Goal: Task Accomplishment & Management: Use online tool/utility

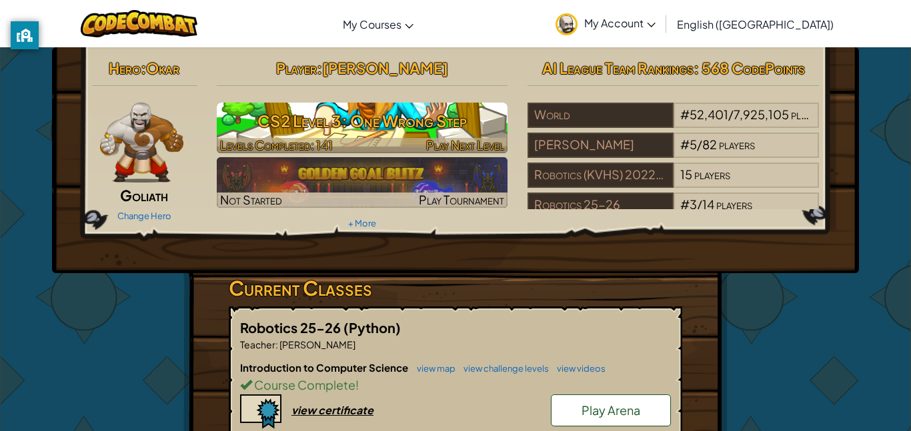
click at [267, 138] on span "Levels Completed: 141" at bounding box center [276, 144] width 113 height 15
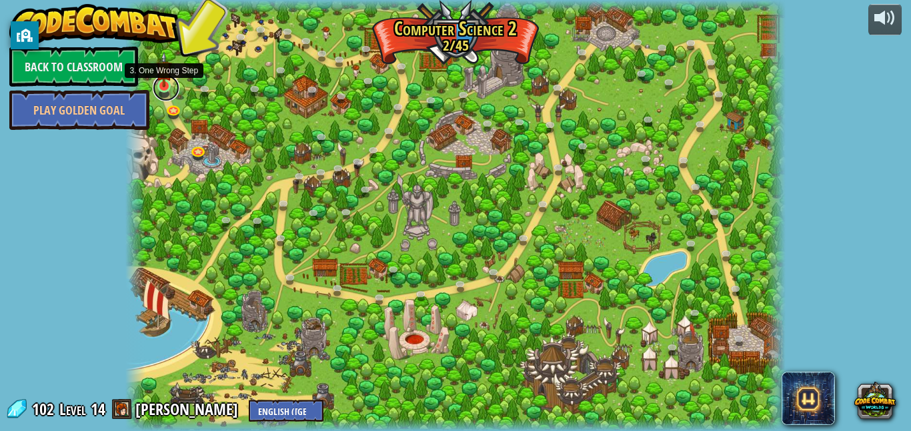
click at [171, 91] on link at bounding box center [166, 88] width 27 height 27
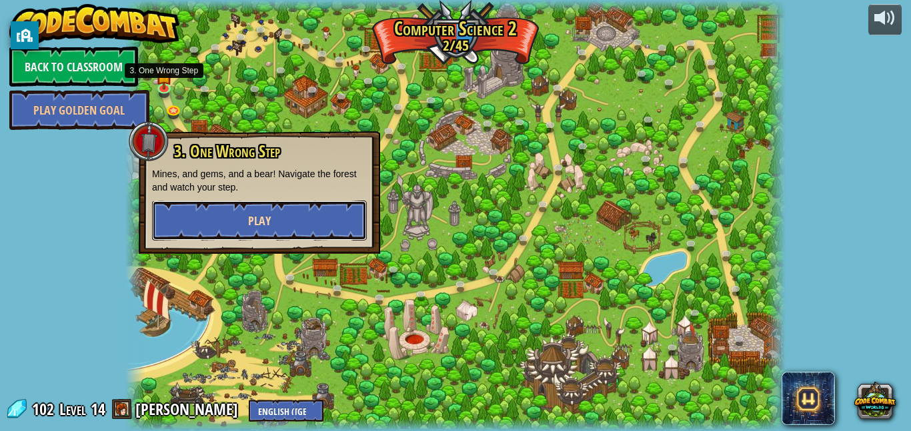
click at [209, 210] on button "Play" at bounding box center [259, 221] width 215 height 40
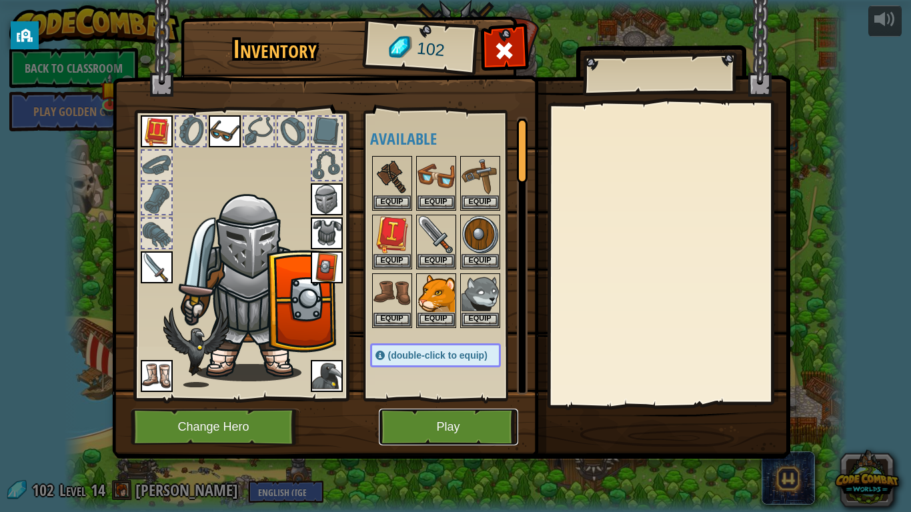
click at [387, 426] on button "Play" at bounding box center [448, 427] width 139 height 37
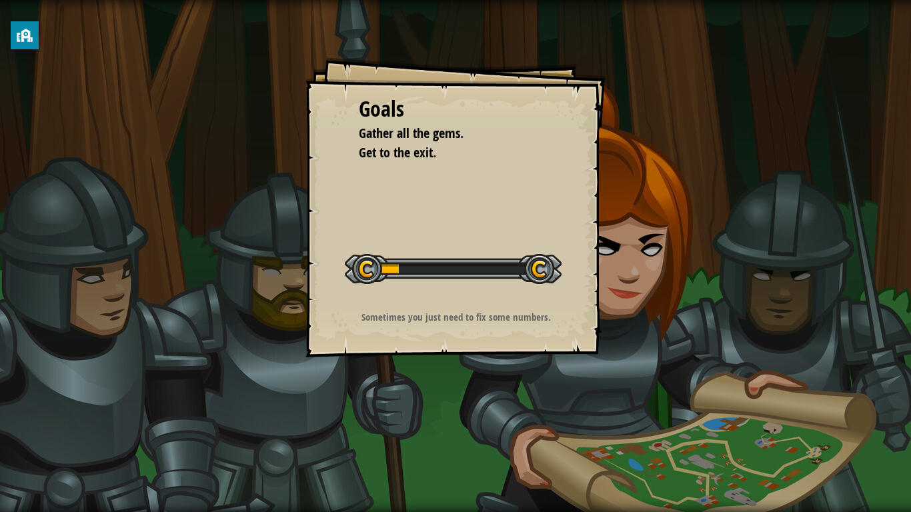
click at [388, 426] on div "Goals Gather all the gems. Get to the exit. Start Level Error loading from serv…" at bounding box center [455, 256] width 911 height 512
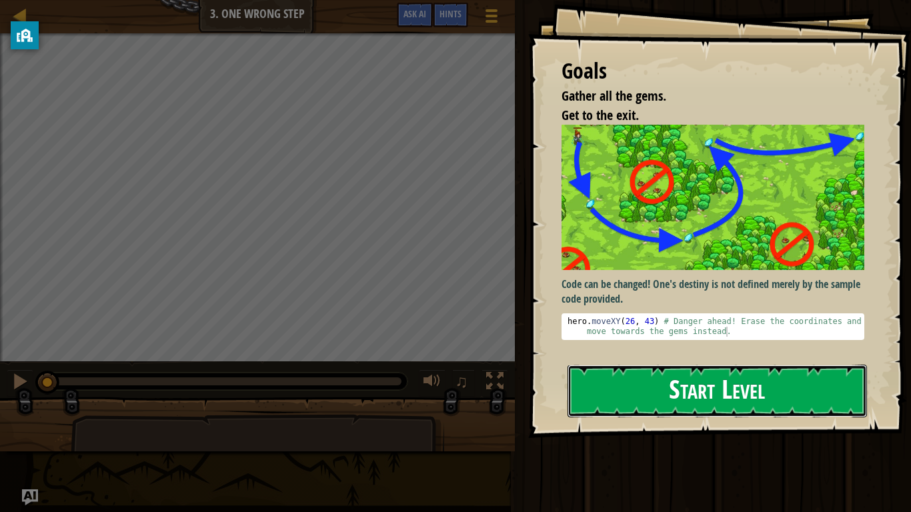
click at [587, 379] on button "Start Level" at bounding box center [716, 391] width 299 height 53
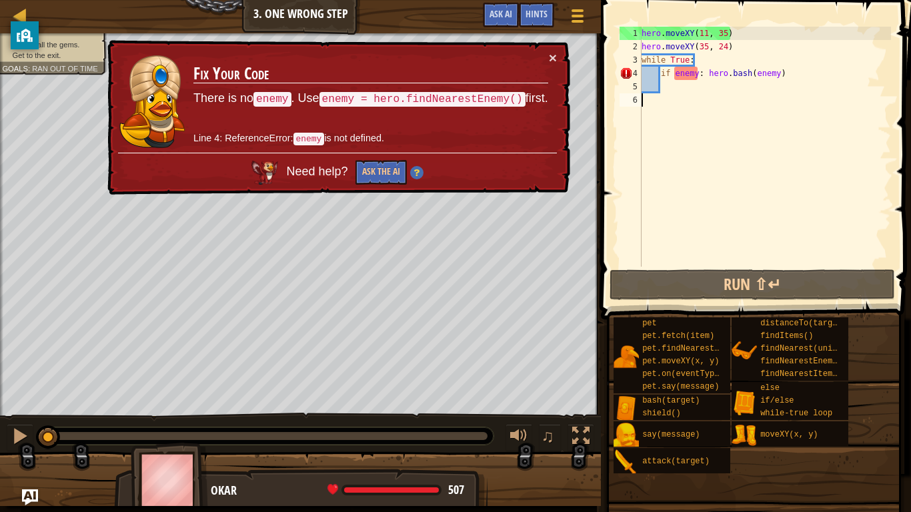
click at [697, 123] on div "hero . moveXY ( 11 , 35 ) hero . moveXY ( 35 , 24 ) while True : if enemy : her…" at bounding box center [765, 160] width 252 height 267
click at [686, 105] on div "hero . moveXY ( 11 , 35 ) hero . moveXY ( 35 , 24 ) while True : if enemy : her…" at bounding box center [765, 160] width 252 height 267
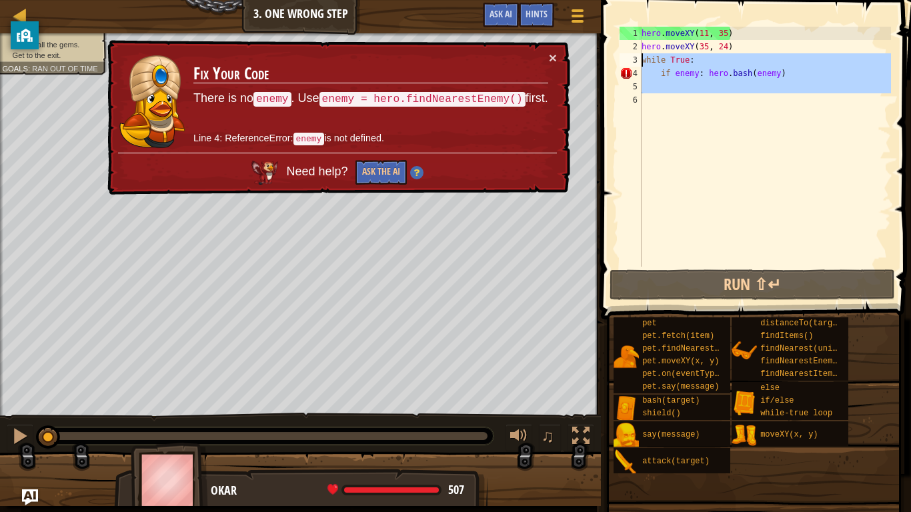
drag, startPoint x: 683, startPoint y: 104, endPoint x: 637, endPoint y: 62, distance: 61.8
click at [637, 62] on div "1 2 3 4 5 6 hero . moveXY ( 11 , 35 ) hero . moveXY ( 35 , 24 ) while True : if…" at bounding box center [754, 147] width 274 height 240
type textarea "while True: if enemy: hero.bash(enemy)"
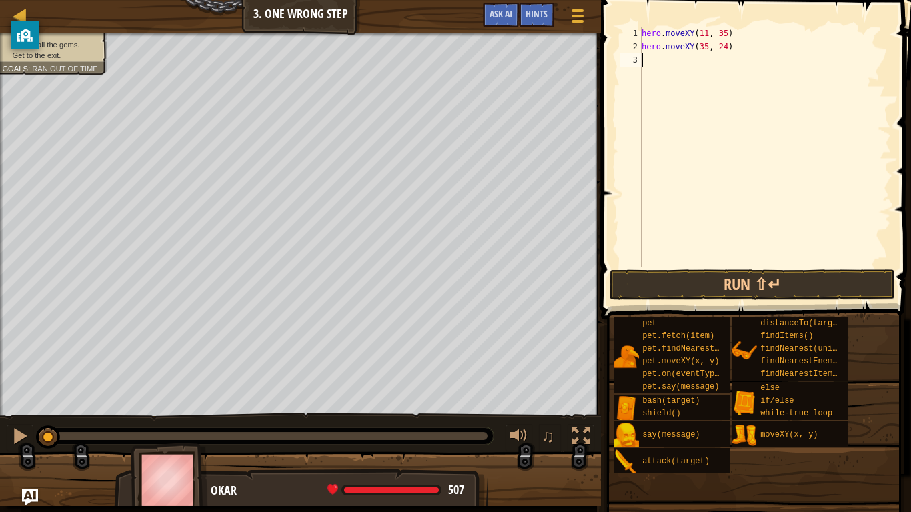
type textarea "hero.moveXY(35, 24)"
click at [840, 287] on button "Run ⇧↵" at bounding box center [751, 284] width 285 height 31
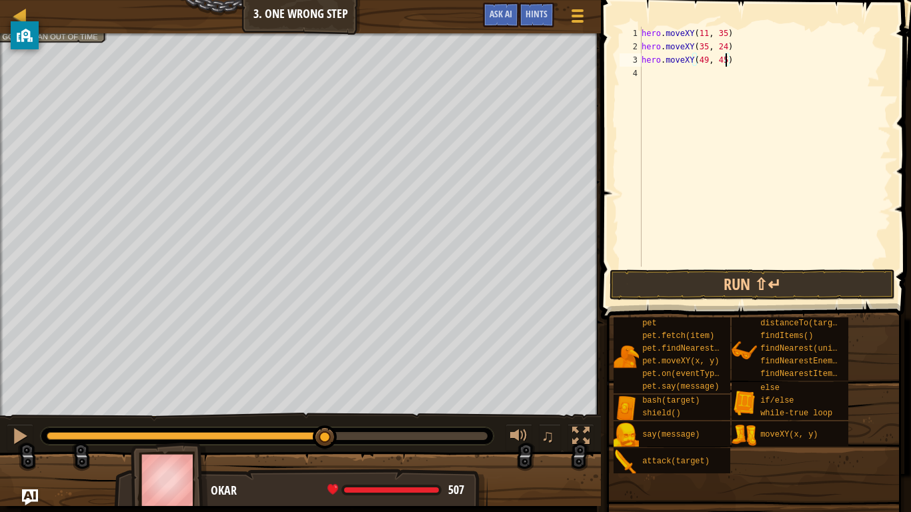
scroll to position [6, 12]
type textarea "hero.moveXY(49, 45)"
click at [633, 295] on button "Run ⇧↵" at bounding box center [751, 284] width 285 height 31
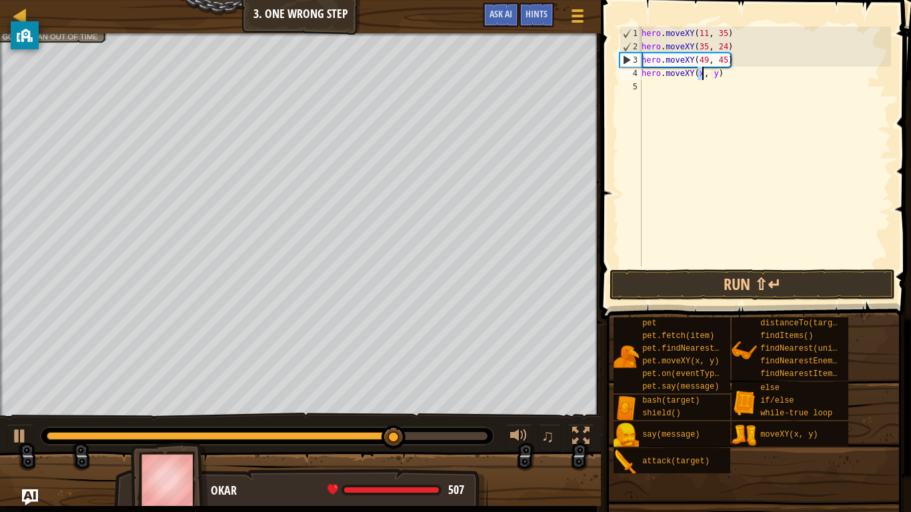
scroll to position [6, 9]
type textarea "hero.moveXY(40, 55)"
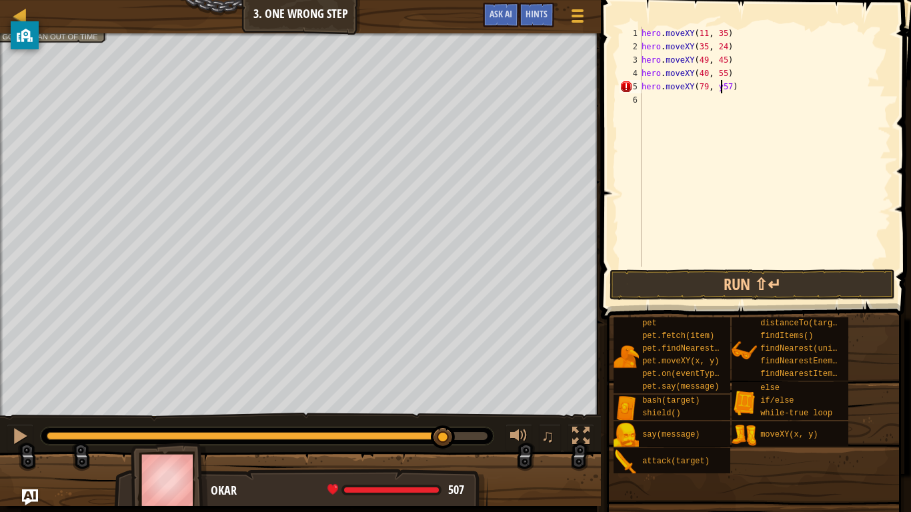
scroll to position [6, 12]
type textarea "hero.moveXY(79, 57)"
click at [689, 271] on button "Run ⇧↵" at bounding box center [751, 284] width 285 height 31
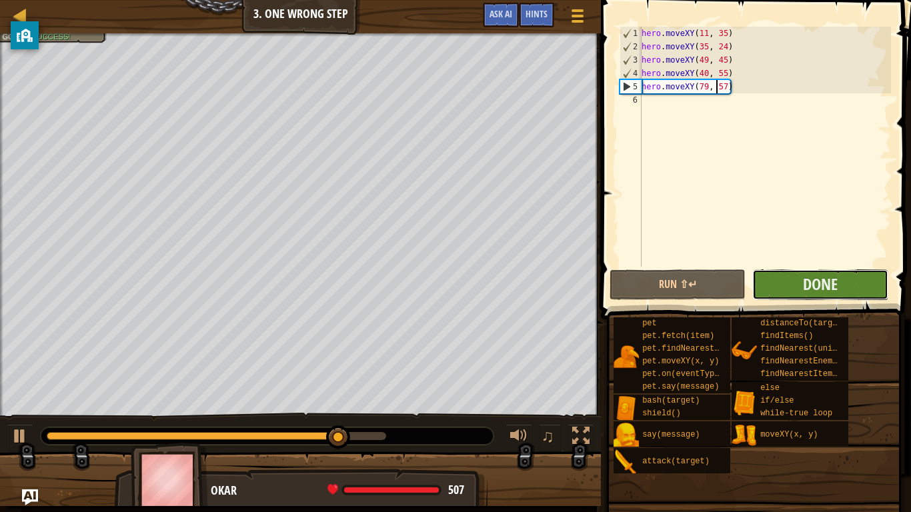
click at [815, 296] on button "Done" at bounding box center [820, 284] width 136 height 31
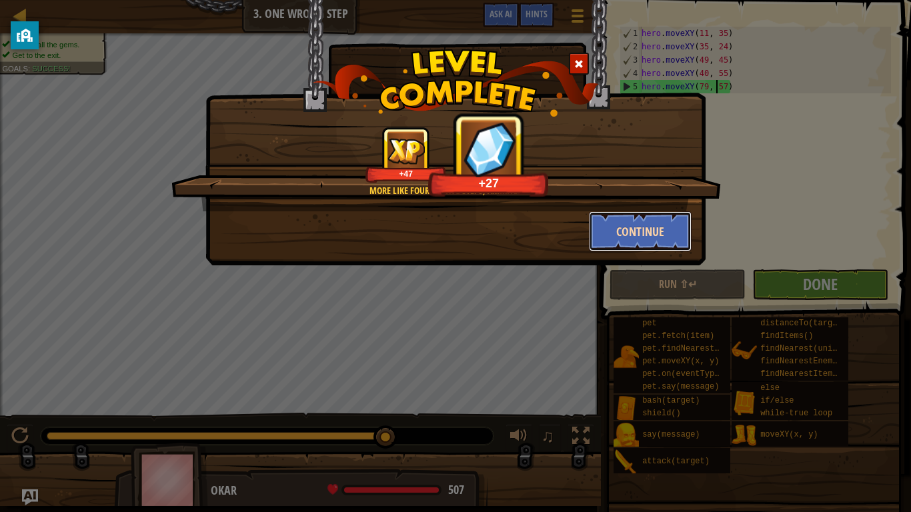
click at [623, 226] on button "Continue" at bounding box center [640, 231] width 103 height 40
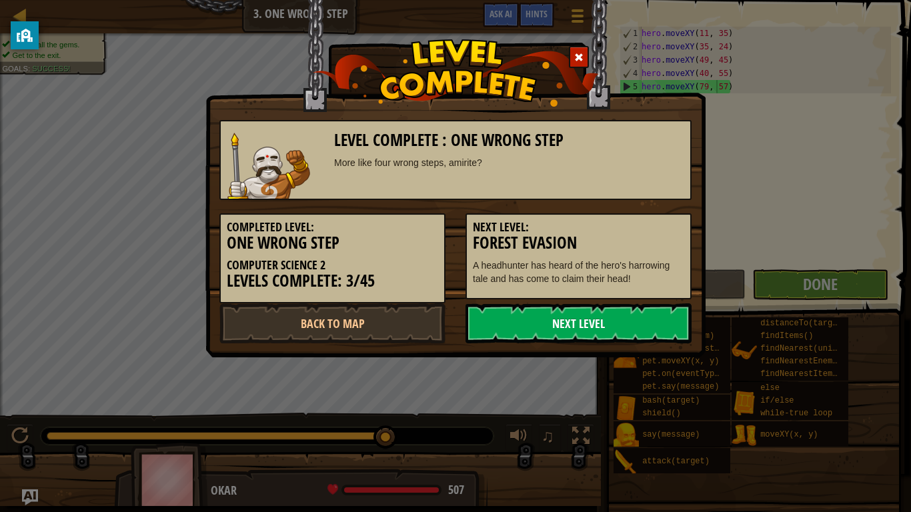
click at [593, 335] on link "Next Level" at bounding box center [578, 323] width 226 height 40
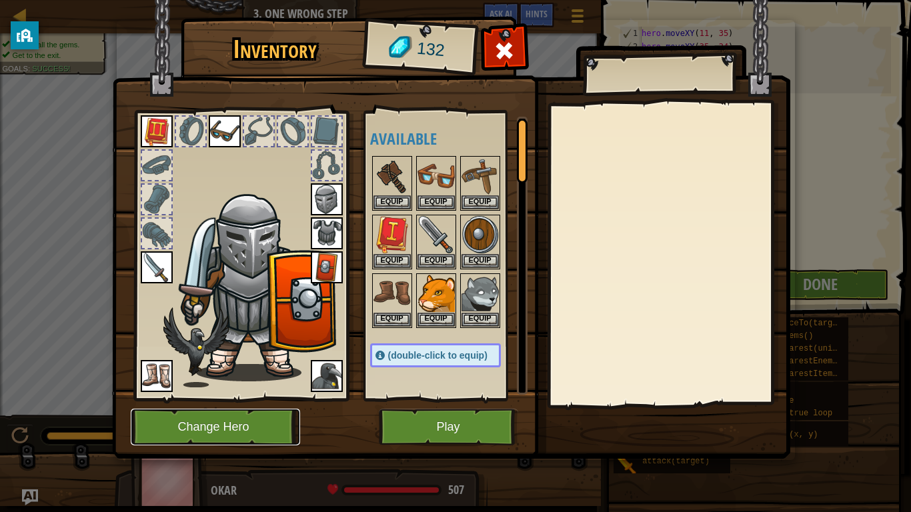
click at [183, 422] on button "Change Hero" at bounding box center [215, 427] width 169 height 37
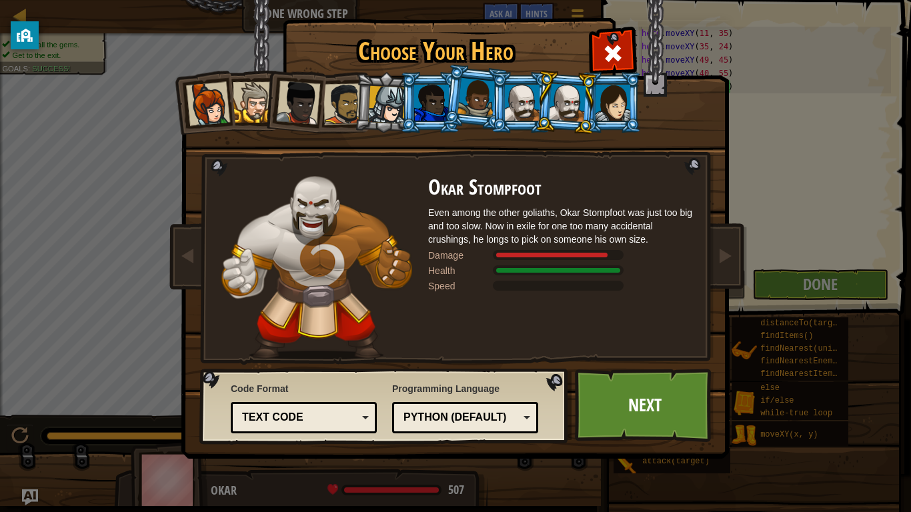
click at [517, 99] on div at bounding box center [522, 103] width 35 height 36
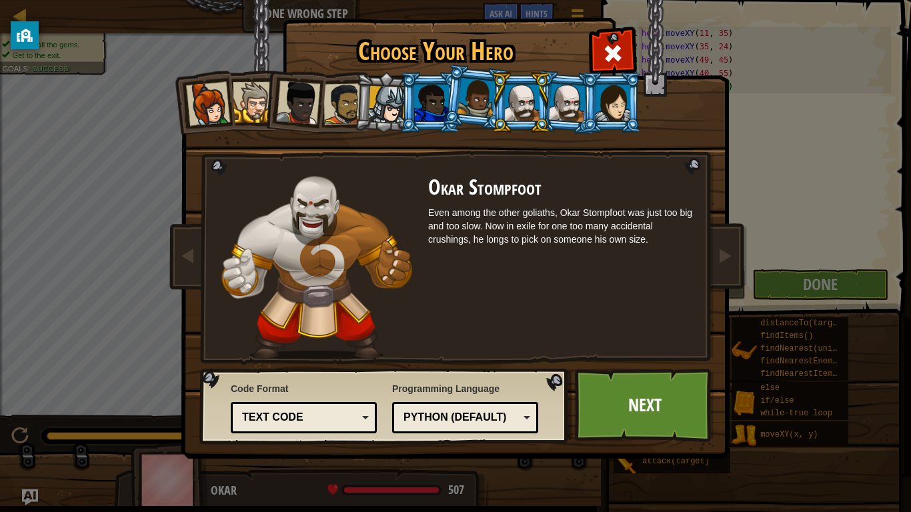
click at [548, 103] on li at bounding box center [521, 102] width 60 height 61
click at [575, 123] on li at bounding box center [566, 102] width 64 height 65
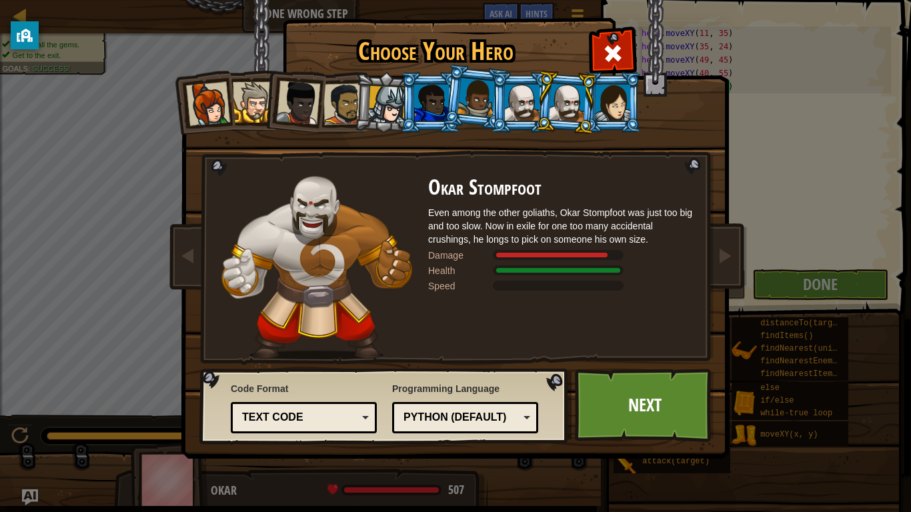
click at [541, 110] on li at bounding box center [566, 102] width 64 height 65
click at [528, 111] on div at bounding box center [522, 103] width 35 height 36
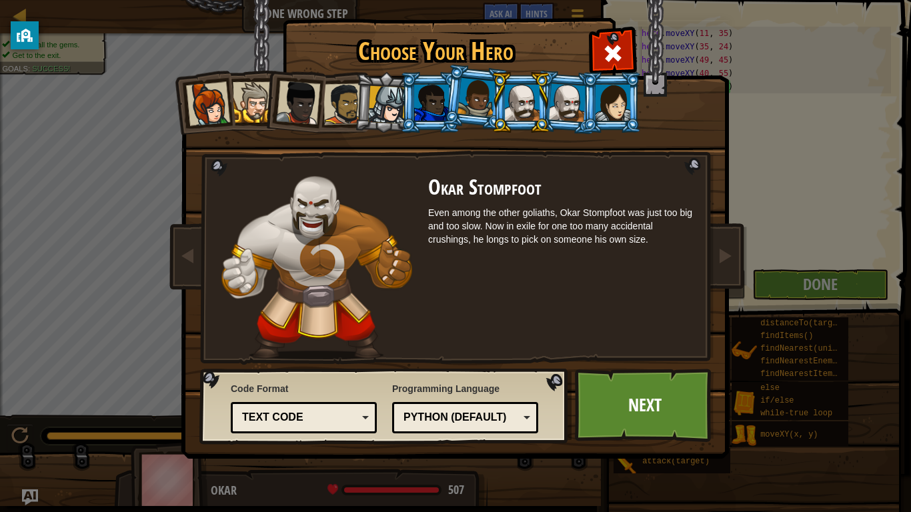
click at [561, 110] on div at bounding box center [567, 102] width 37 height 38
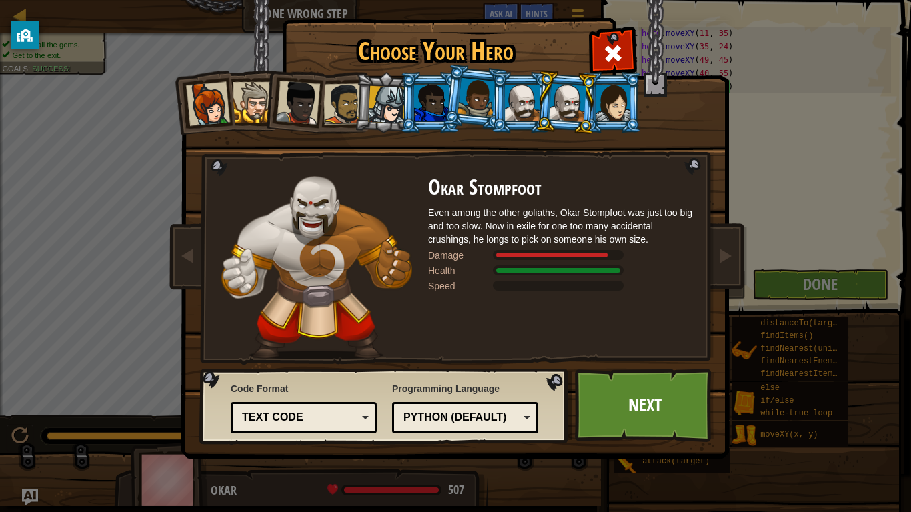
click at [612, 107] on div at bounding box center [612, 103] width 35 height 36
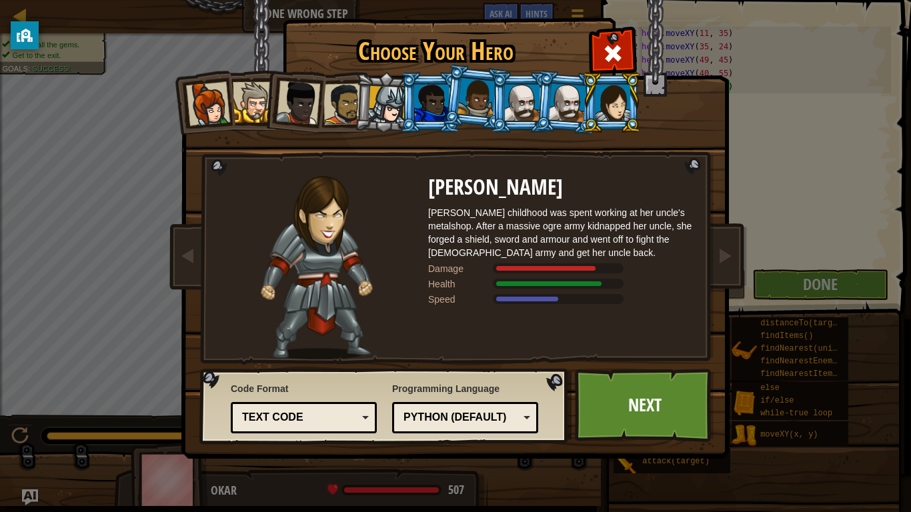
click at [561, 123] on li at bounding box center [566, 102] width 64 height 65
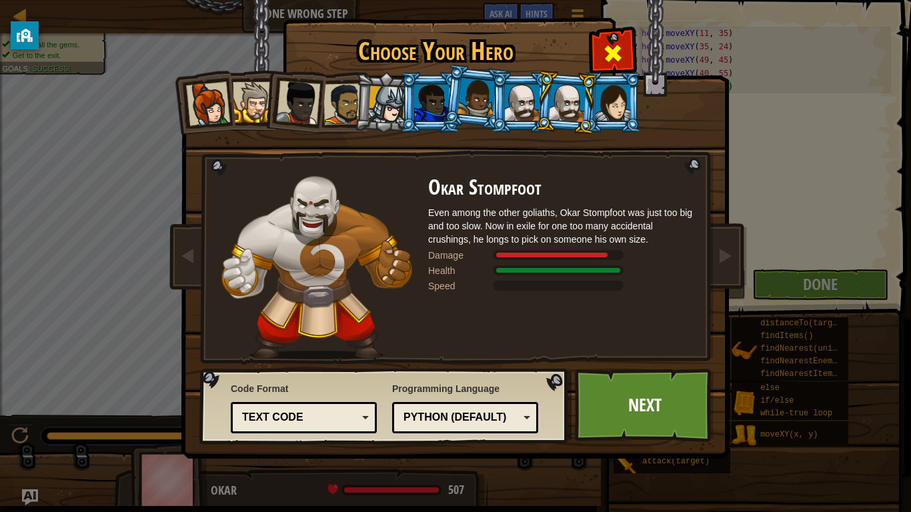
click at [619, 59] on span at bounding box center [612, 53] width 21 height 21
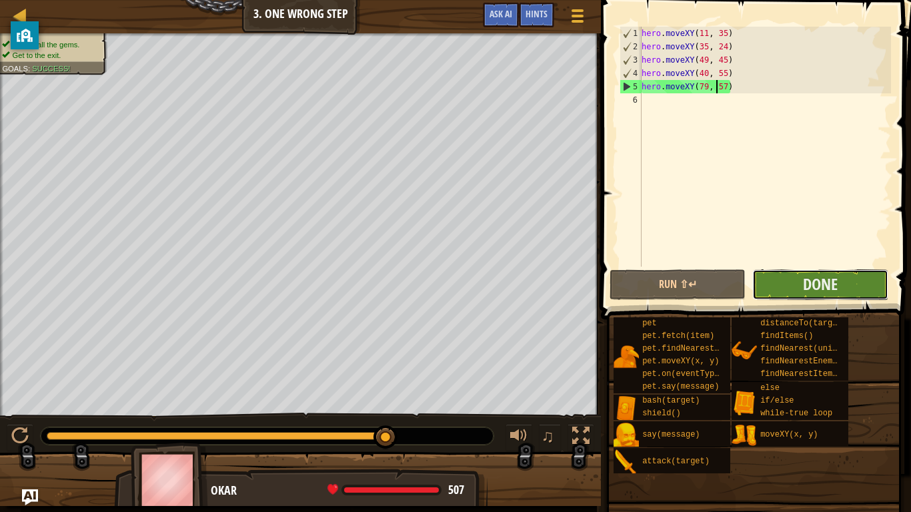
click at [788, 269] on button "Done" at bounding box center [820, 284] width 136 height 31
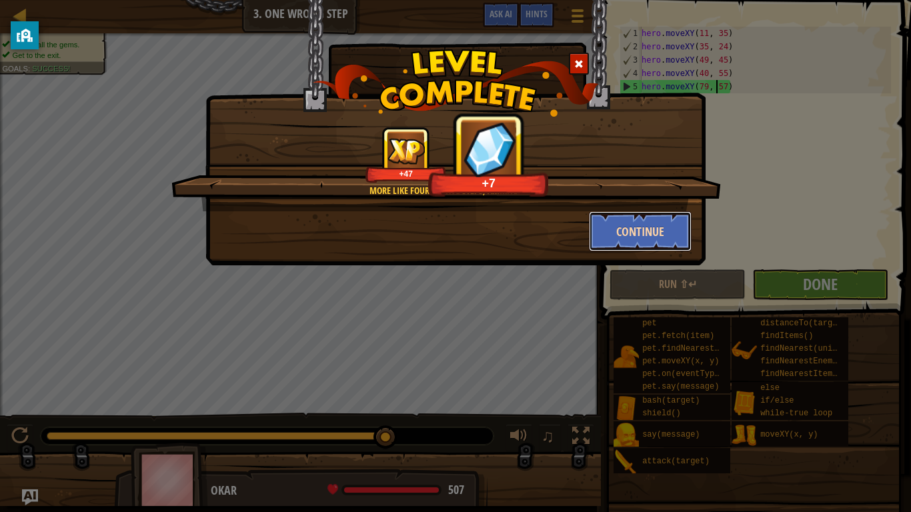
click at [646, 231] on button "Continue" at bounding box center [640, 231] width 103 height 40
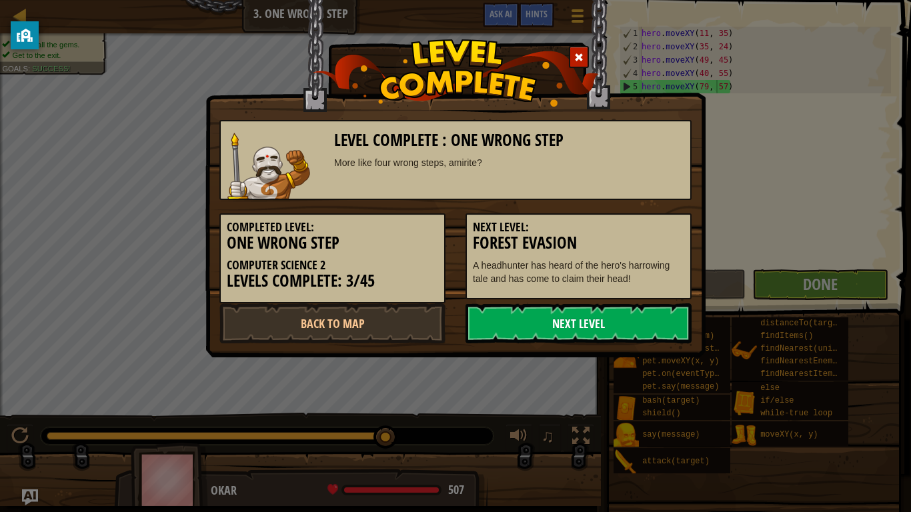
click at [621, 309] on link "Next Level" at bounding box center [578, 323] width 226 height 40
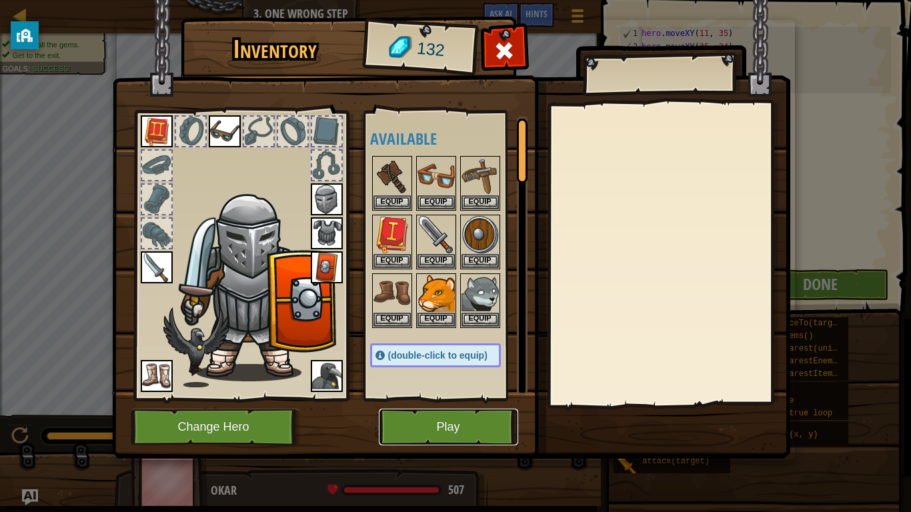
click at [401, 430] on button "Play" at bounding box center [448, 427] width 139 height 37
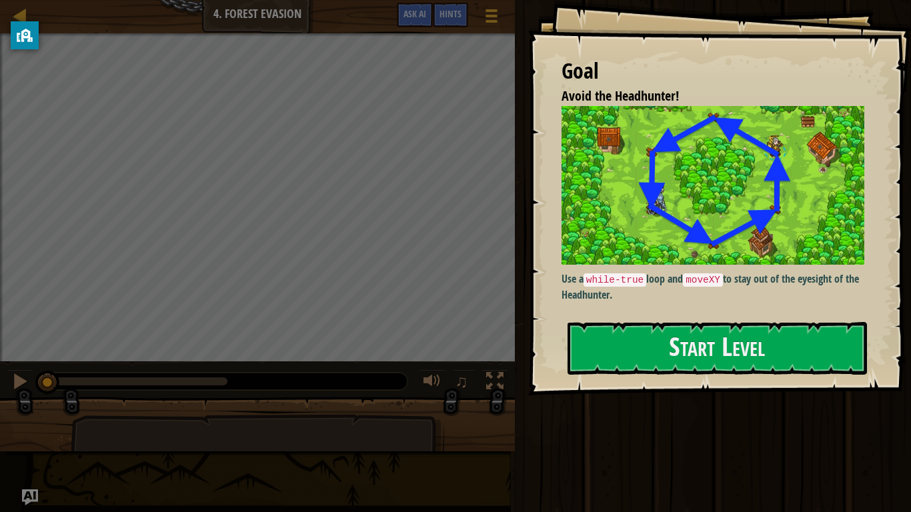
click at [629, 319] on div "Goal Avoid the Headhunter! Use a while-true loop and moveXY to stay out of the …" at bounding box center [719, 197] width 383 height 395
click at [621, 343] on button "Start Level" at bounding box center [716, 348] width 299 height 53
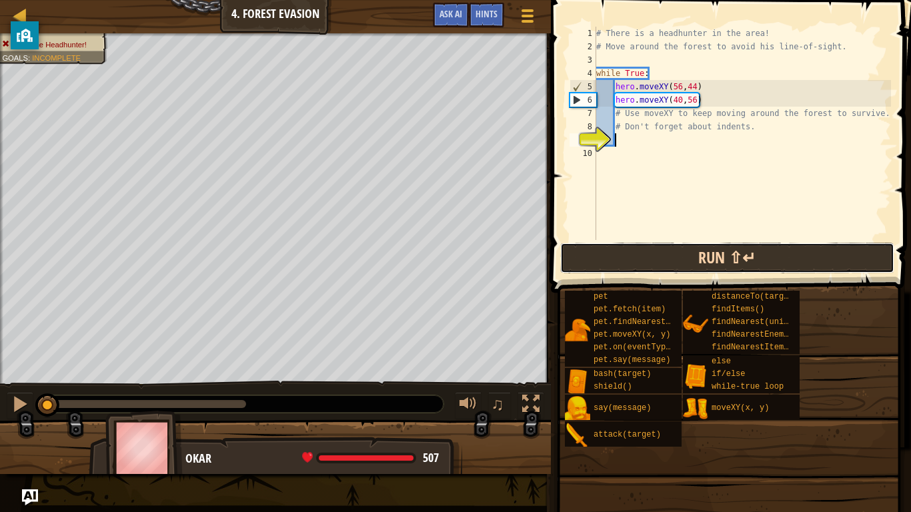
click at [612, 258] on button "Run ⇧↵" at bounding box center [727, 258] width 334 height 31
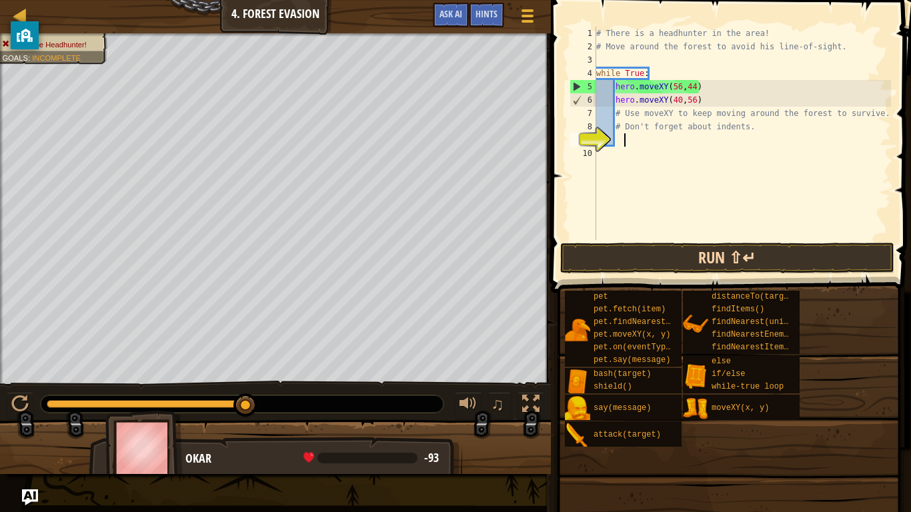
type textarea "\"
type textarea "#"
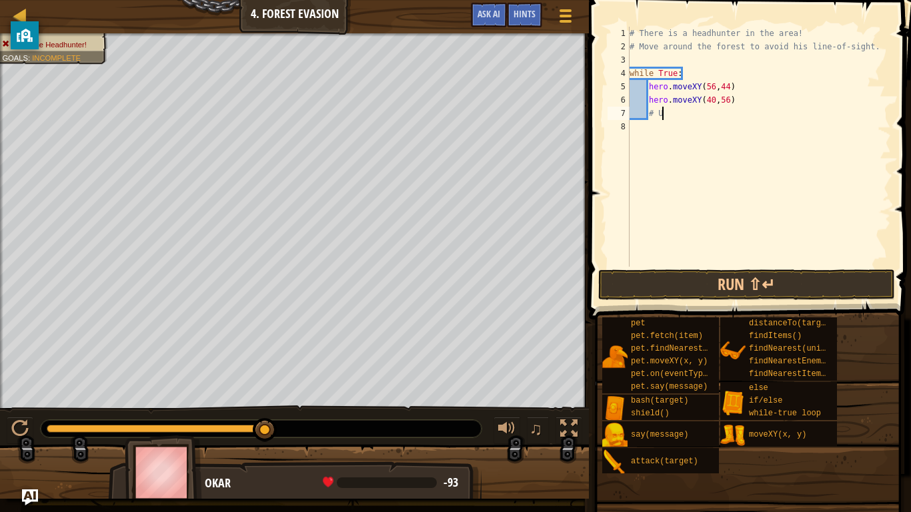
type textarea "#"
type textarea "hero.moveXY(40,56)"
type textarea "her"
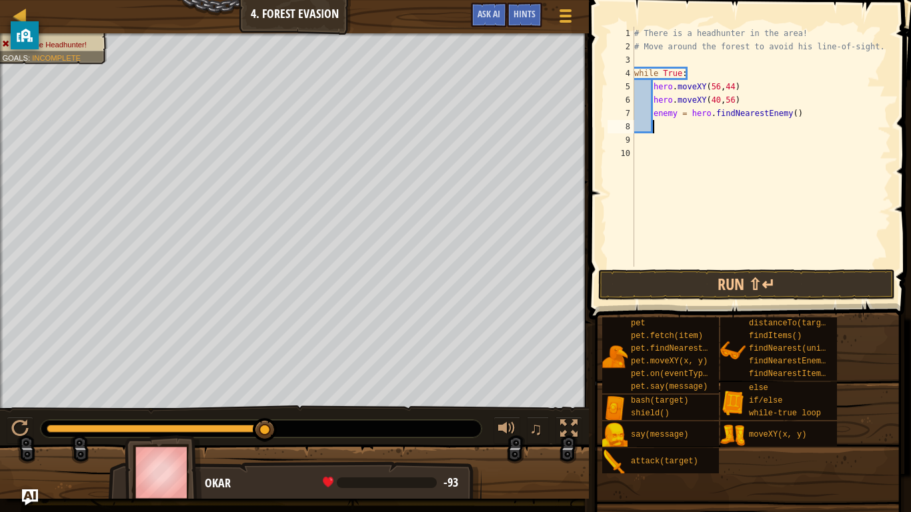
scroll to position [6, 0]
type textarea "hero.moveXY(40,56)"
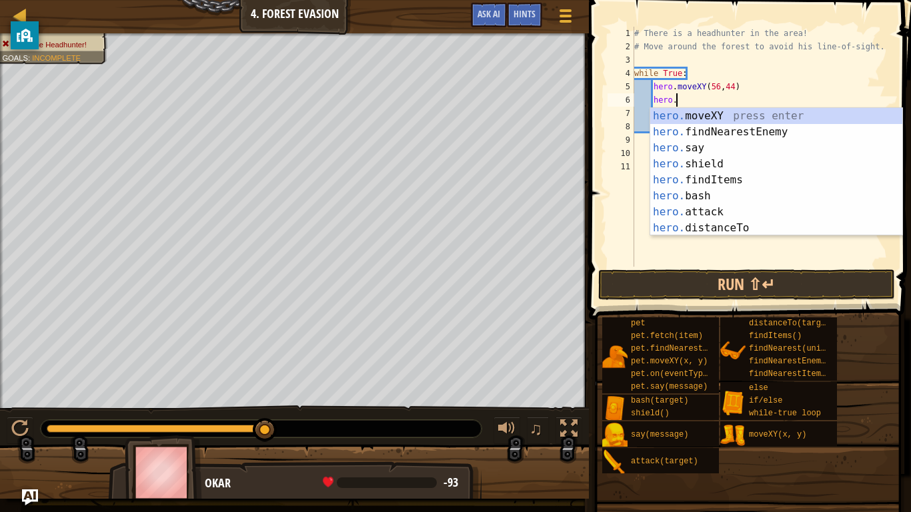
type textarea "hero.f"
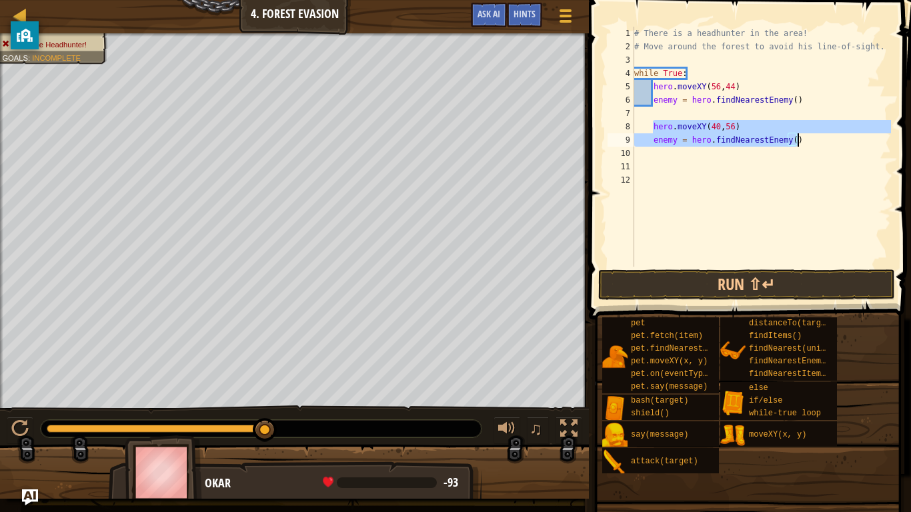
drag, startPoint x: 651, startPoint y: 123, endPoint x: 798, endPoint y: 146, distance: 148.4
click at [798, 146] on div "# There is a headhunter in the area! # Move around the forest to avoid his line…" at bounding box center [760, 160] width 259 height 267
type textarea "hero.moveXY(40,56) enemy = hero.findNearestEnemy()"
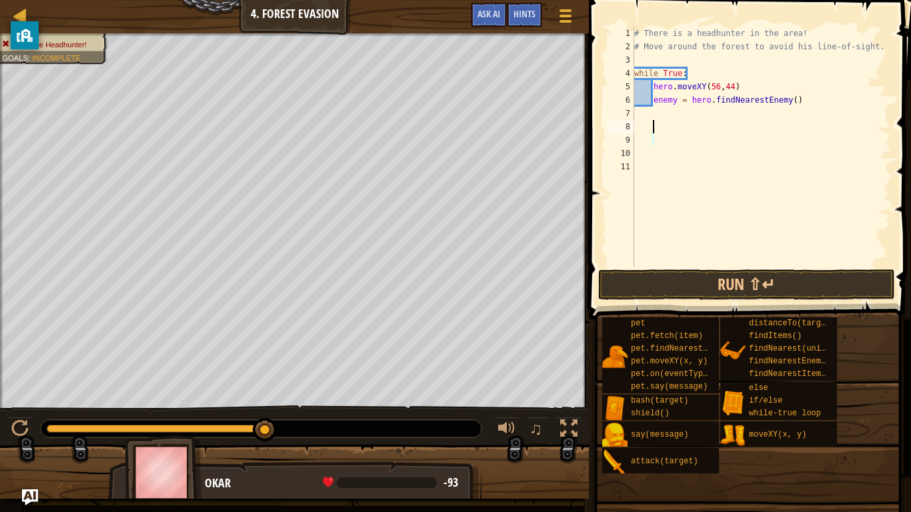
click at [798, 146] on div "# There is a headhunter in the area! # Move around the forest to avoid his line…" at bounding box center [760, 160] width 259 height 267
type textarea "enemy = hero.findNearestEnemy()"
paste textarea "enemy = hero.findNearestEnemy()"
type textarea "enemy = hero.findNearestEnemy()"
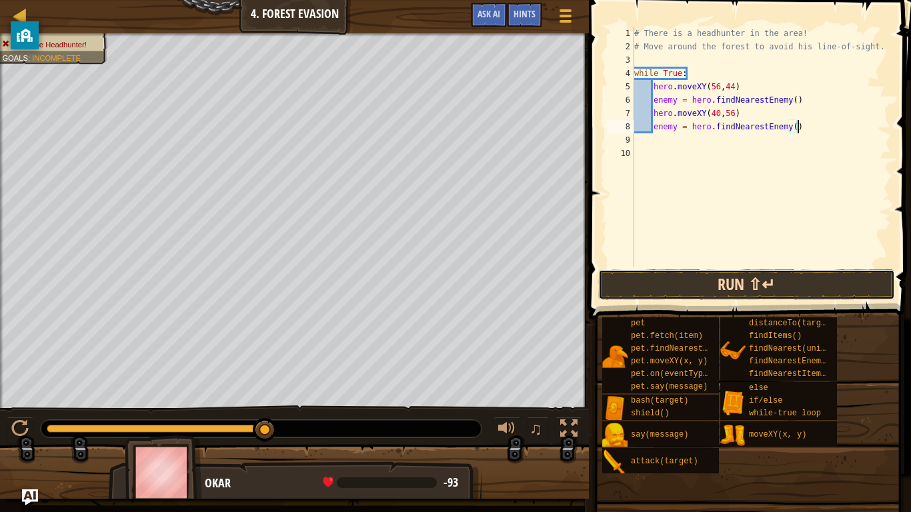
click at [670, 283] on button "Run ⇧↵" at bounding box center [746, 284] width 297 height 31
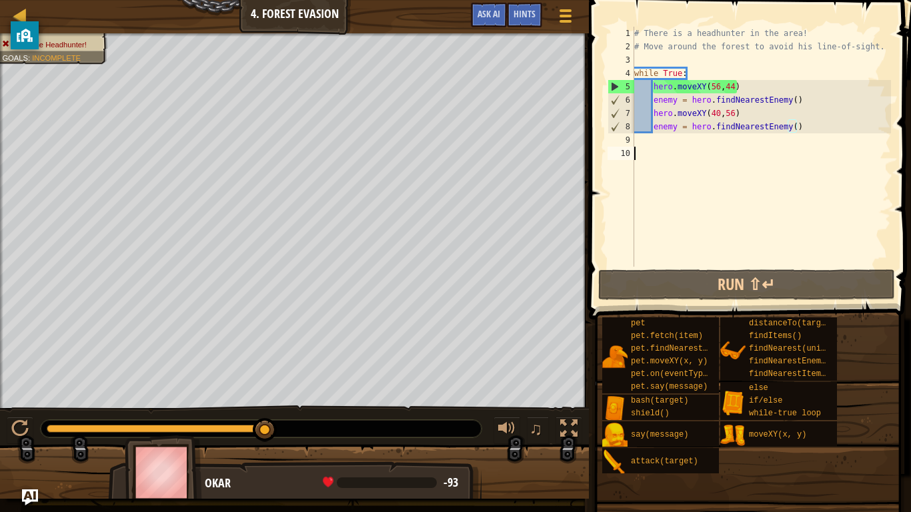
click at [657, 172] on div "# There is a headhunter in the area! # Move around the forest to avoid his line…" at bounding box center [760, 160] width 259 height 267
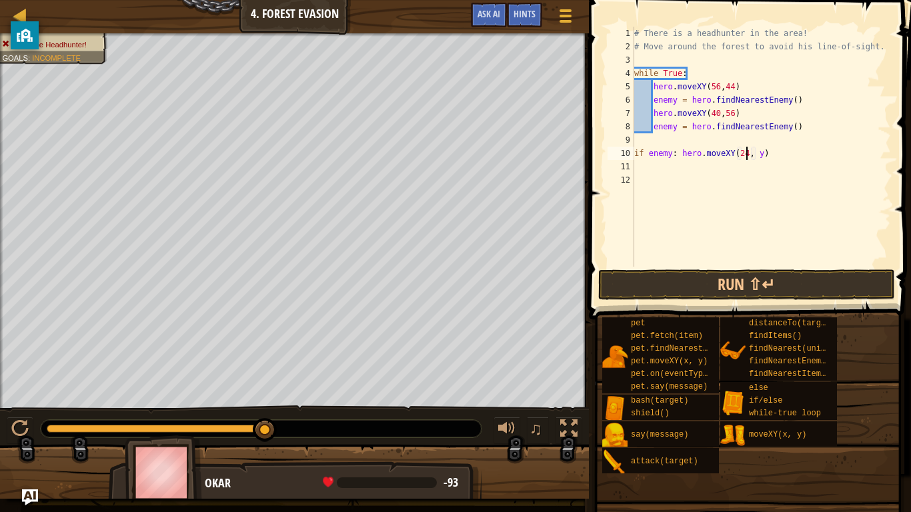
scroll to position [6, 17]
type textarea "if enemy: hero.moveXY(24, 44)"
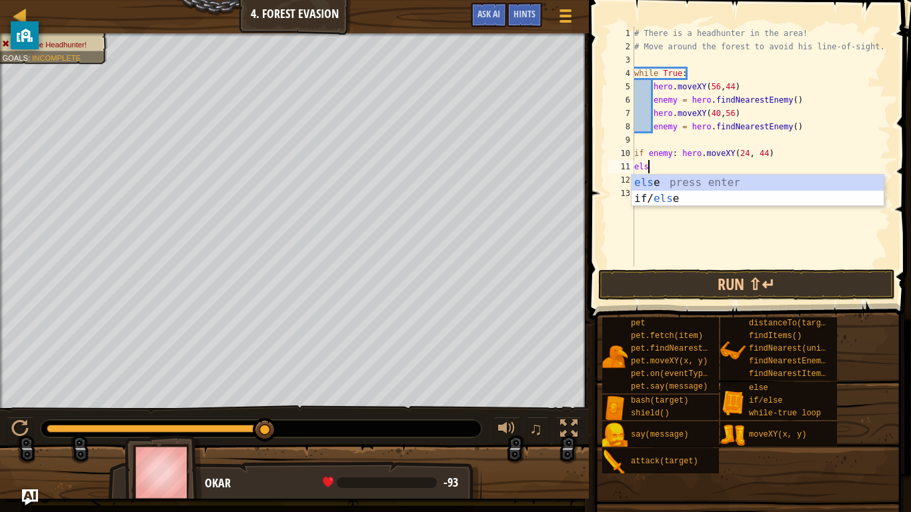
type textarea "else"
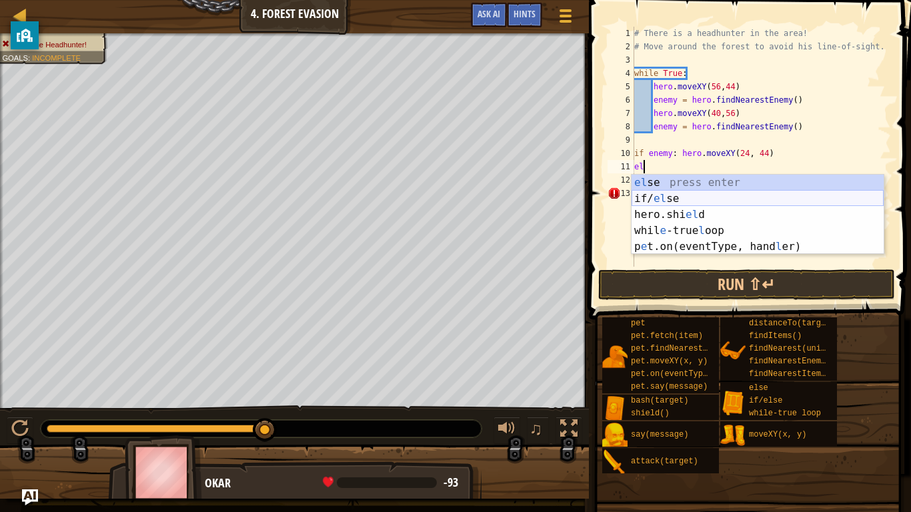
type textarea "e"
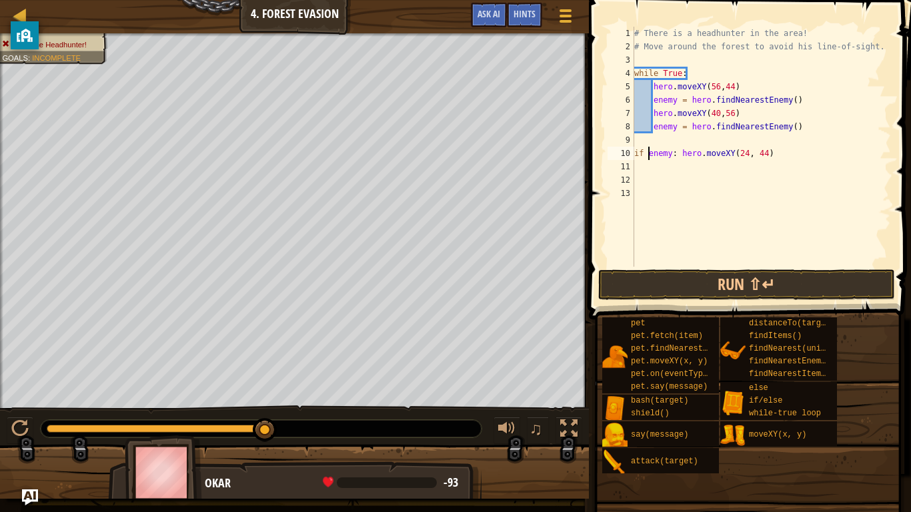
click at [646, 153] on div "# There is a headhunter in the area! # Move around the forest to avoid his line…" at bounding box center [760, 160] width 259 height 267
type textarea "if enemy:"
click at [715, 177] on div "# There is a headhunter in the area! # Move around the forest to avoid his line…" at bounding box center [760, 160] width 259 height 267
click at [783, 177] on div "# There is a headhunter in the area! # Move around the forest to avoid his line…" at bounding box center [760, 160] width 259 height 267
click at [777, 174] on div "# There is a headhunter in the area! # Move around the forest to avoid his line…" at bounding box center [760, 160] width 259 height 267
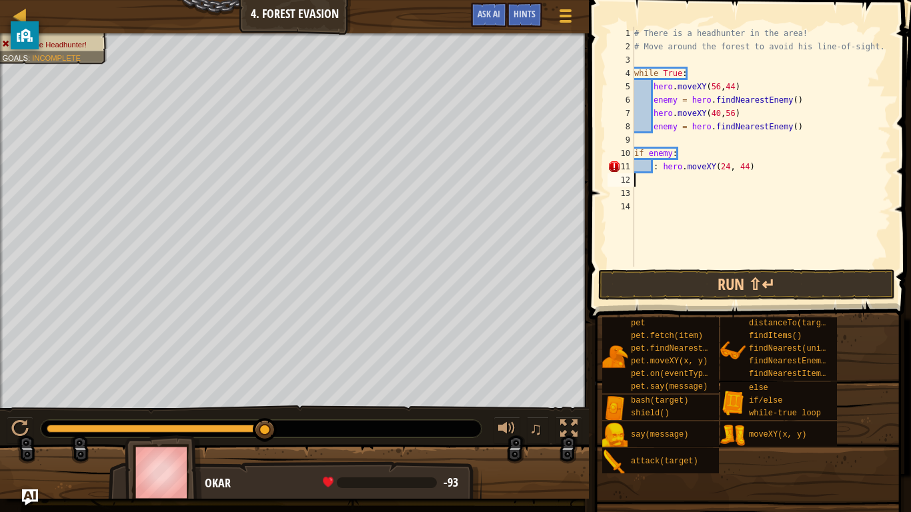
click at [760, 169] on div "# There is a headhunter in the area! # Move around the forest to avoid his line…" at bounding box center [760, 160] width 259 height 267
type textarea ": hero.moveXY(24, 44)"
type textarea "2"
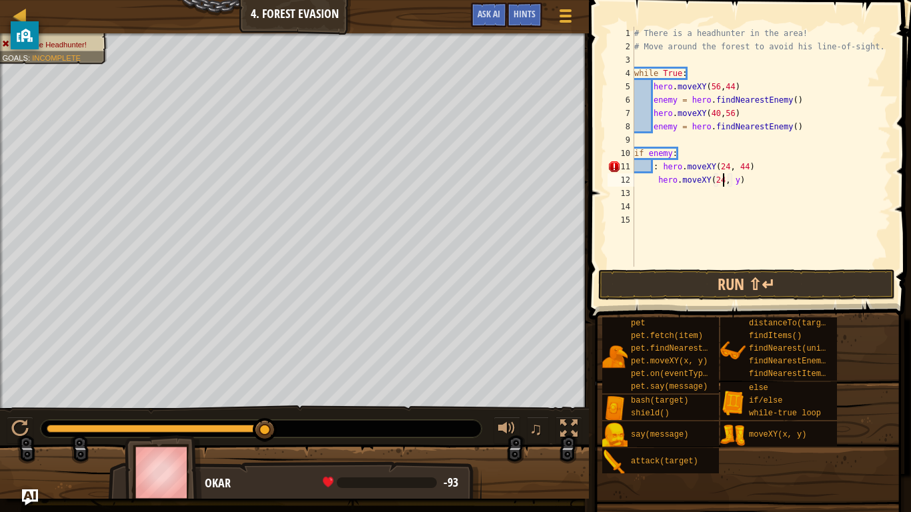
scroll to position [6, 13]
type textarea "hero.moveXY(24, 24)"
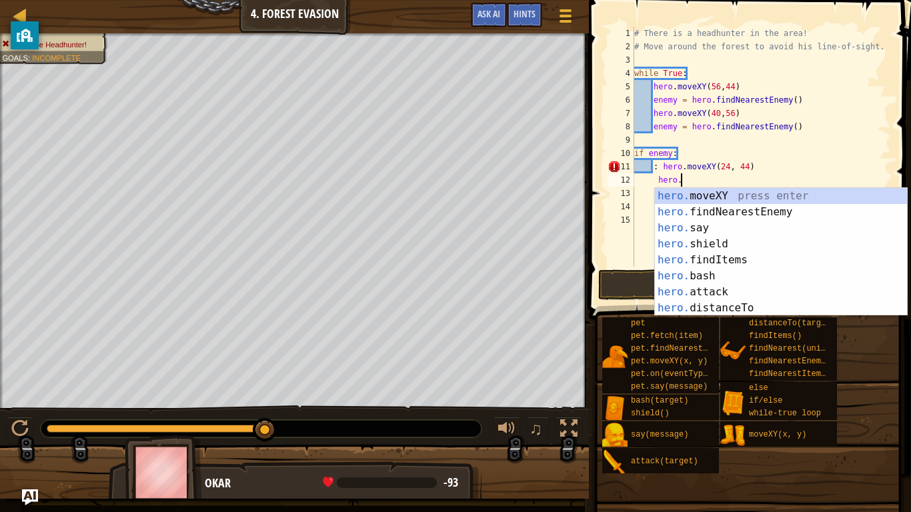
type textarea "h"
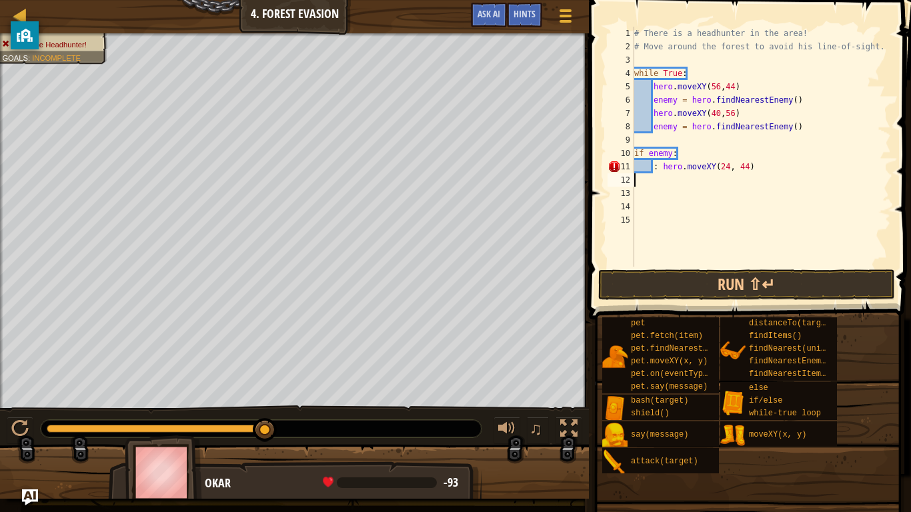
type textarea ": hero.moveXY(24, 44)"
type textarea "\"
type textarea "hero.moveXY(24, 44)"
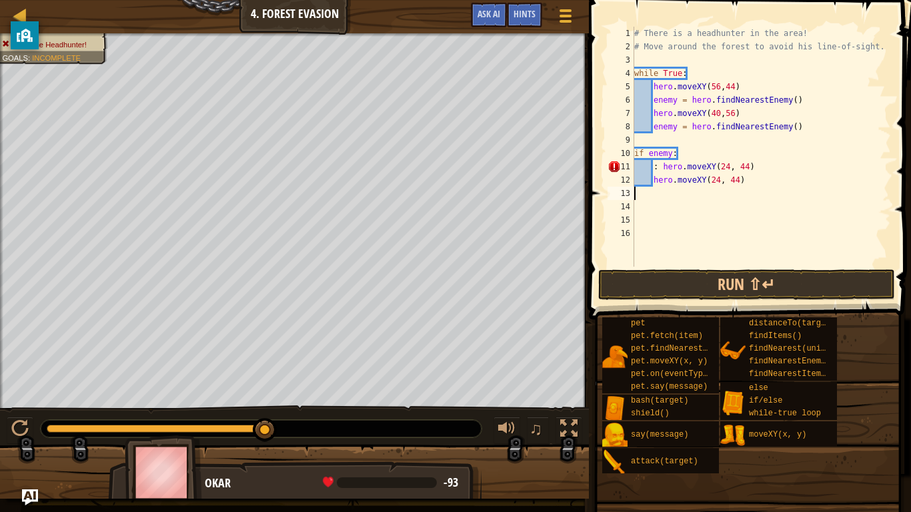
scroll to position [6, 0]
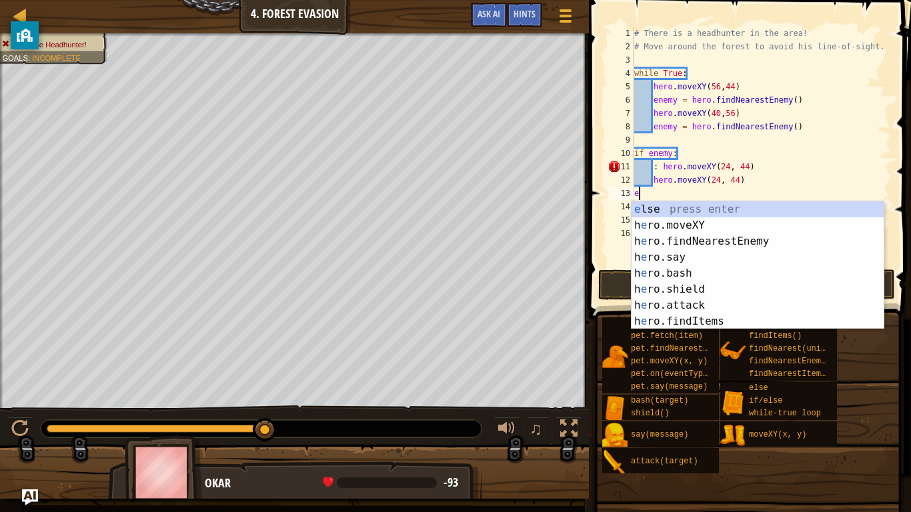
type textarea "el"
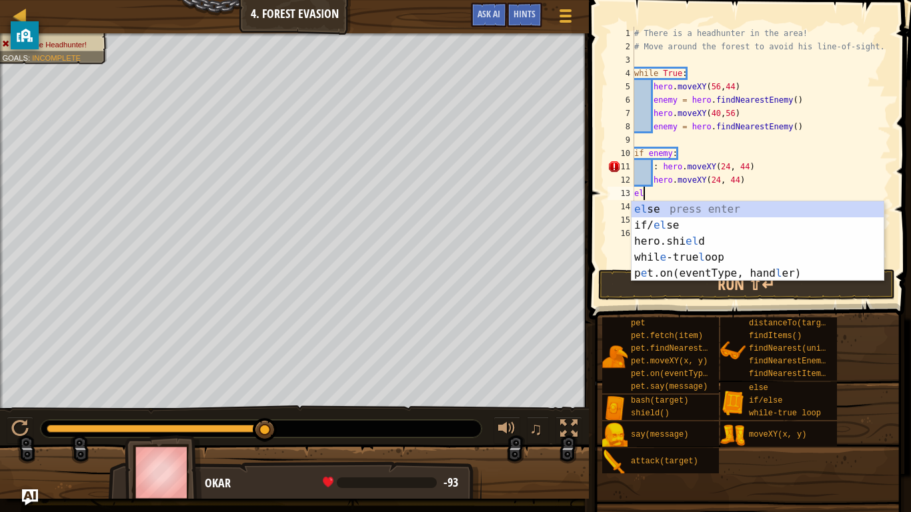
scroll to position [6, 1]
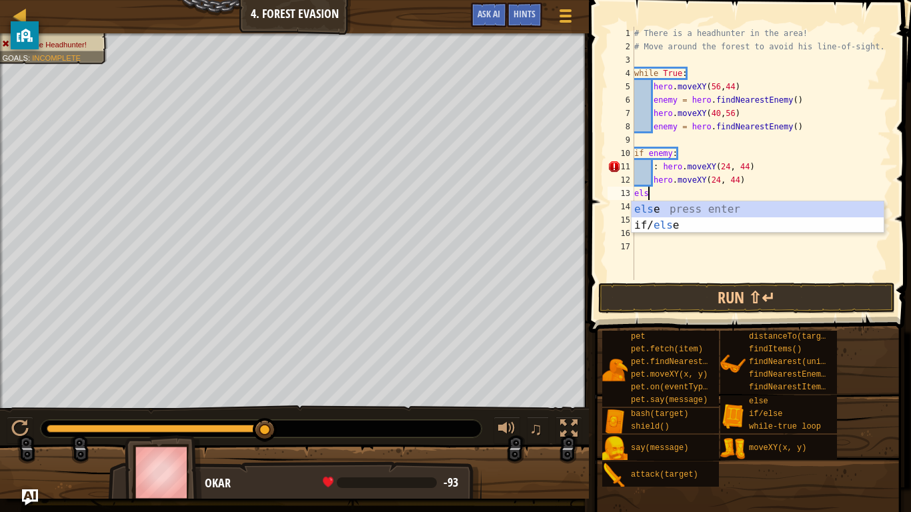
type textarea "e"
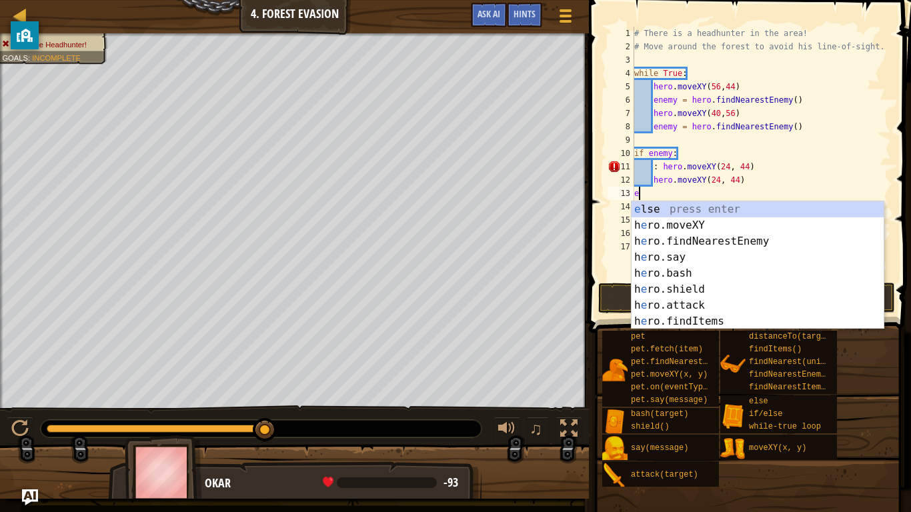
scroll to position [6, 0]
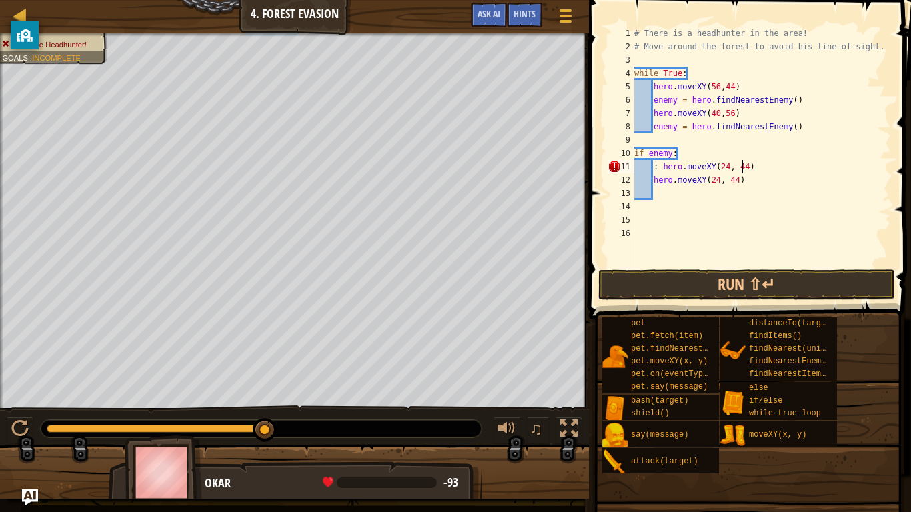
type textarea "hero.moveXY(24, 44)"
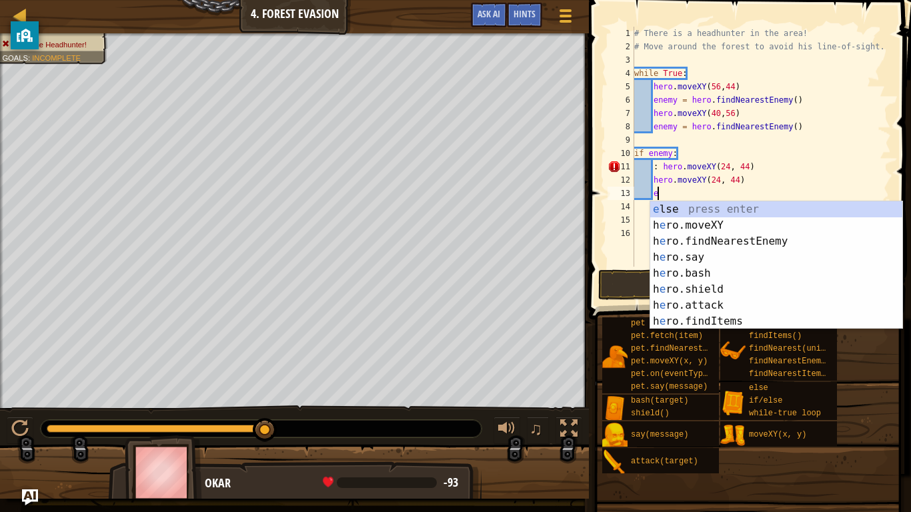
scroll to position [6, 3]
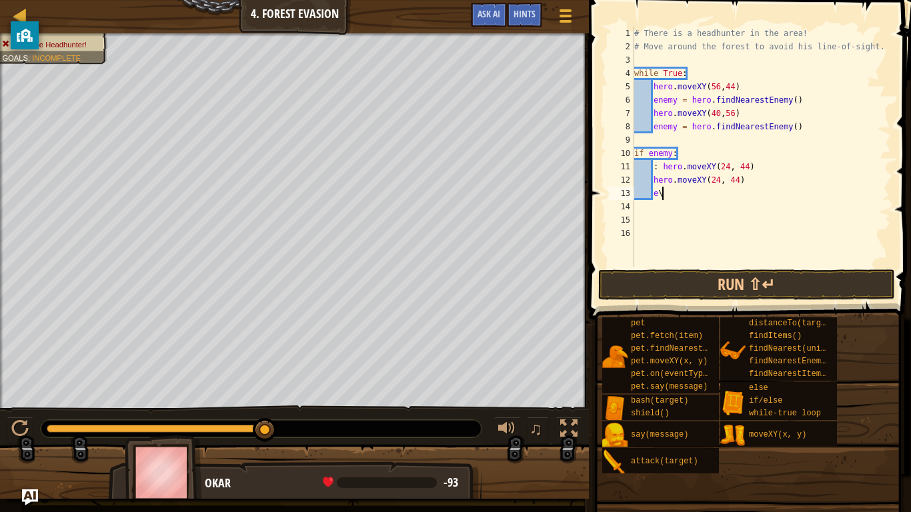
type textarea "e"
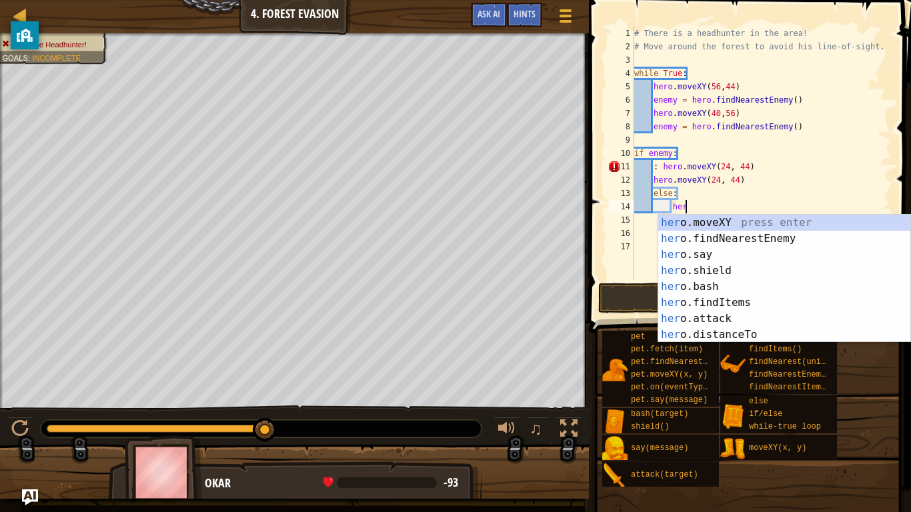
type textarea "hero"
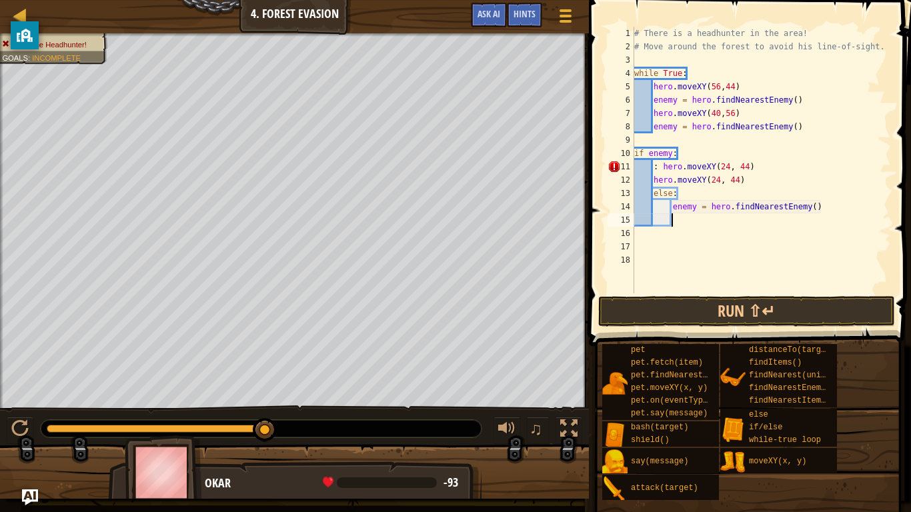
scroll to position [6, 5]
click at [724, 319] on button "Run ⇧↵" at bounding box center [746, 311] width 297 height 31
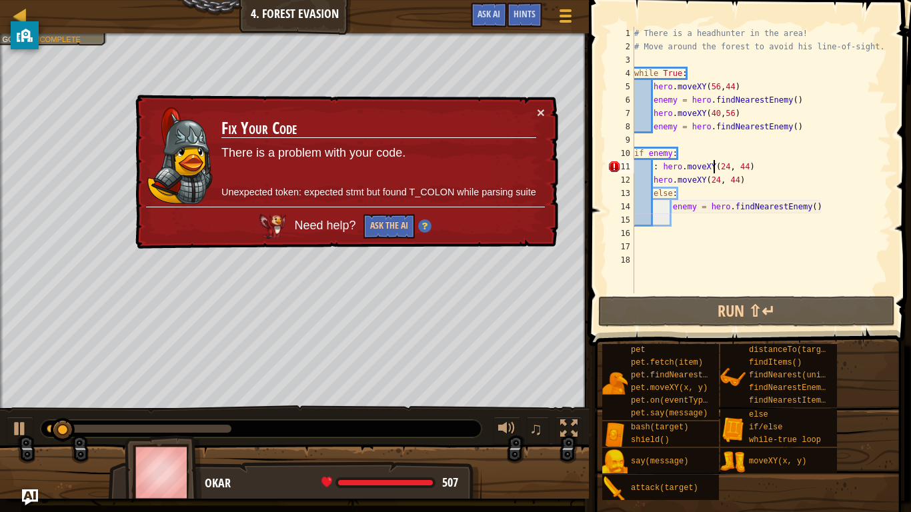
click at [714, 165] on div "# There is a headhunter in the area! # Move around the forest to avoid his line…" at bounding box center [760, 173] width 259 height 293
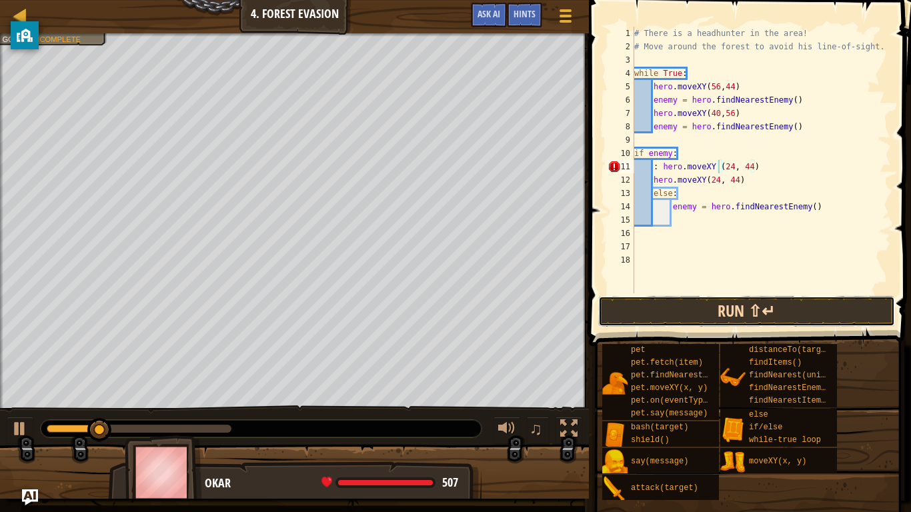
click at [678, 325] on button "Run ⇧↵" at bounding box center [746, 311] width 297 height 31
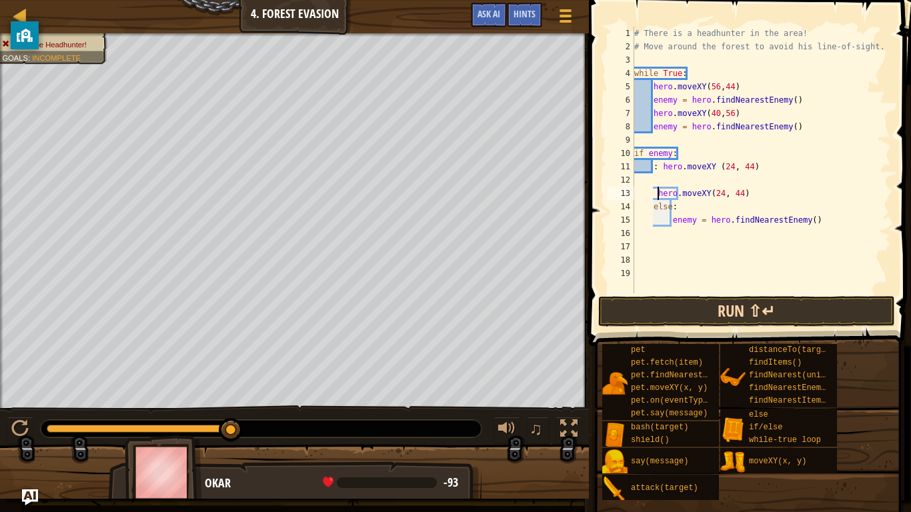
type textarea "hero.moveXY(24, 44)"
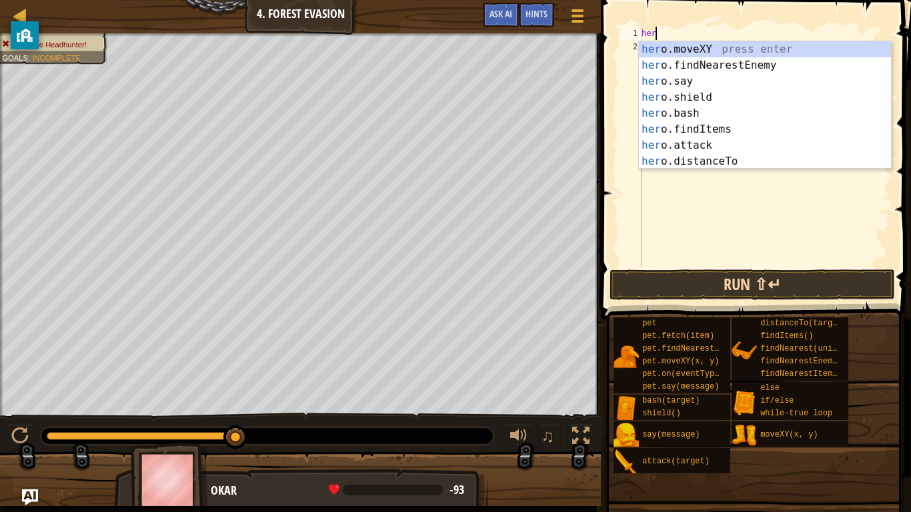
scroll to position [6, 1]
type textarea "h"
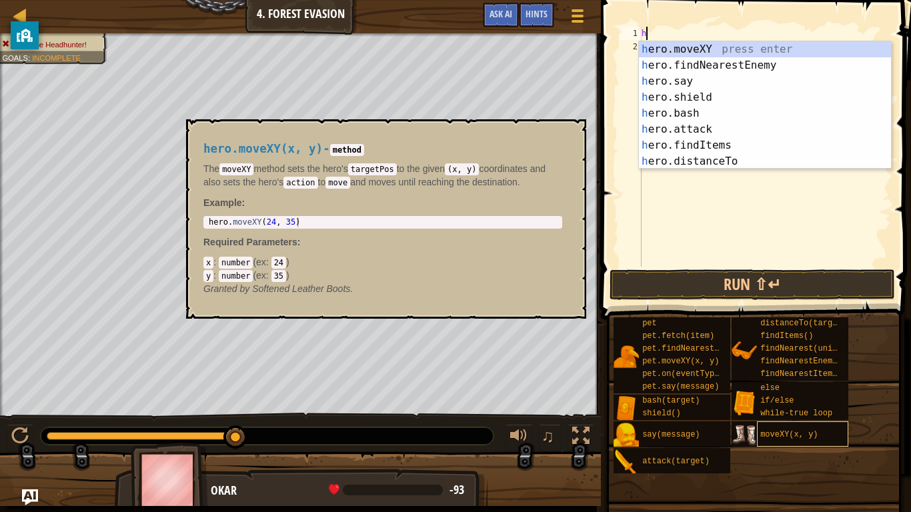
scroll to position [6, 0]
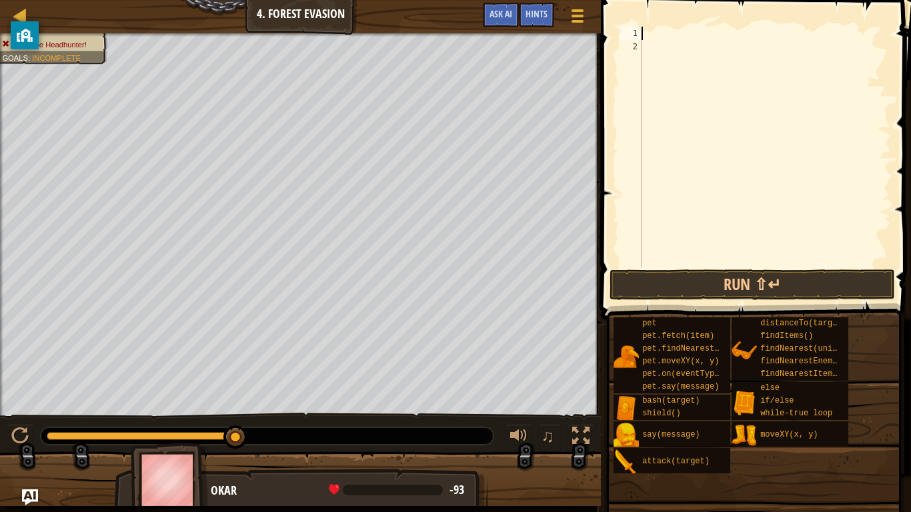
click at [655, 265] on div at bounding box center [765, 160] width 252 height 267
click at [648, 273] on button "Run ⇧↵" at bounding box center [751, 284] width 285 height 31
type textarea "hero.moveXY(40, 56)"
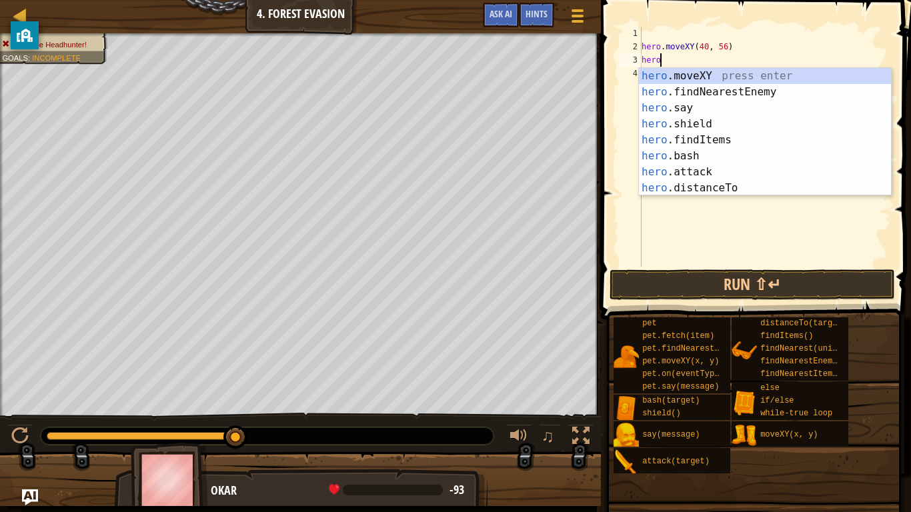
scroll to position [6, 2]
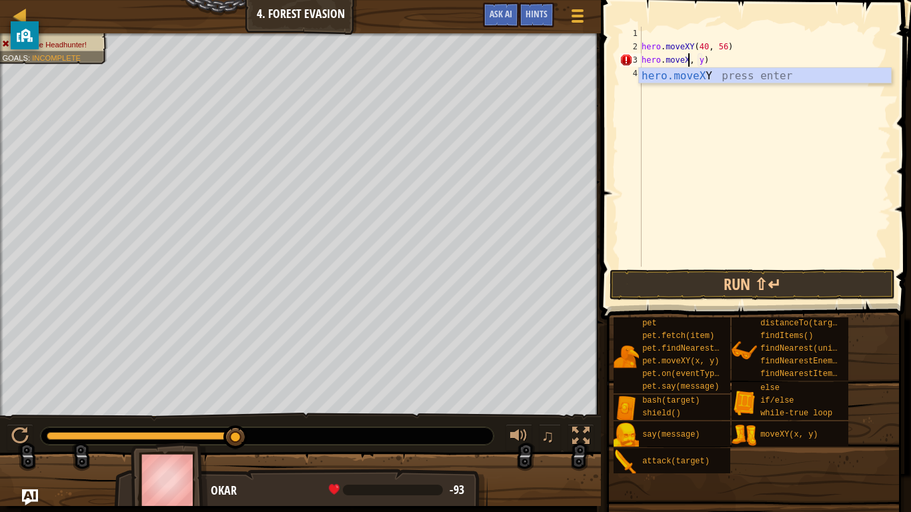
type textarea "hero.moveX, y)"
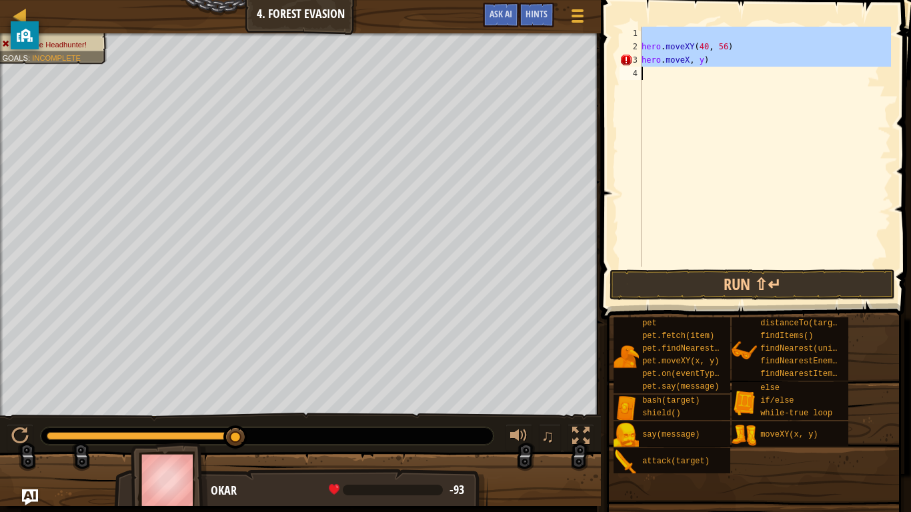
scroll to position [6, 0]
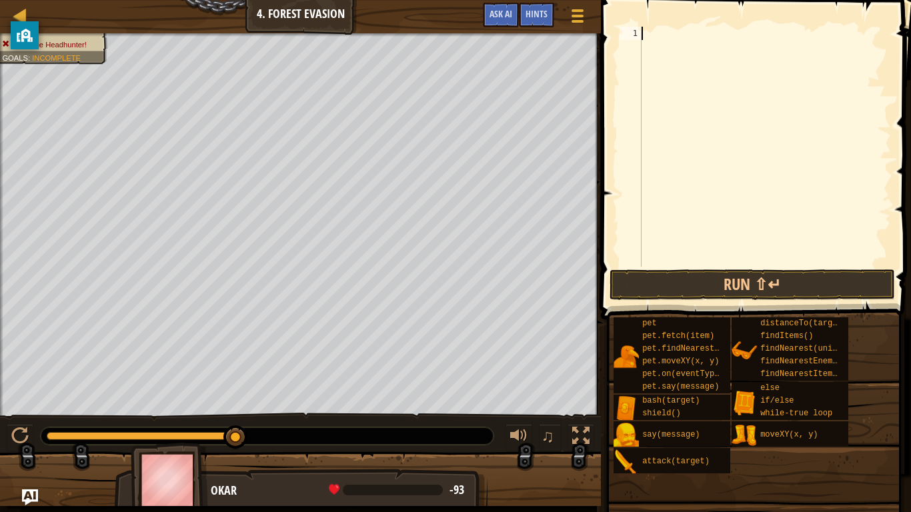
type textarea "l"
type textarea "while True:"
type textarea "l"
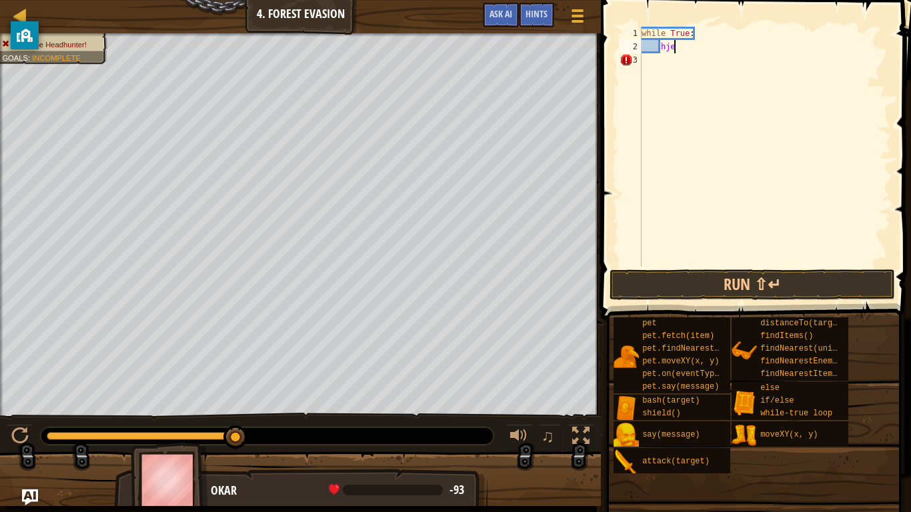
type textarea "h"
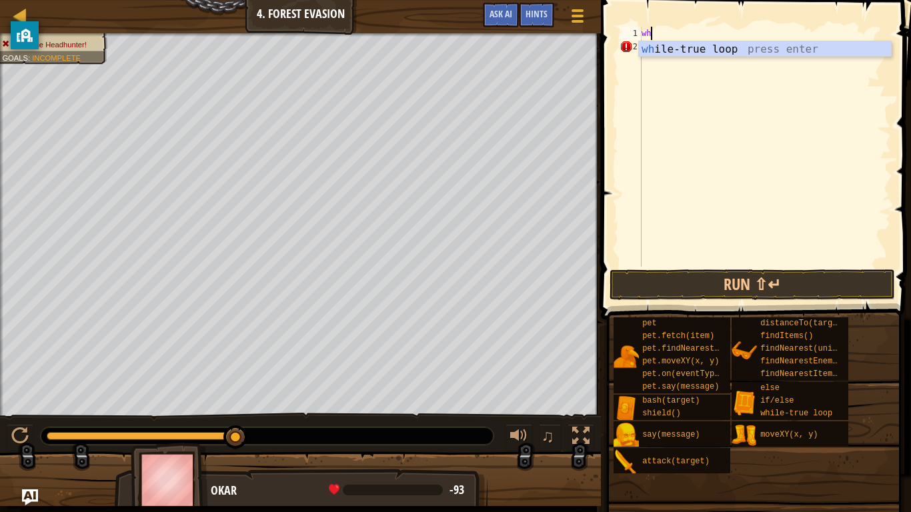
type textarea "w"
type textarea "loop"
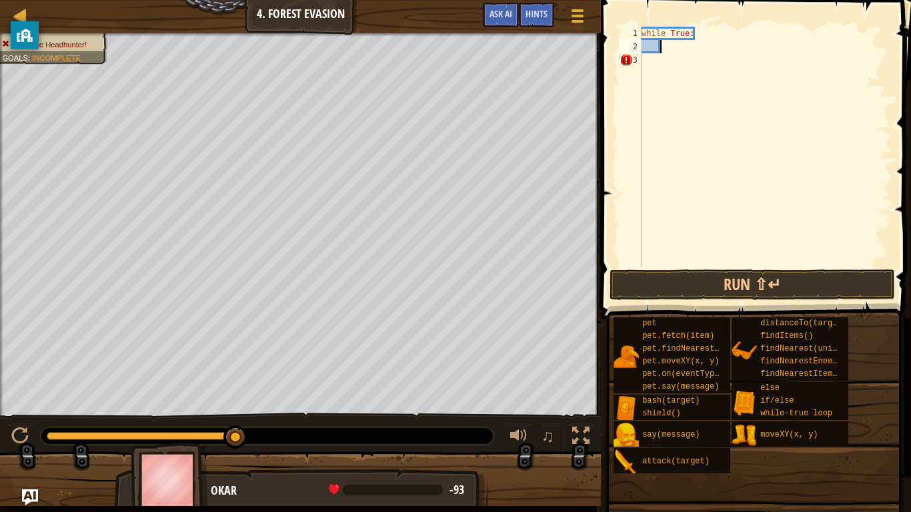
type textarea "while True:"
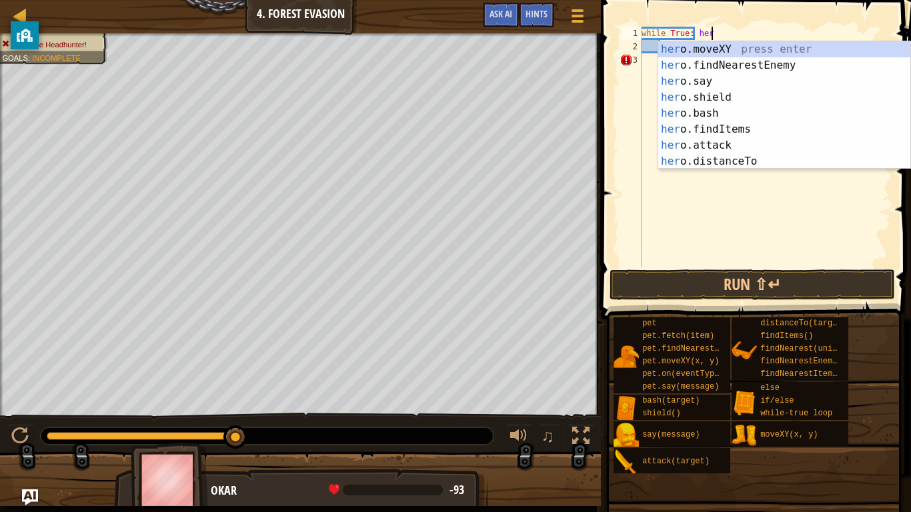
scroll to position [6, 10]
click at [699, 163] on div "hero .moveXY press enter hero .findNearestEnemy press enter hero .say press ent…" at bounding box center [784, 121] width 252 height 160
type textarea "while True: hero.distanceTo(target)"
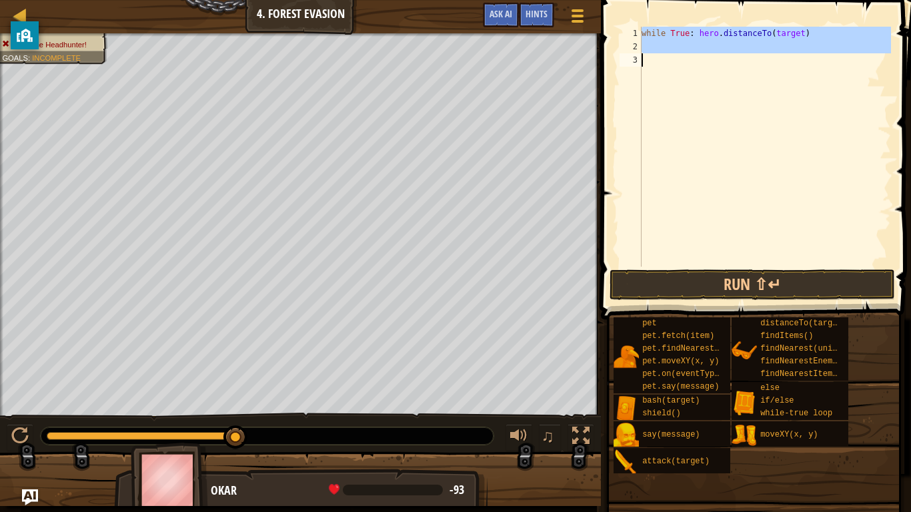
scroll to position [6, 0]
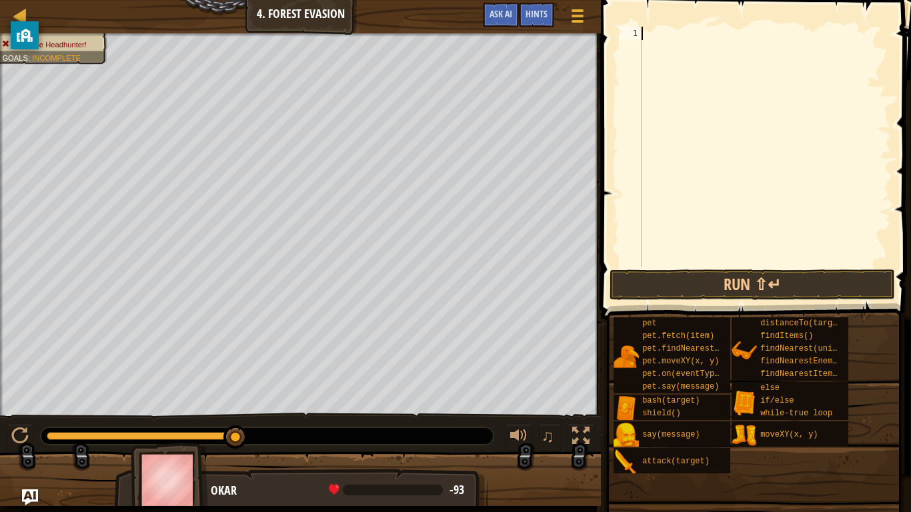
type textarea "h"
type textarea "l"
type textarea "e"
type textarea "i"
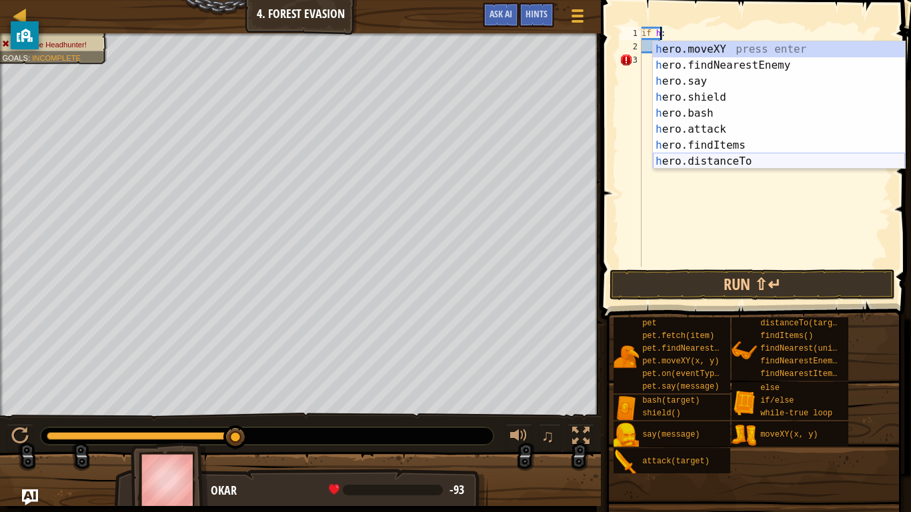
click at [713, 159] on div "h ero.moveXY press enter h ero.findNearestEnemy press enter h ero.say press ent…" at bounding box center [779, 121] width 252 height 160
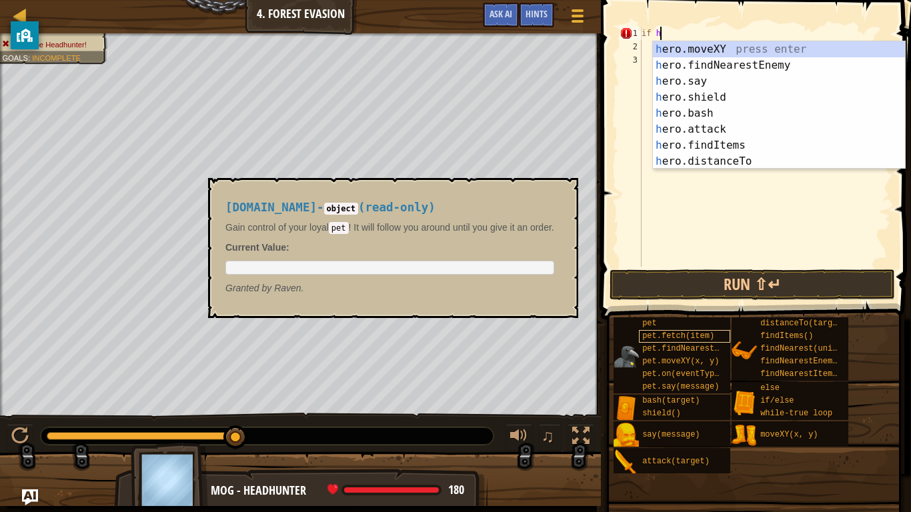
type textarea "i"
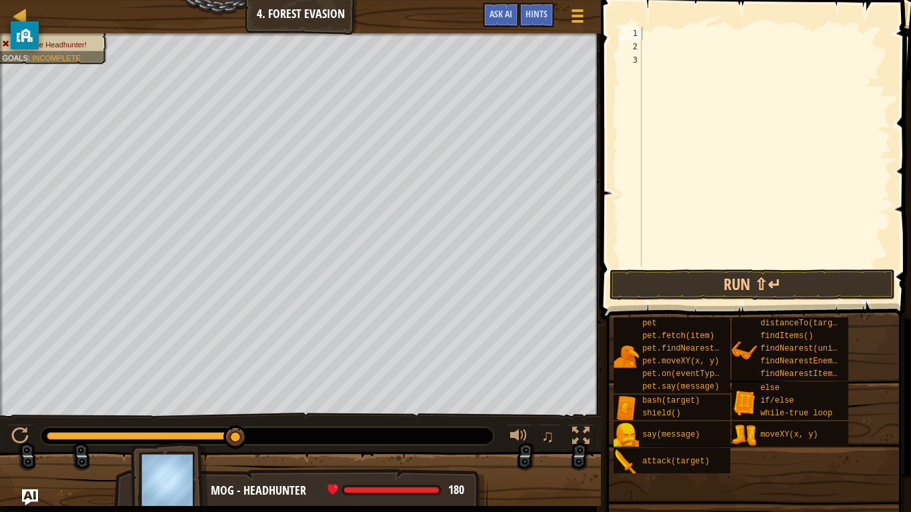
click at [320, 27] on div "Map Computer Science 2 4. Forest Evasion Game Menu Done Hints Ask AI" at bounding box center [300, 16] width 601 height 33
click at [508, 17] on span "Ask AI" at bounding box center [500, 13] width 23 height 13
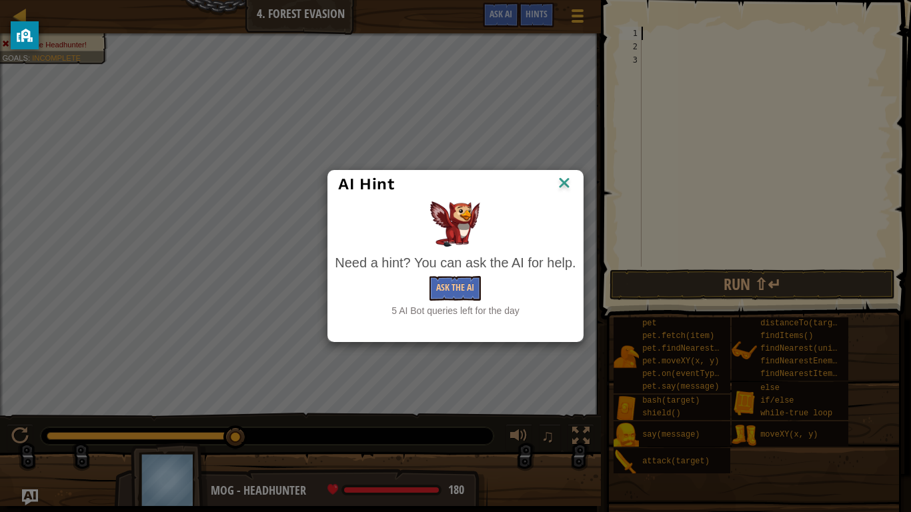
click at [575, 200] on div "Need a hint? You can ask the AI for help. Ask the AI 5 AI Bot queries left for …" at bounding box center [454, 259] width 247 height 123
click at [443, 298] on button "Ask the AI" at bounding box center [454, 288] width 51 height 25
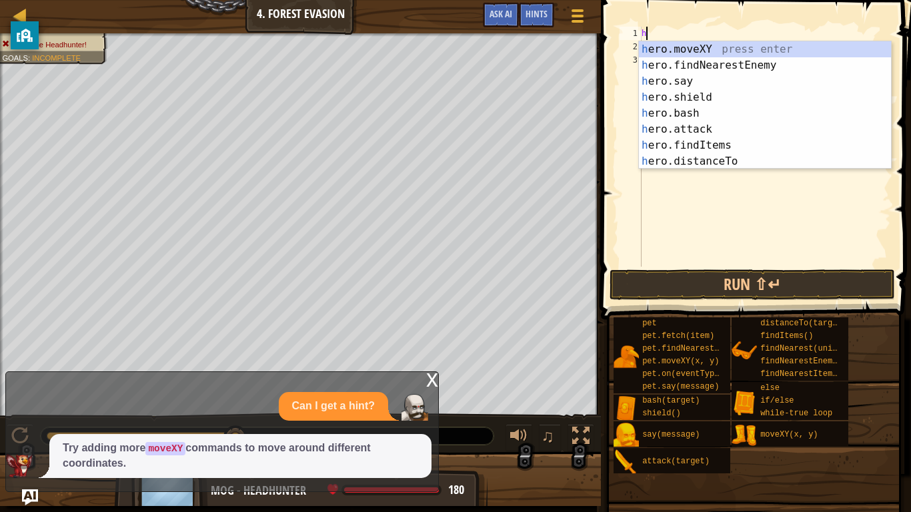
type textarea "h"
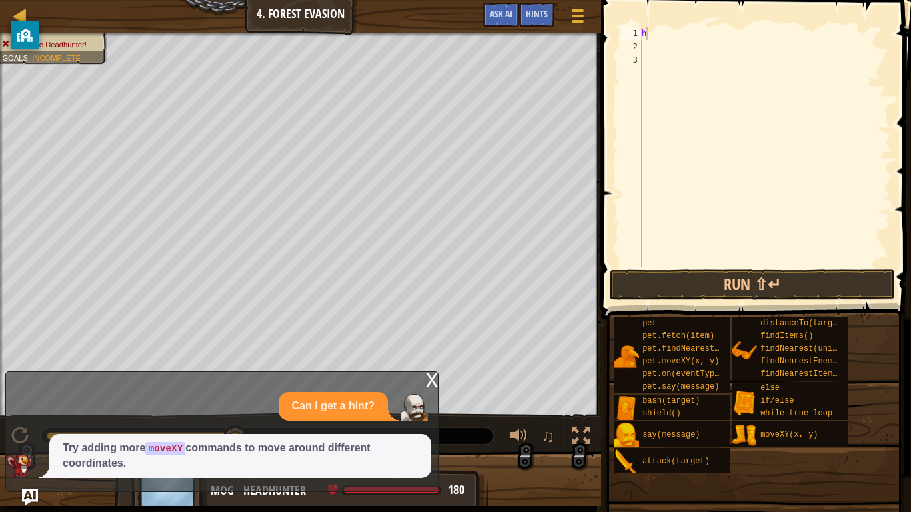
click at [436, 385] on div "x" at bounding box center [432, 378] width 12 height 13
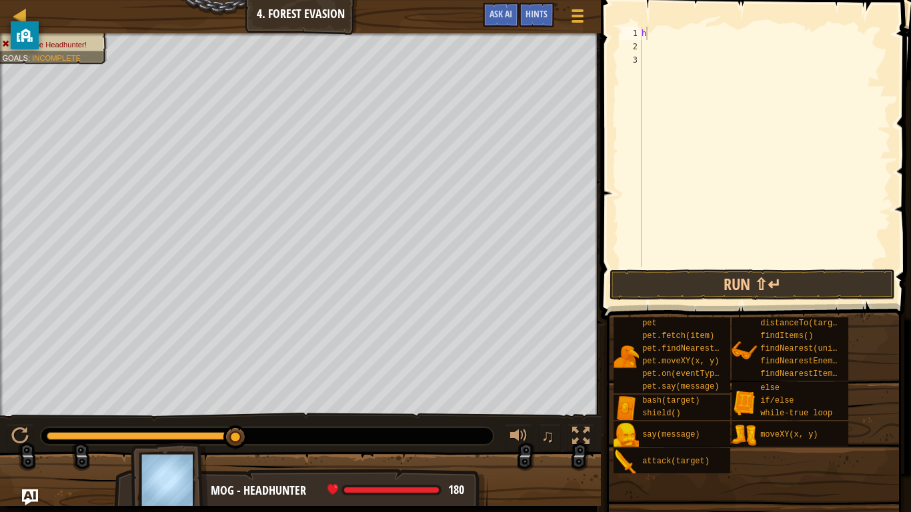
click at [730, 51] on div "h" at bounding box center [765, 160] width 252 height 267
type textarea "hero.moveXY(40, 56)"
type textarea "hero.moveXY(22, 44)"
type textarea "hero.moveXY(24, 24)"
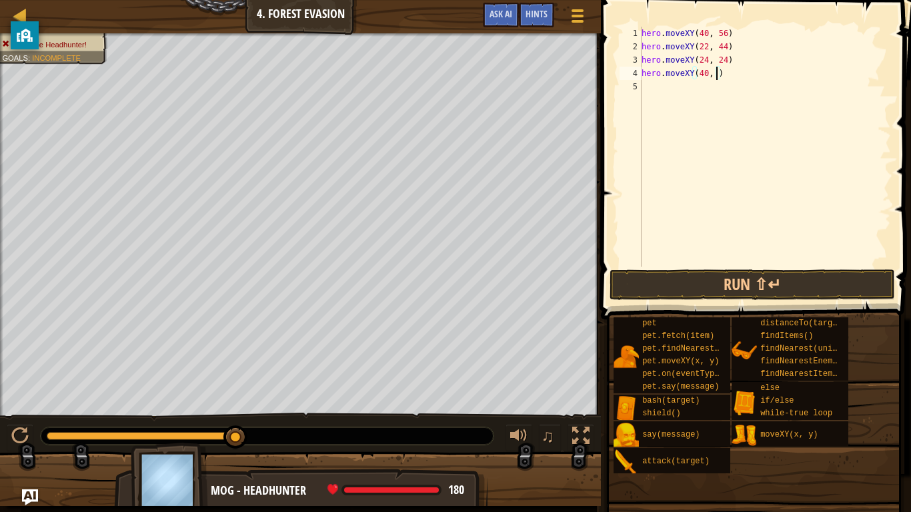
type textarea "hero.moveXY(40, 12)"
type textarea "hero.moveXY(56, 24)"
click at [689, 291] on button "Run ⇧↵" at bounding box center [751, 284] width 285 height 31
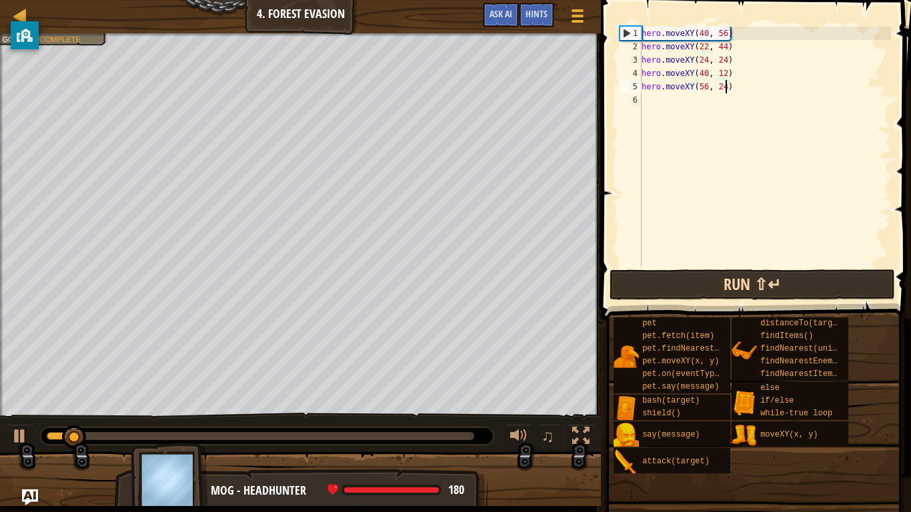
scroll to position [6, 0]
type textarea "hero.moveXY(56, 24)"
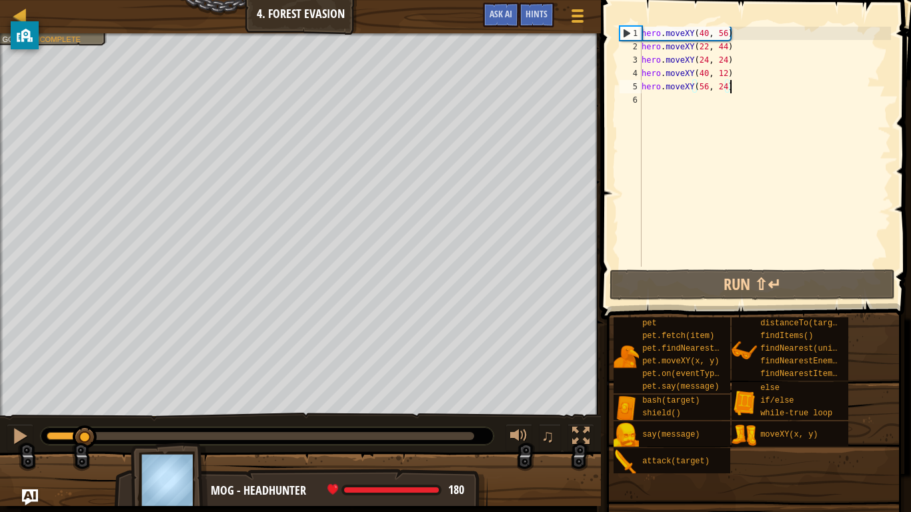
click at [677, 311] on span at bounding box center [753, 500] width 301 height 395
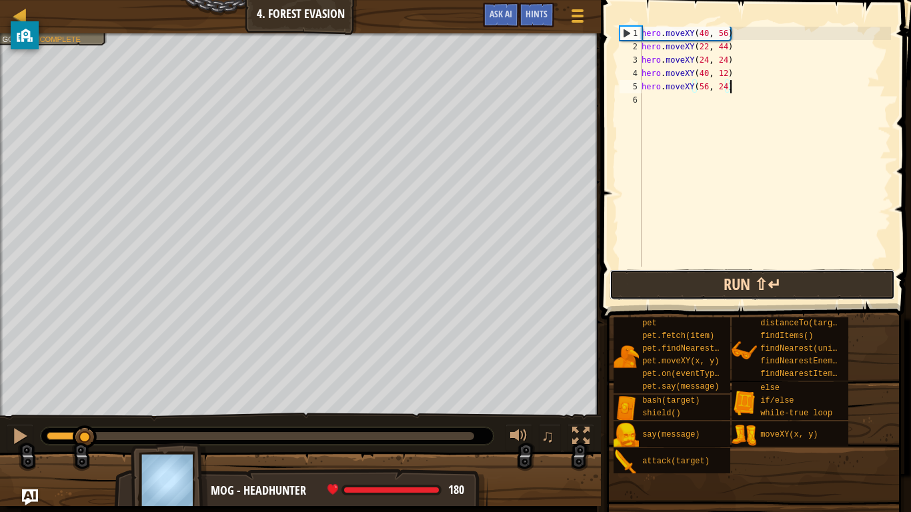
click at [647, 295] on button "Run ⇧↵" at bounding box center [751, 284] width 285 height 31
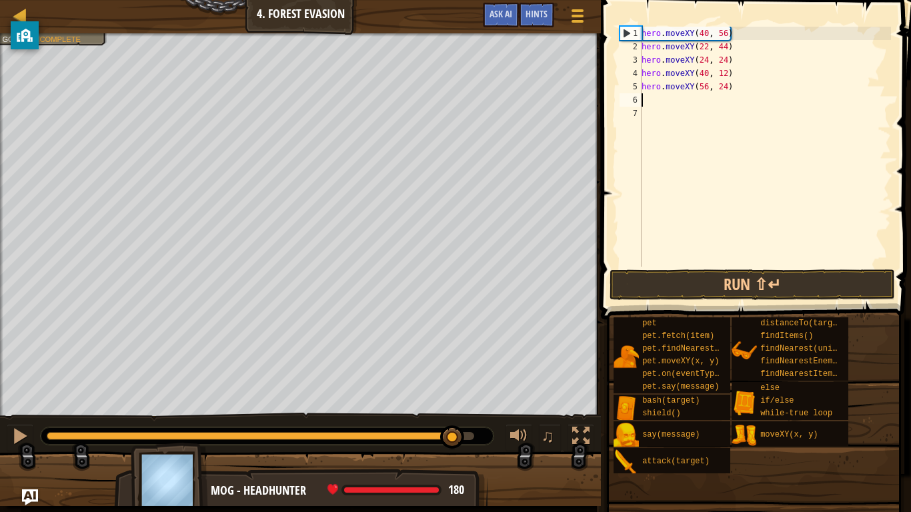
type textarea "e"
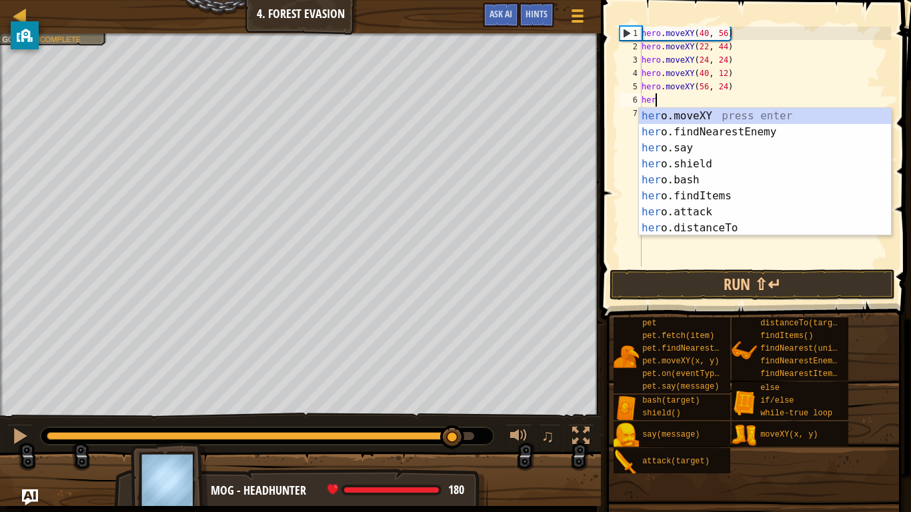
scroll to position [6, 1]
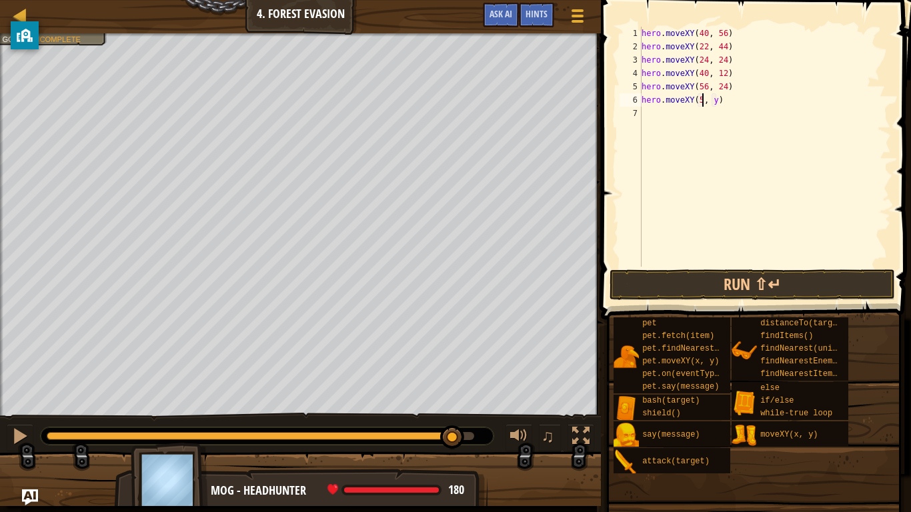
type textarea "hero.moveXY(56, y)"
type textarea "hero.moveXY(56, 44)"
type textarea "hero.moveXY(40, 56)"
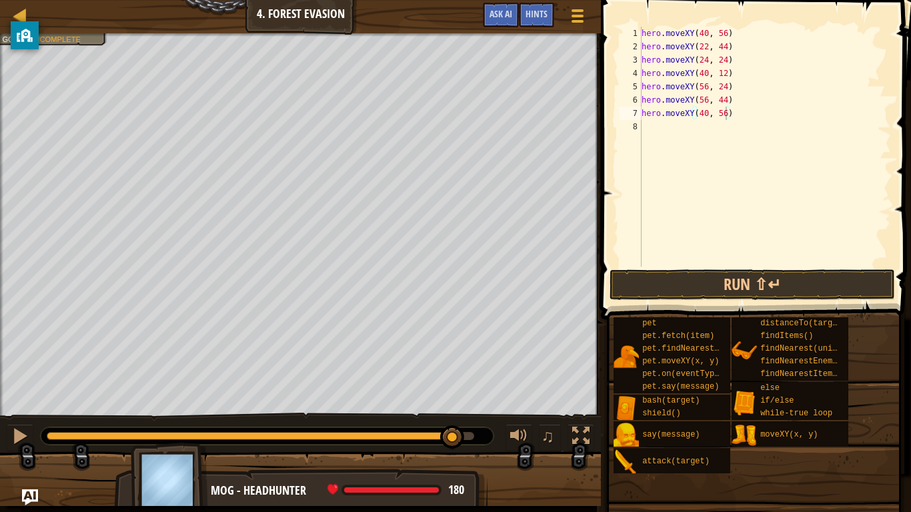
click at [665, 302] on span at bounding box center [757, 140] width 321 height 359
click at [658, 299] on button "Run ⇧↵" at bounding box center [751, 284] width 285 height 31
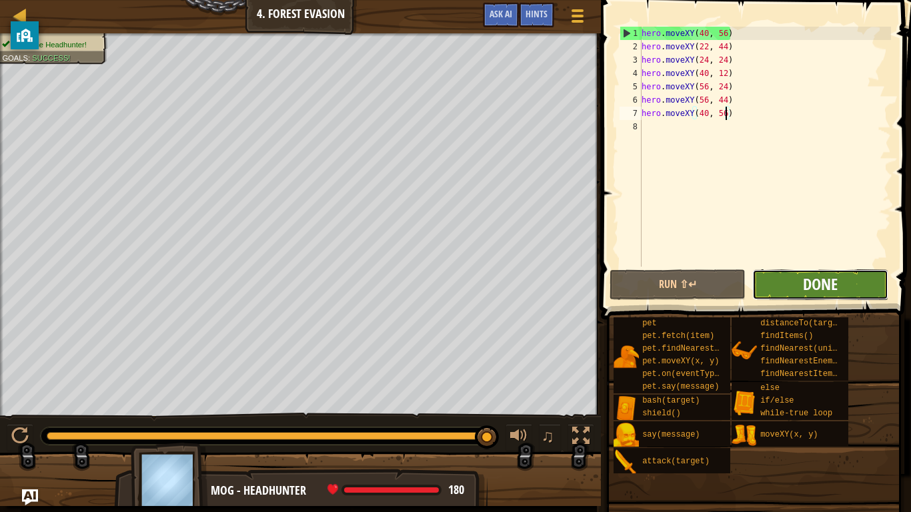
click at [817, 285] on span "Done" at bounding box center [820, 283] width 35 height 21
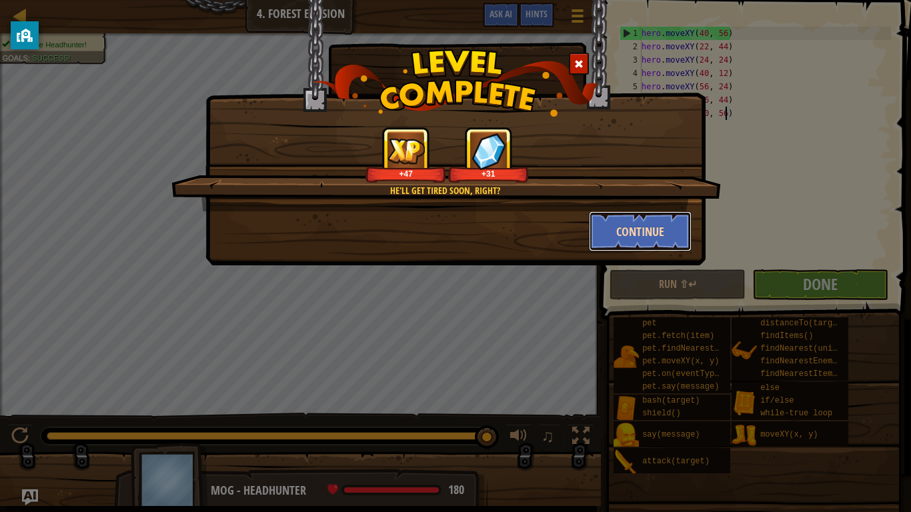
click at [660, 239] on button "Continue" at bounding box center [640, 231] width 103 height 40
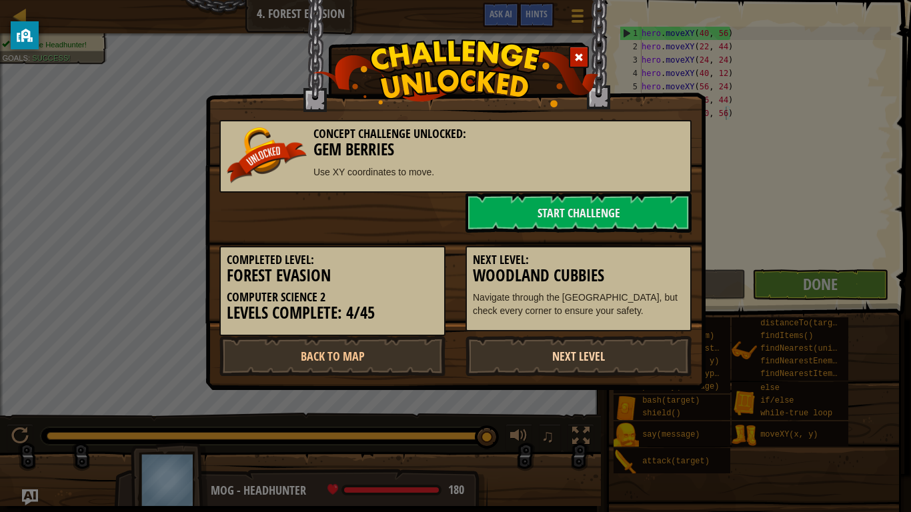
click at [570, 355] on link "Next Level" at bounding box center [578, 356] width 226 height 40
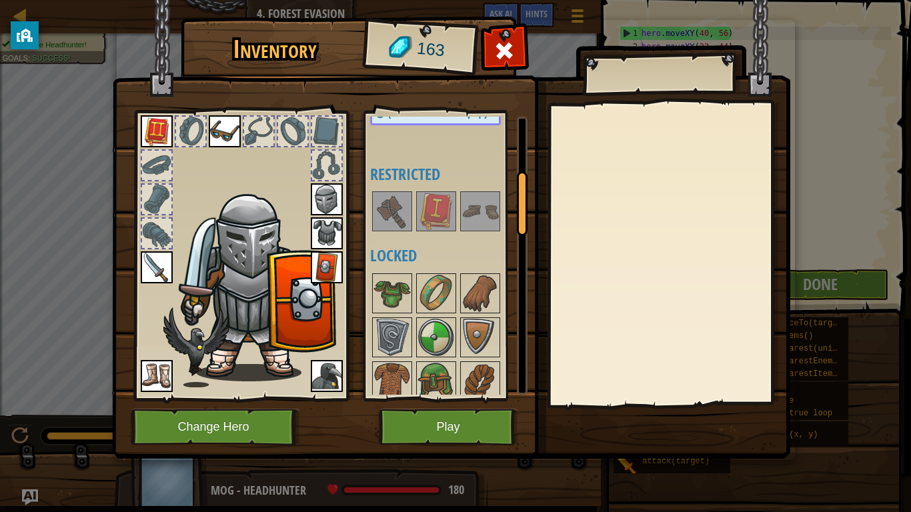
scroll to position [241, 0]
click at [411, 231] on div at bounding box center [392, 212] width 40 height 40
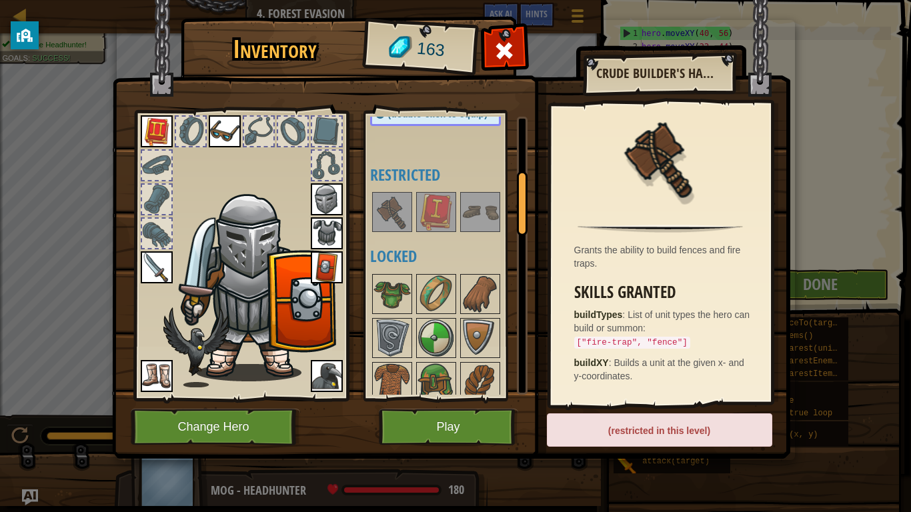
click at [419, 228] on img at bounding box center [435, 211] width 37 height 37
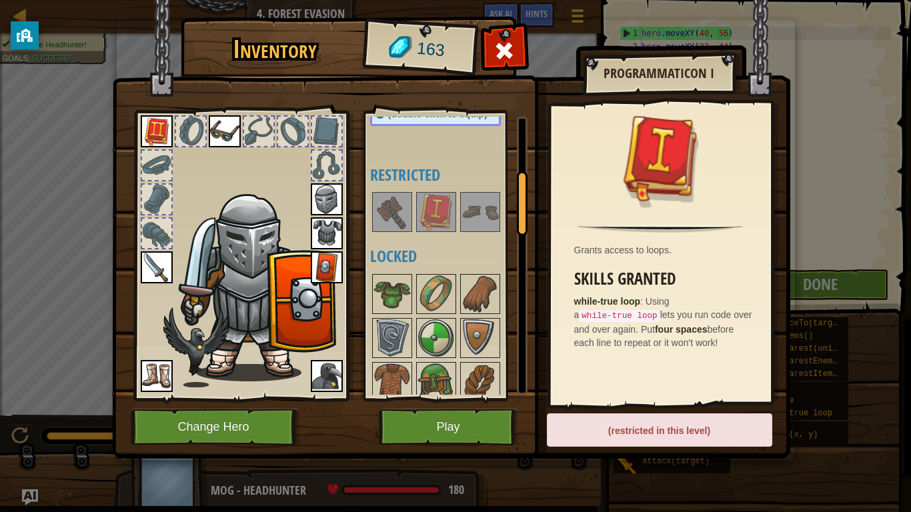
click at [465, 217] on img at bounding box center [479, 211] width 37 height 37
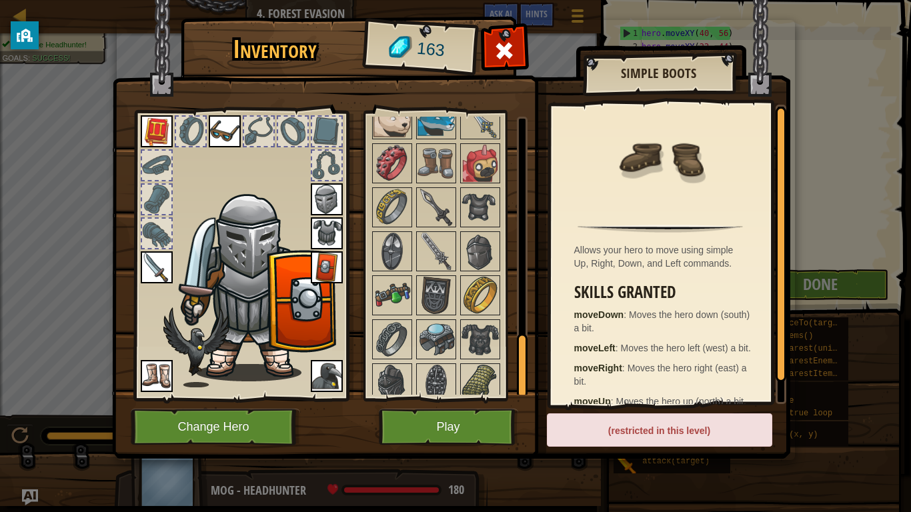
scroll to position [999, 0]
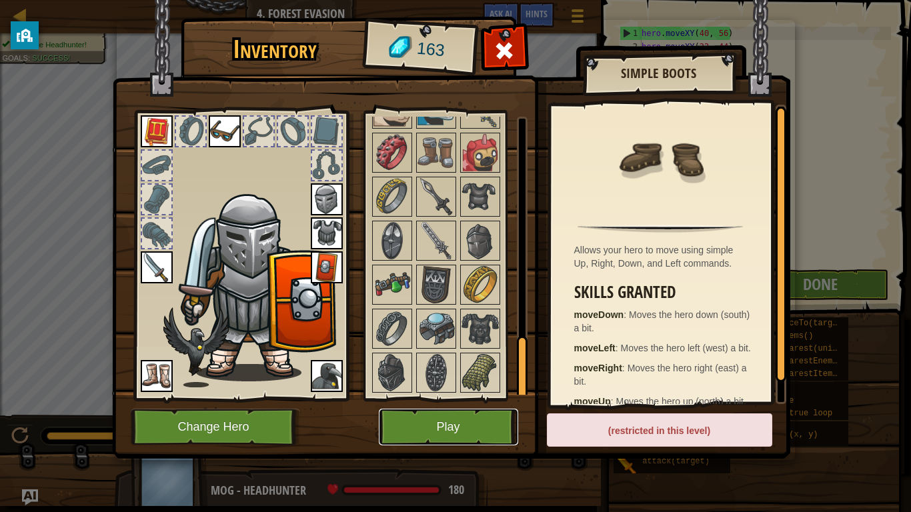
click at [412, 421] on button "Play" at bounding box center [448, 427] width 139 height 37
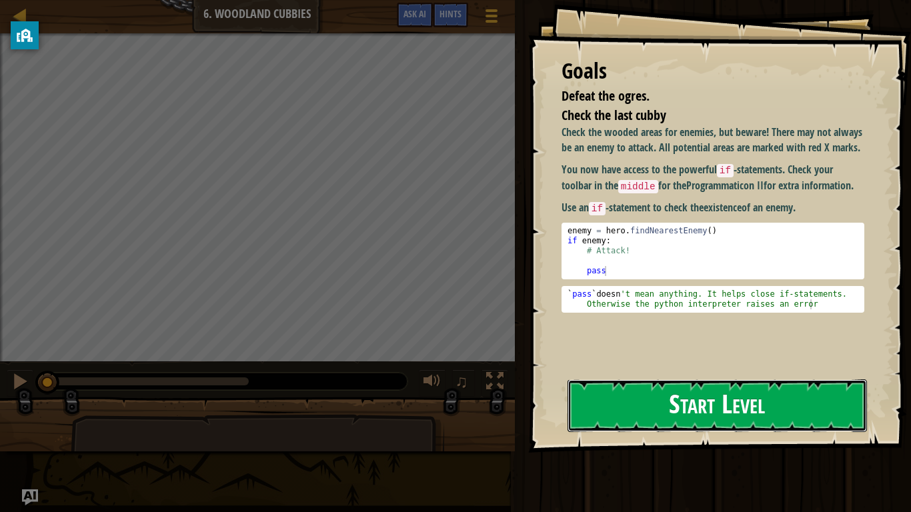
click at [636, 401] on button "Start Level" at bounding box center [716, 405] width 299 height 53
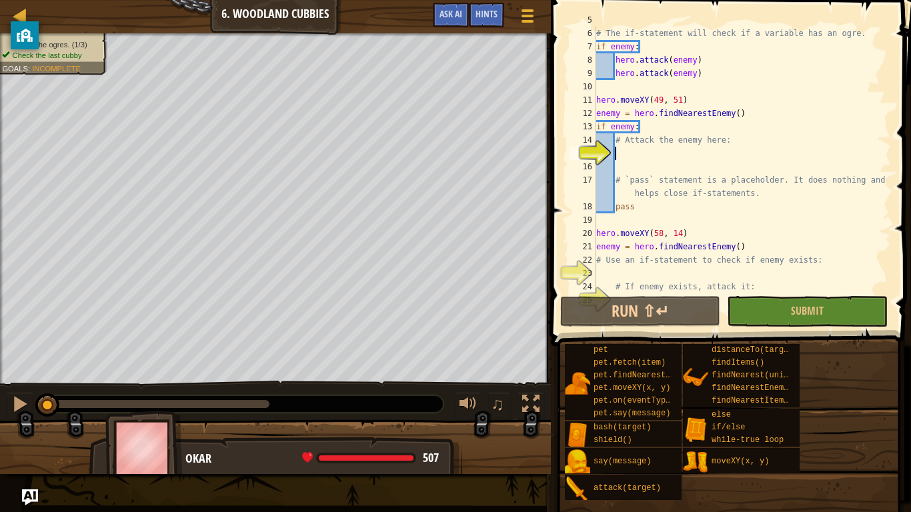
scroll to position [67, 0]
click at [751, 305] on button "Submit" at bounding box center [807, 311] width 160 height 31
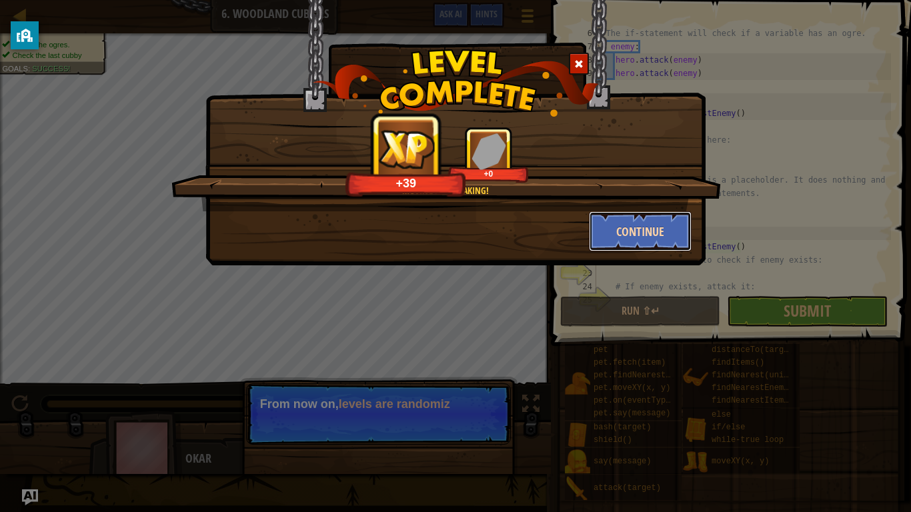
click at [625, 244] on button "Continue" at bounding box center [640, 231] width 103 height 40
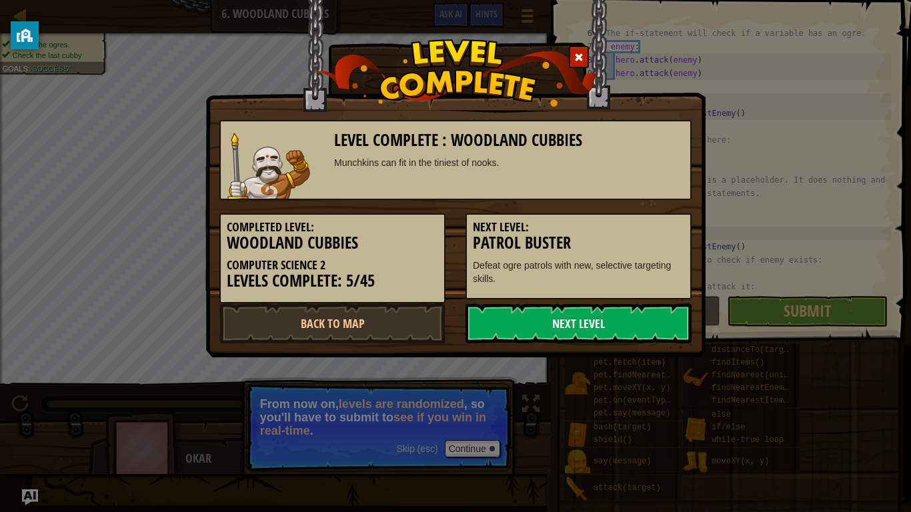
click at [570, 325] on link "Next Level" at bounding box center [578, 323] width 226 height 40
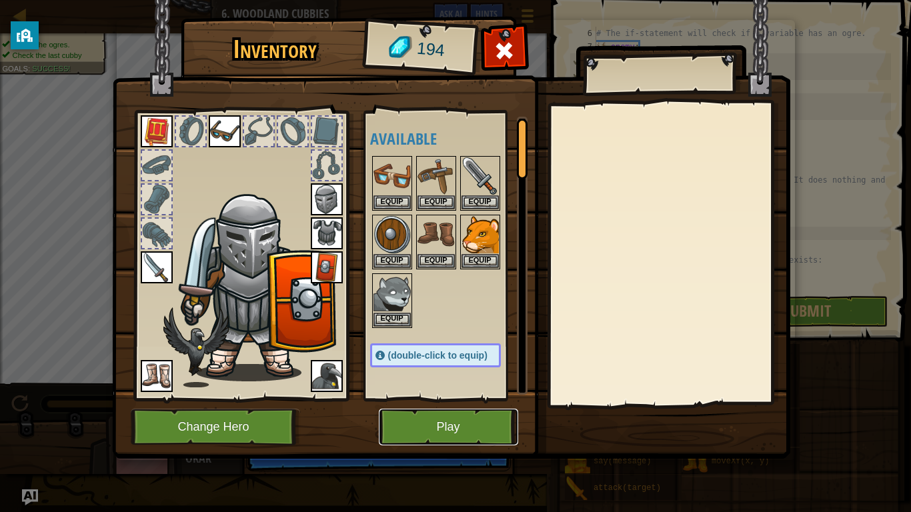
click at [419, 428] on button "Play" at bounding box center [448, 427] width 139 height 37
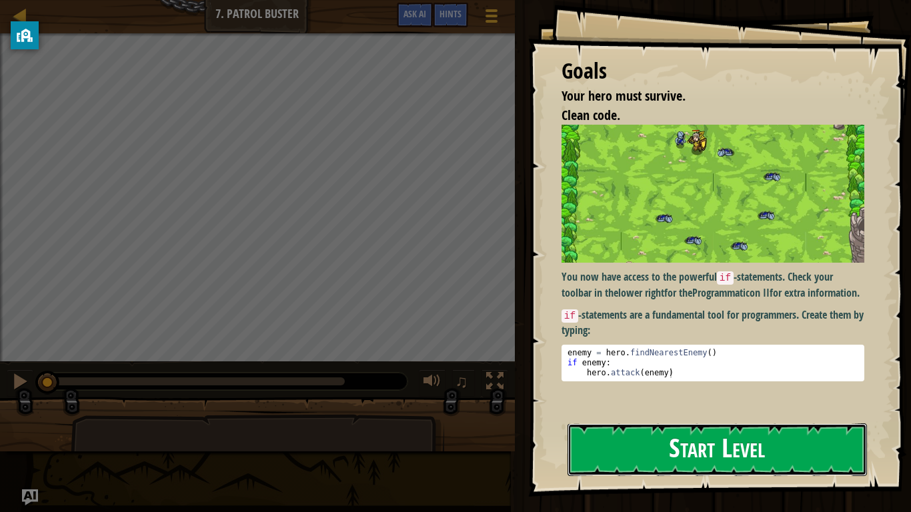
click at [625, 430] on button "Start Level" at bounding box center [716, 449] width 299 height 53
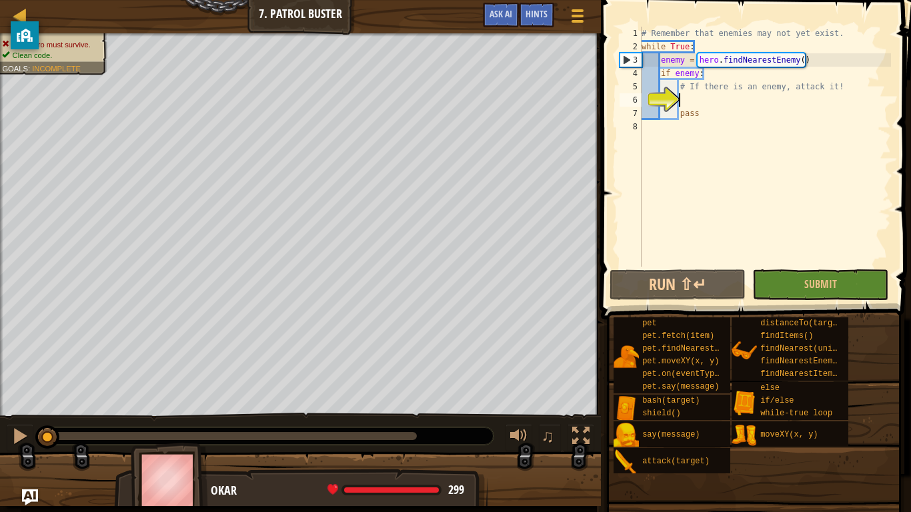
scroll to position [6, 5]
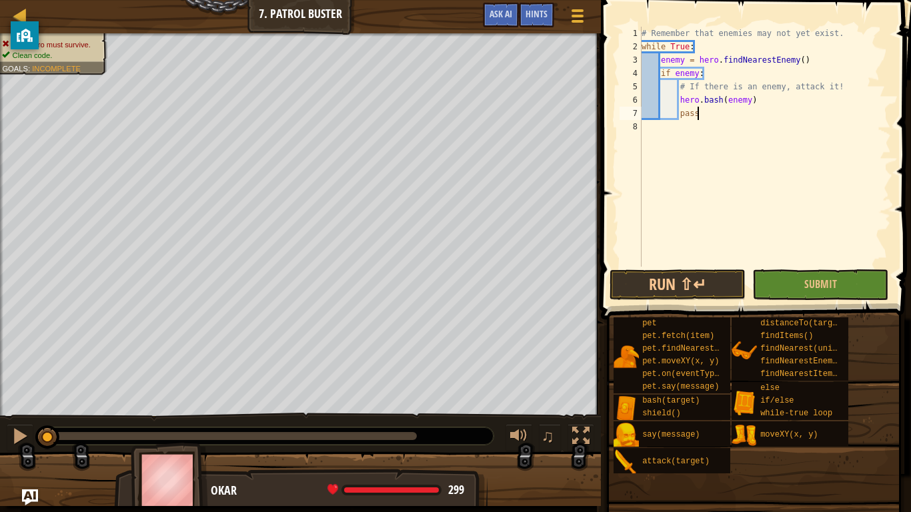
type textarea "hero.bash(enemy)"
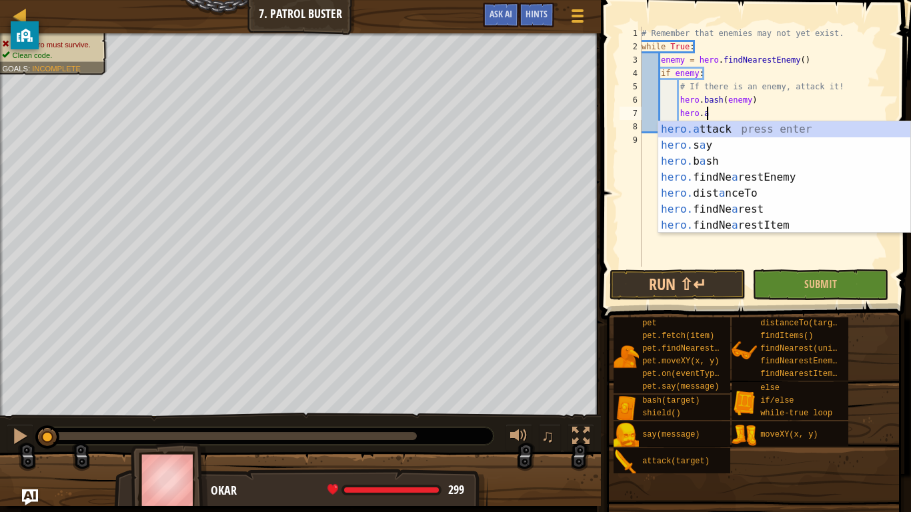
scroll to position [6, 9]
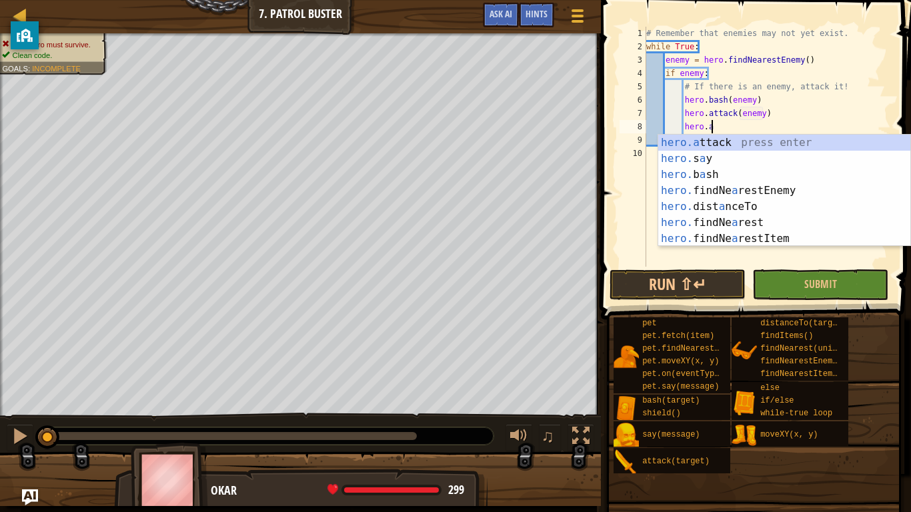
type textarea "hero.attack(enemy)"
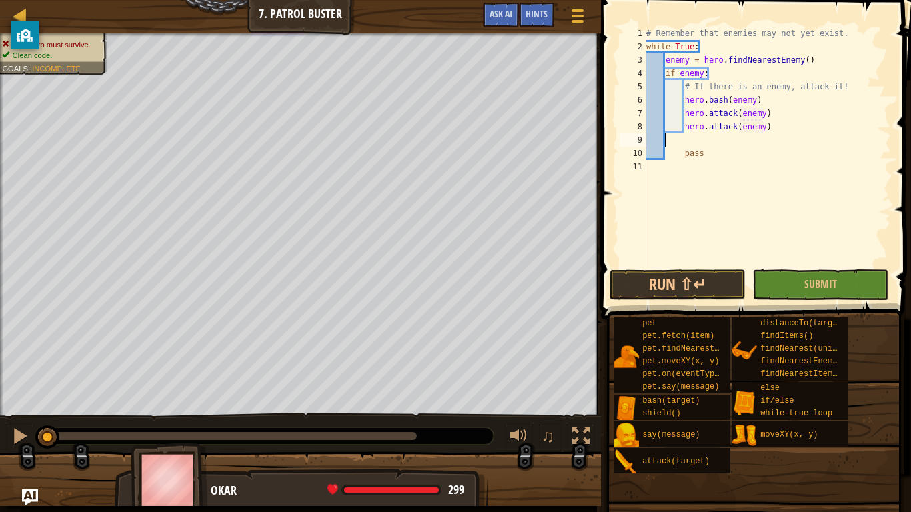
scroll to position [6, 0]
type textarea "hero.attack(enemy)"
click at [811, 281] on span "Submit" at bounding box center [820, 284] width 33 height 15
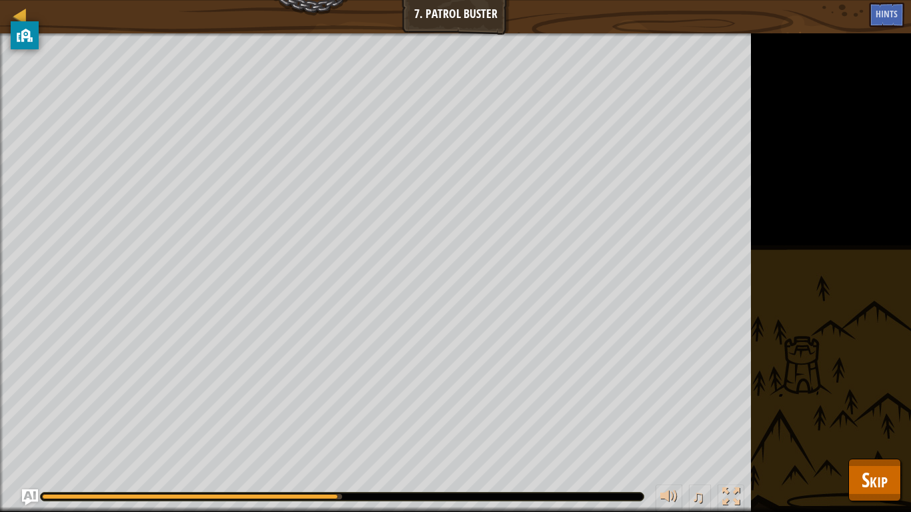
click at [910, 153] on div "Your hero must survive. Clean code. Goals : Running... ♫ Okar 299 x: 36 y: 29 N…" at bounding box center [455, 272] width 911 height 479
click at [863, 431] on div "Your hero must survive. Clean code. Goals : Running... ♫ Okar 299 x: 36 y: 29 N…" at bounding box center [455, 272] width 911 height 479
click at [20, 16] on div at bounding box center [20, 15] width 17 height 17
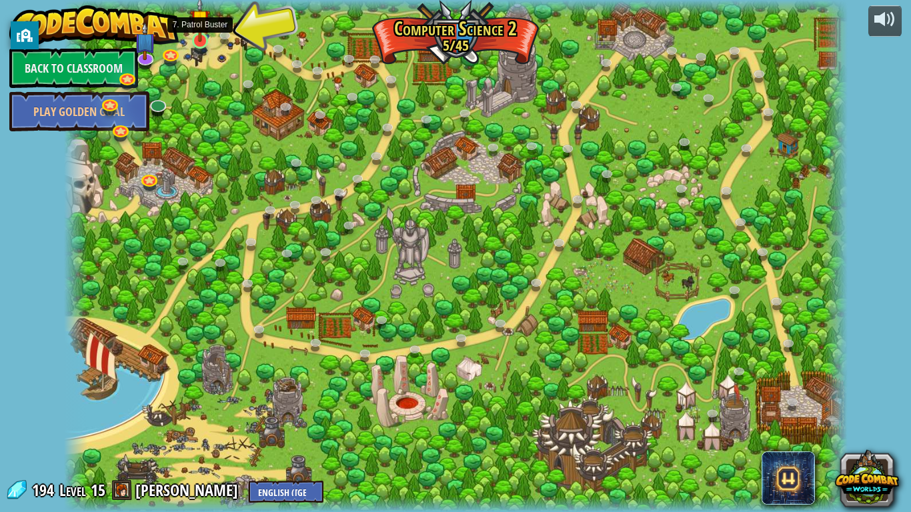
click at [201, 39] on img at bounding box center [200, 19] width 20 height 45
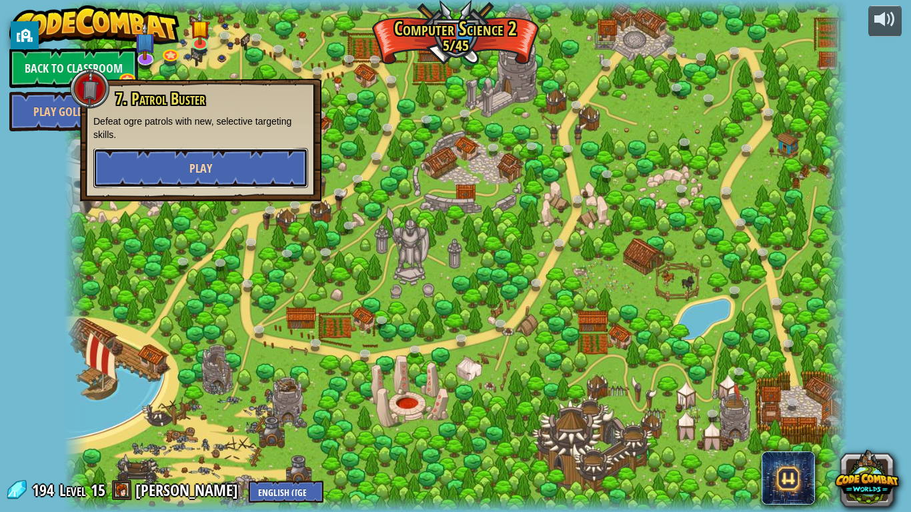
click at [201, 165] on span "Play" at bounding box center [200, 168] width 23 height 17
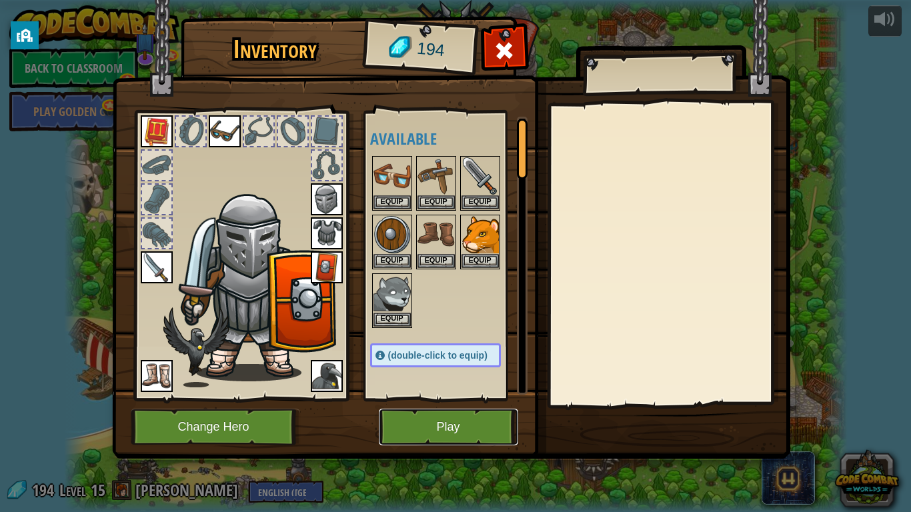
click at [443, 431] on button "Play" at bounding box center [448, 427] width 139 height 37
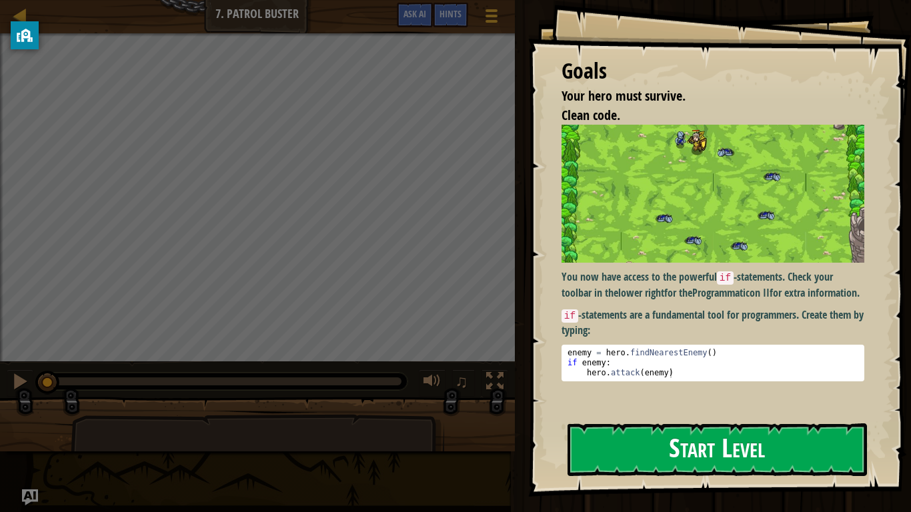
click at [599, 253] on img at bounding box center [712, 194] width 303 height 138
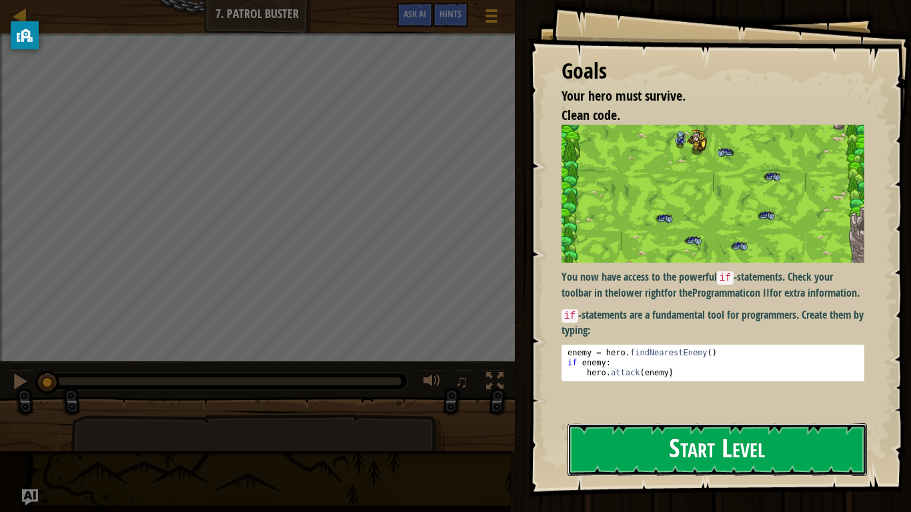
click at [672, 431] on button "Start Level" at bounding box center [716, 449] width 299 height 53
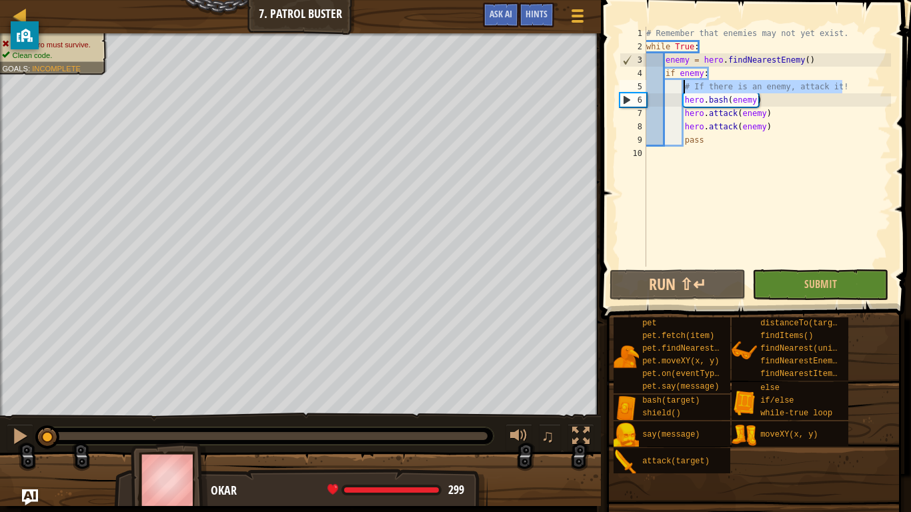
drag, startPoint x: 857, startPoint y: 86, endPoint x: 683, endPoint y: 91, distance: 173.4
click at [683, 91] on div "# Remember that enemies may not yet exist. while True : enemy = hero . findNear…" at bounding box center [766, 160] width 247 height 267
type textarea "# If there is an enemy, attack it!"
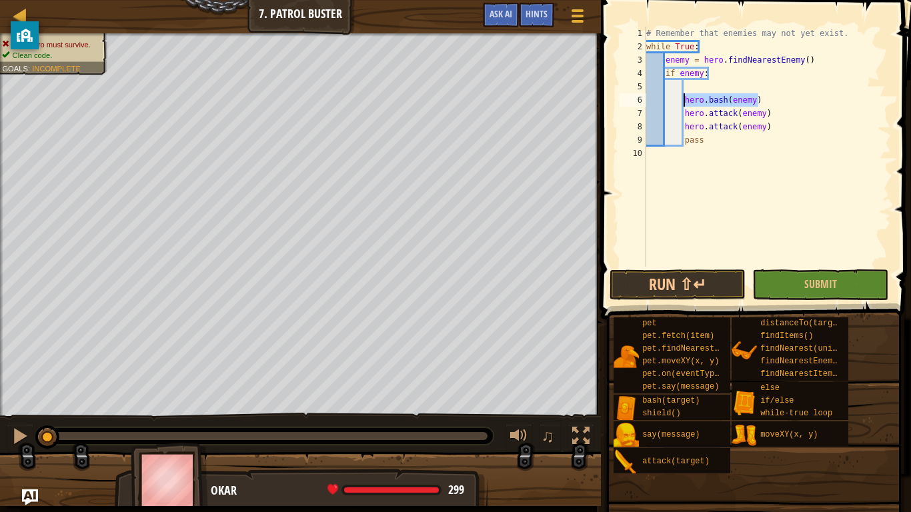
drag, startPoint x: 781, startPoint y: 106, endPoint x: 684, endPoint y: 101, distance: 96.8
click at [684, 101] on div "# Remember that enemies may not yet exist. while True : enemy = hero . findNear…" at bounding box center [766, 160] width 247 height 267
type textarea "hero.bash(enemy)"
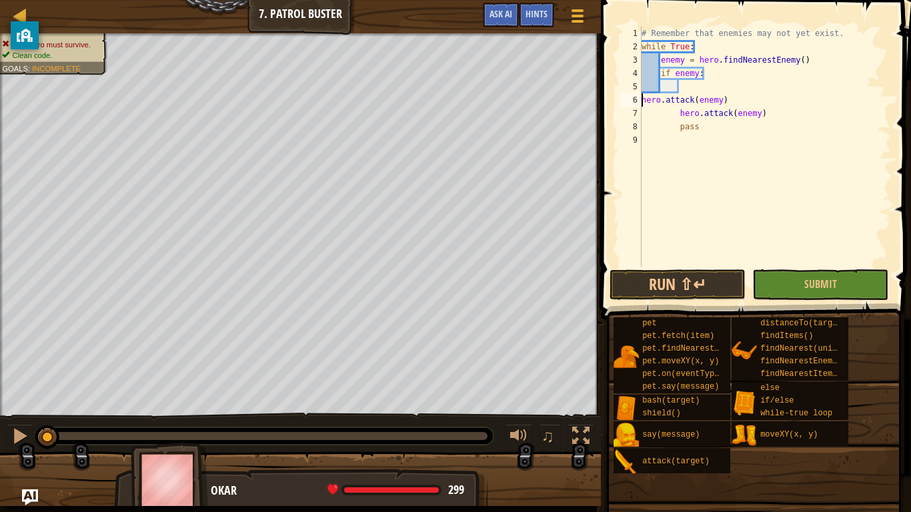
type textarea "hero.attack(enemy)"
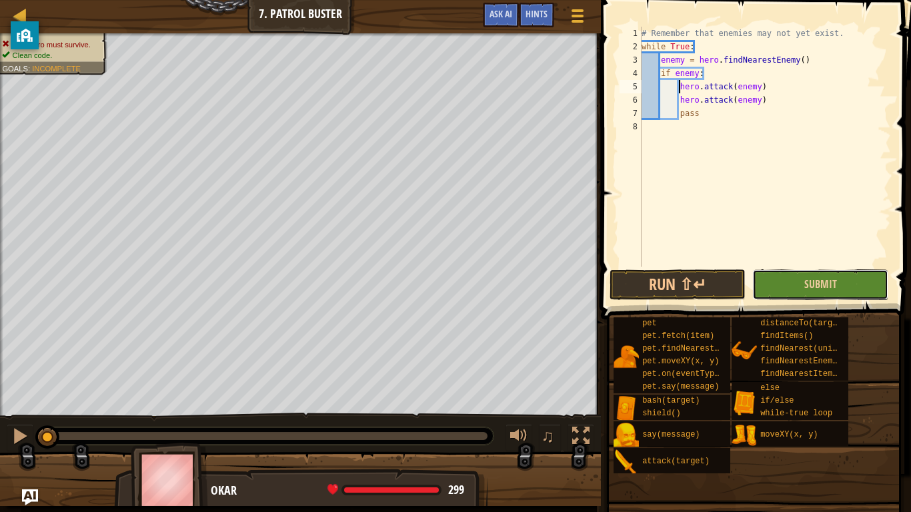
click at [784, 286] on button "Submit" at bounding box center [820, 284] width 136 height 31
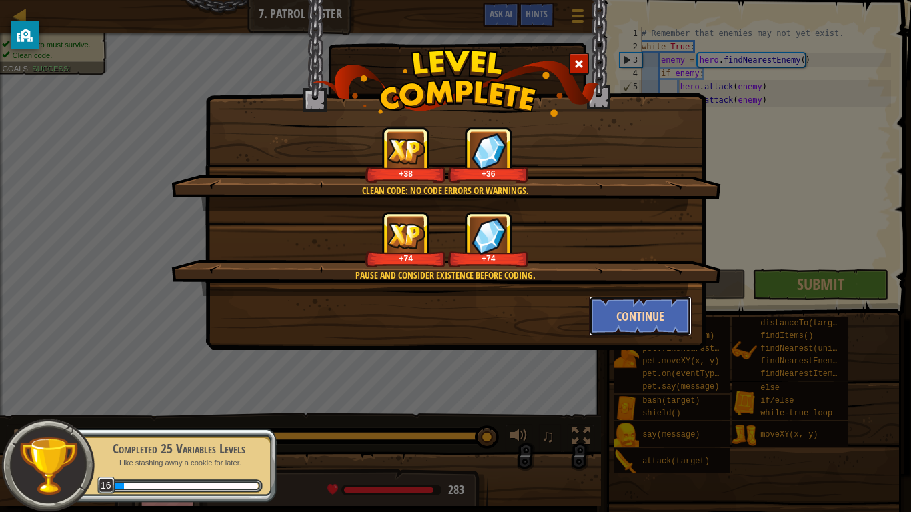
click at [623, 300] on button "Continue" at bounding box center [640, 316] width 103 height 40
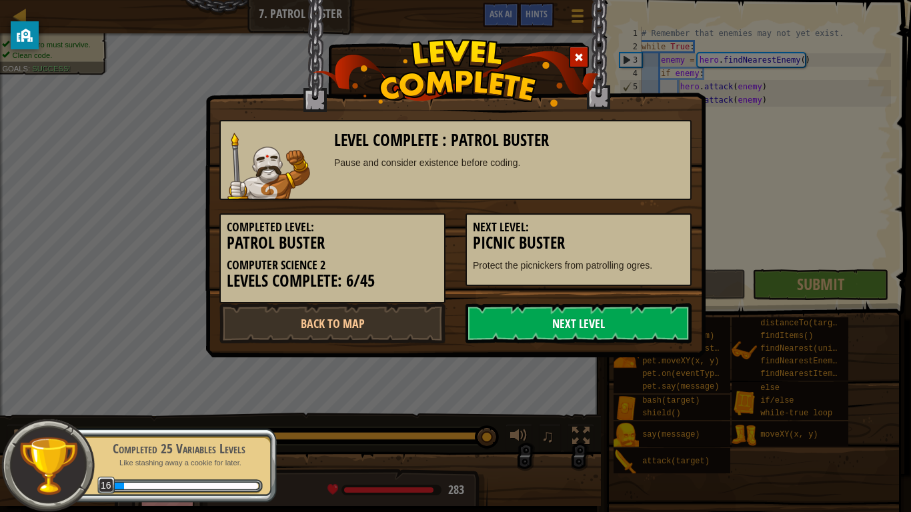
click at [591, 309] on link "Next Level" at bounding box center [578, 323] width 226 height 40
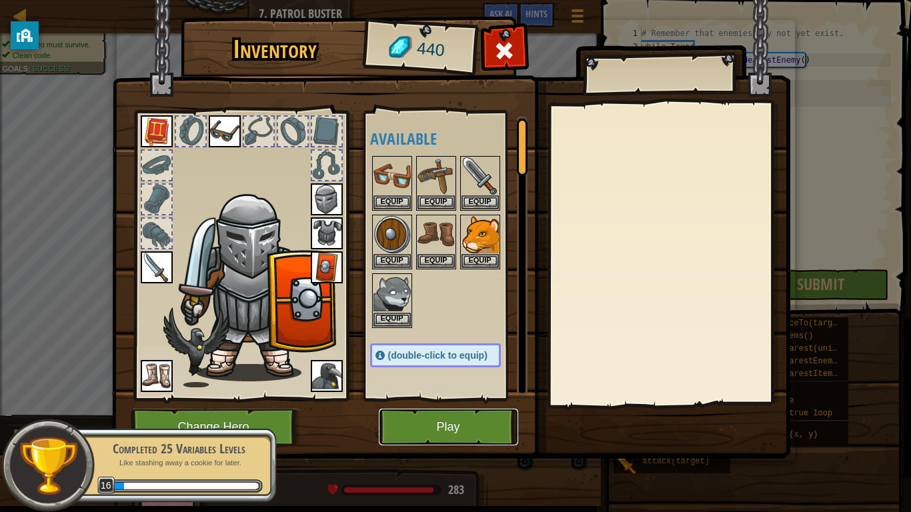
click at [488, 431] on button "Play" at bounding box center [448, 427] width 139 height 37
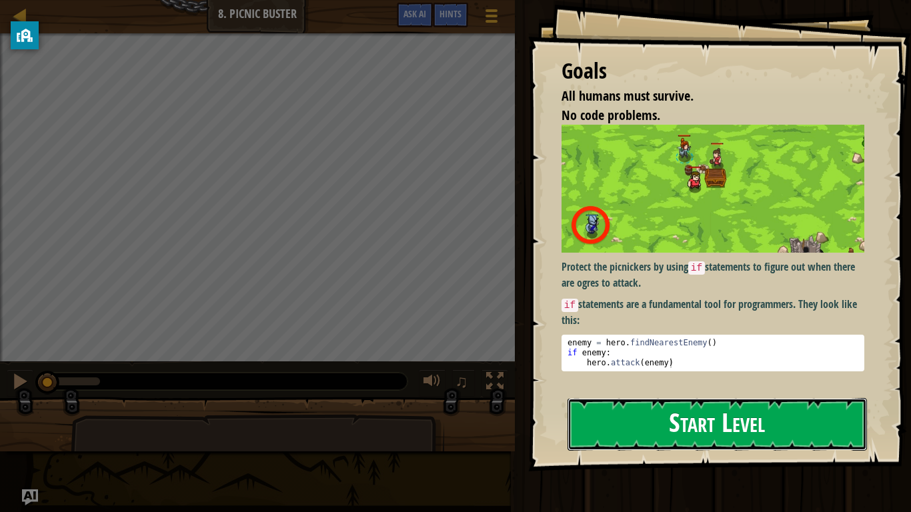
click at [602, 431] on button "Start Level" at bounding box center [716, 424] width 299 height 53
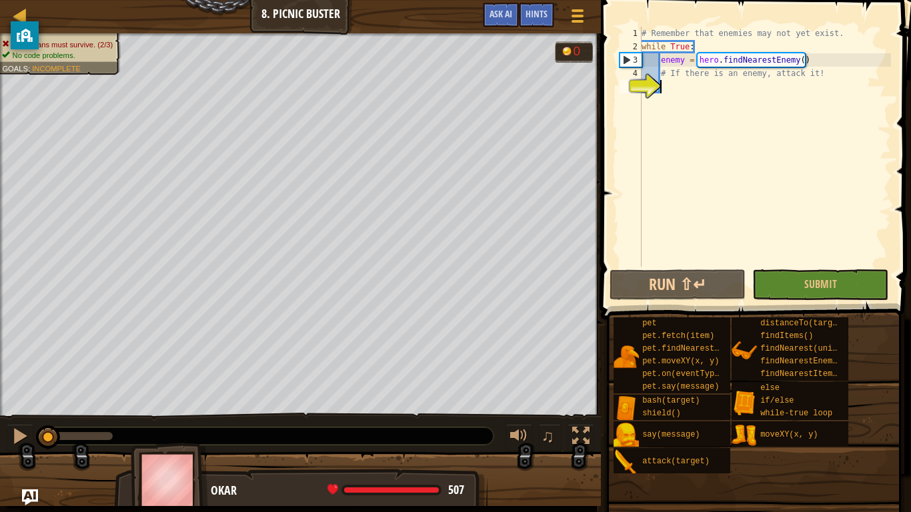
type textarea "# If there is an enemy, attack it!"
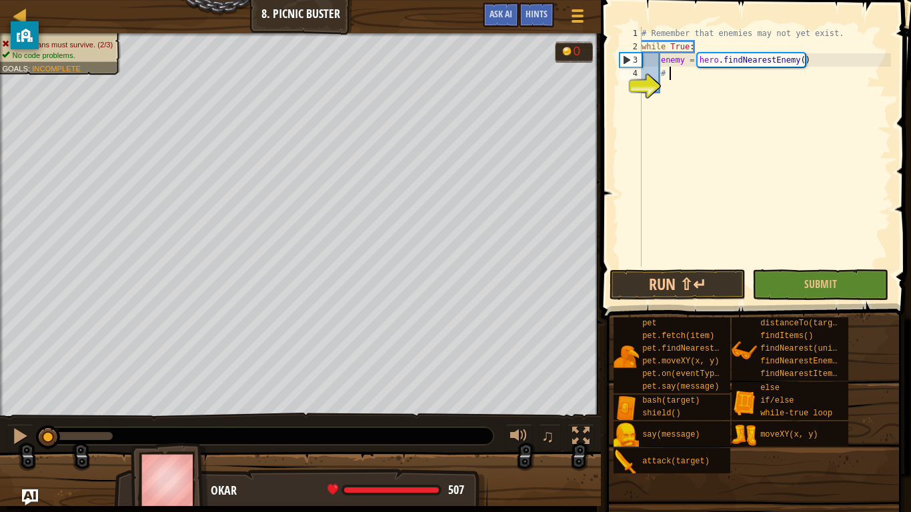
type textarea "#"
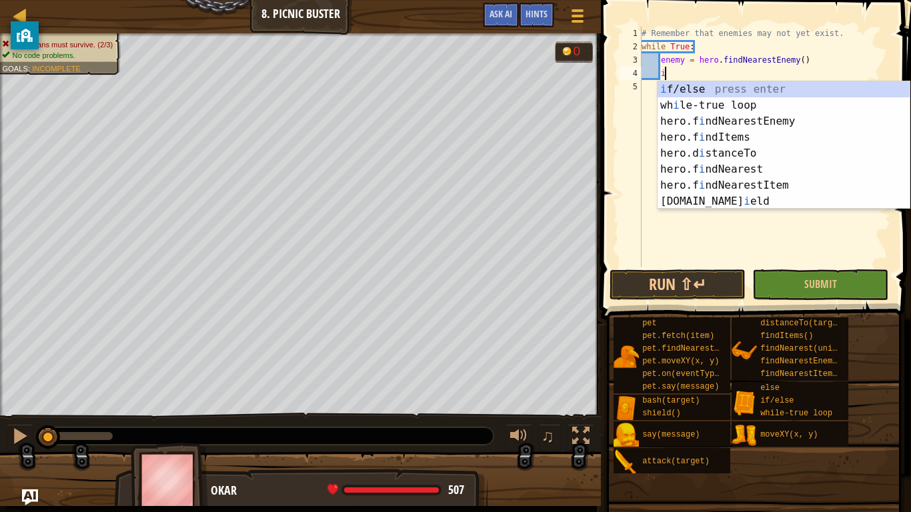
scroll to position [6, 3]
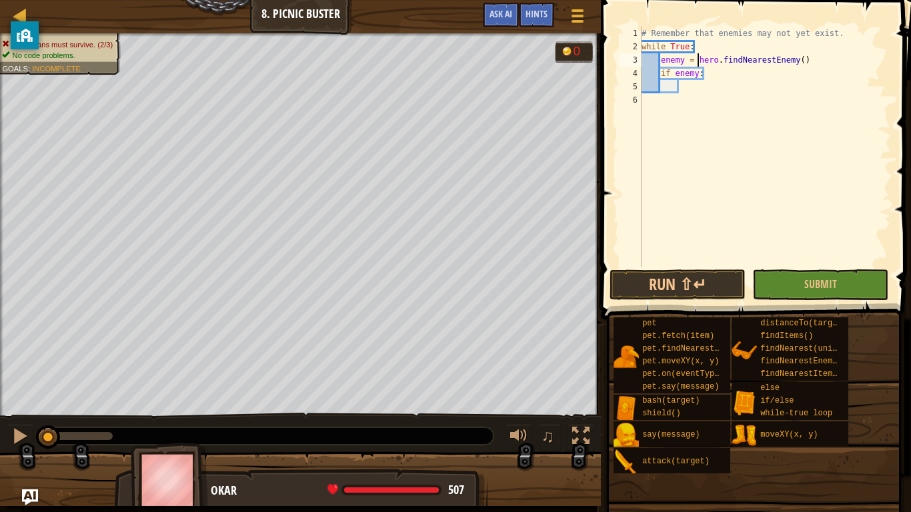
type textarea "if enemy:"
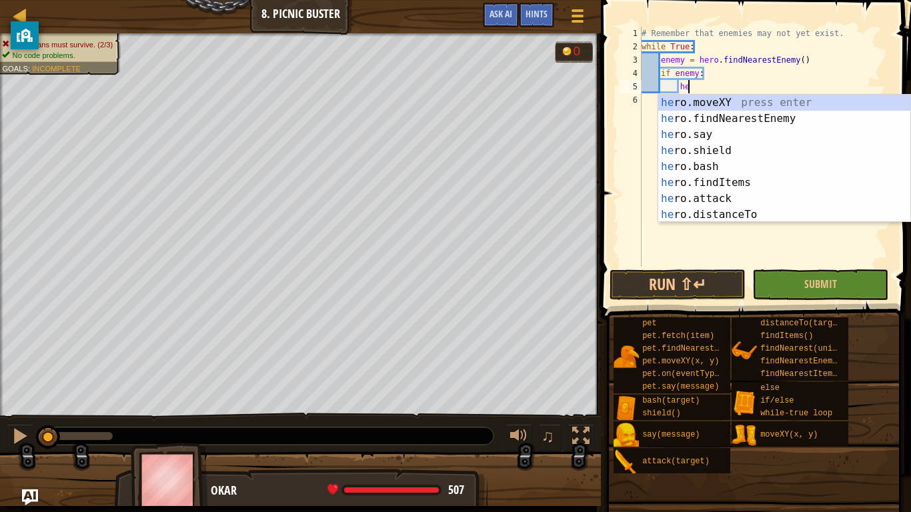
scroll to position [6, 7]
type textarea "h"
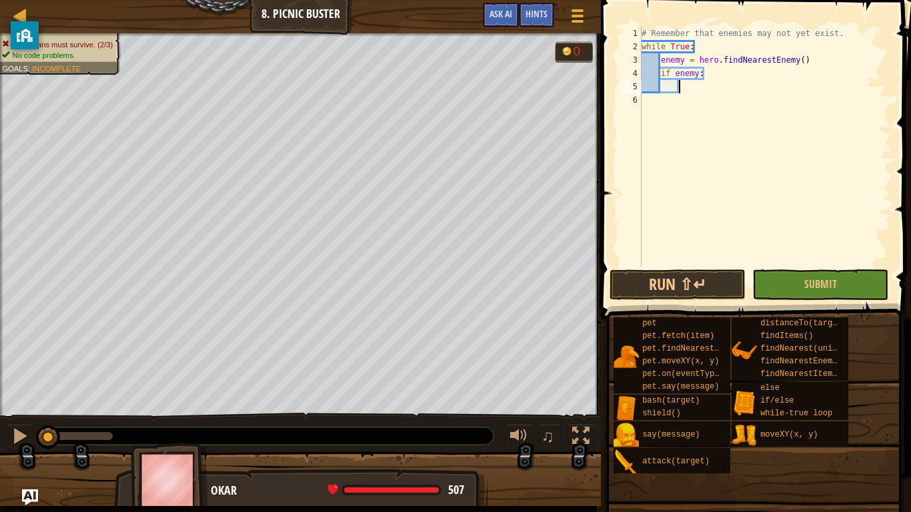
scroll to position [6, 5]
click at [737, 77] on div "# Remember that enemies may not yet exist. while True : enemy = hero . findNear…" at bounding box center [765, 160] width 252 height 267
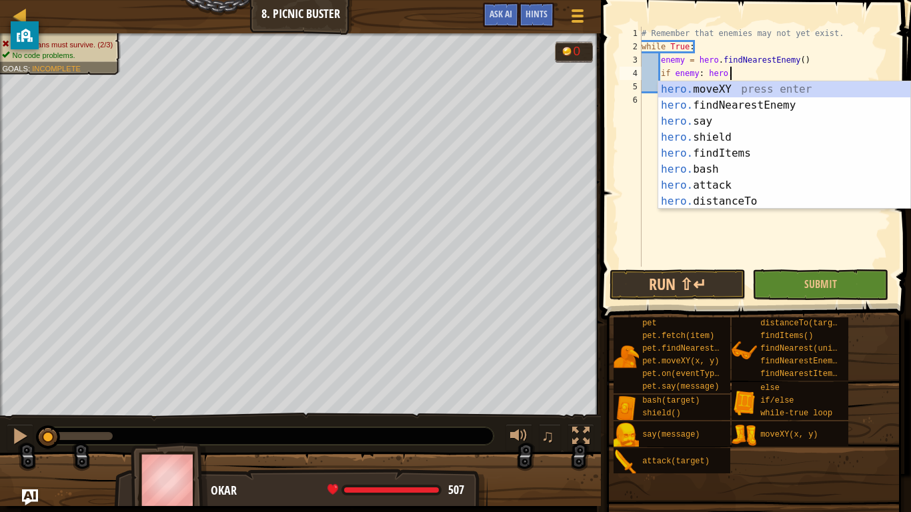
scroll to position [6, 13]
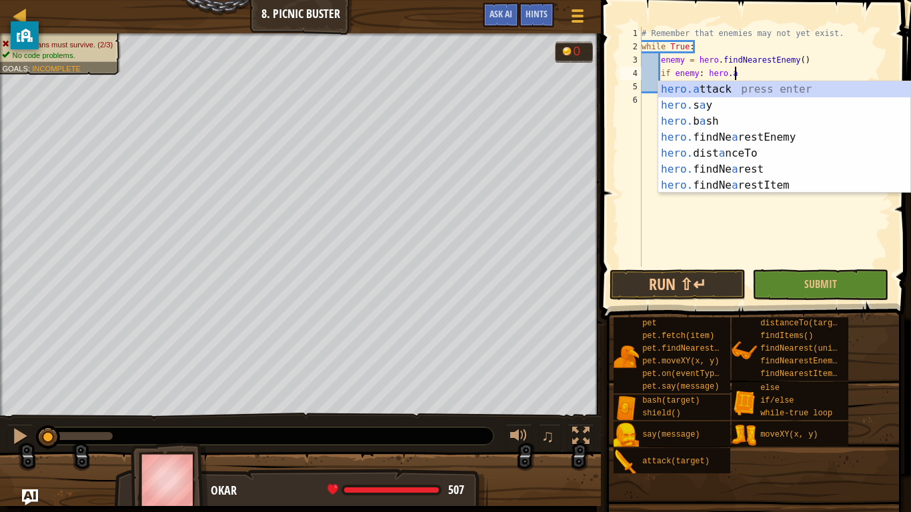
type textarea "if enemy: hero.attack(enemy)"
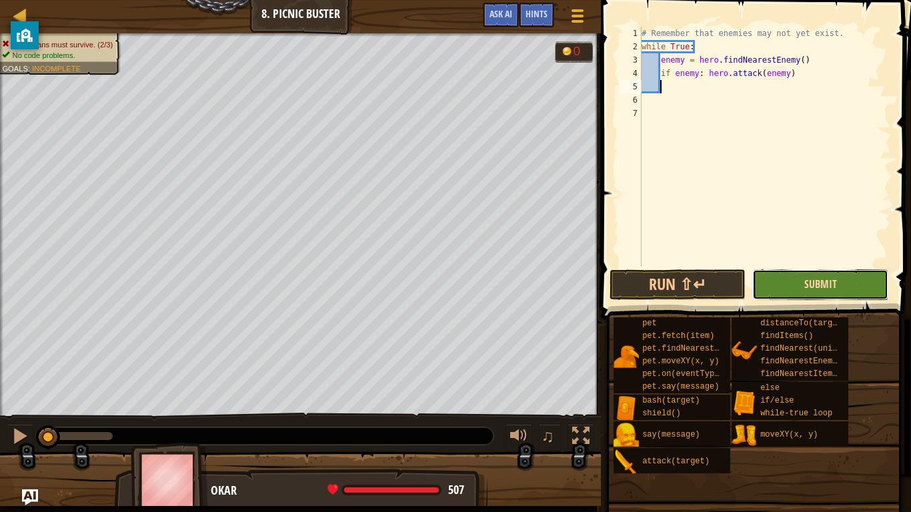
click at [808, 287] on span "Submit" at bounding box center [820, 284] width 33 height 15
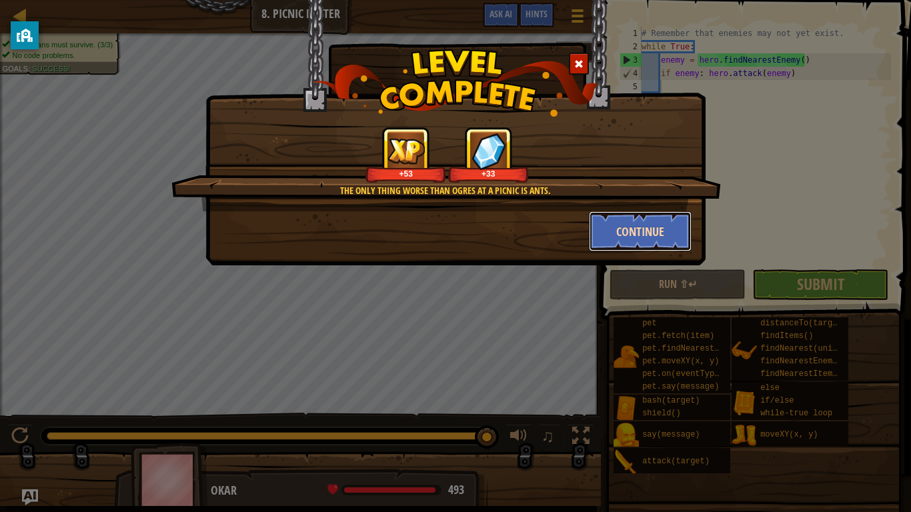
click at [589, 229] on button "Continue" at bounding box center [640, 231] width 103 height 40
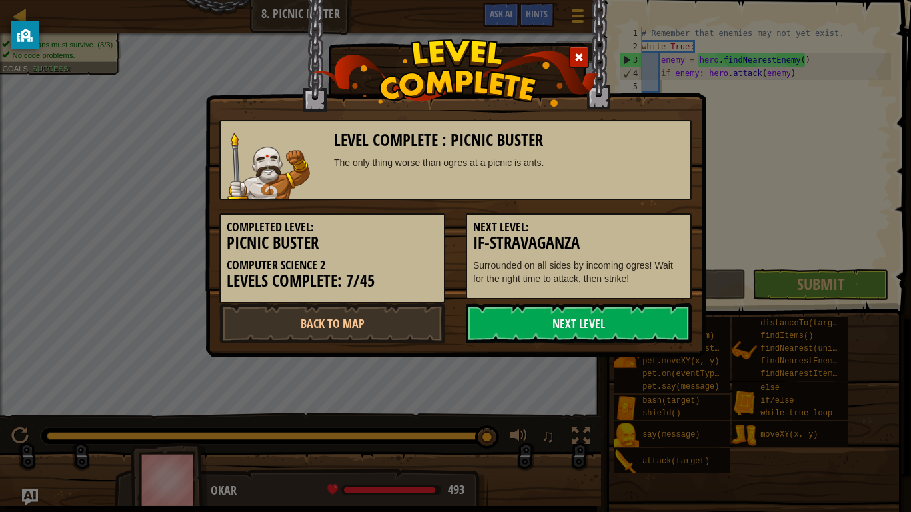
click at [606, 229] on h5 "Next Level:" at bounding box center [578, 227] width 211 height 13
click at [574, 325] on link "Next Level" at bounding box center [578, 323] width 226 height 40
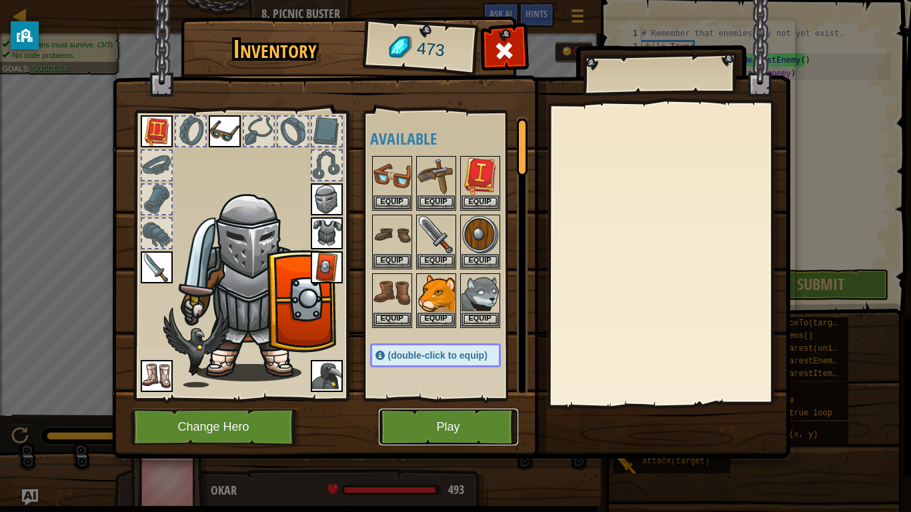
click at [475, 428] on button "Play" at bounding box center [448, 427] width 139 height 37
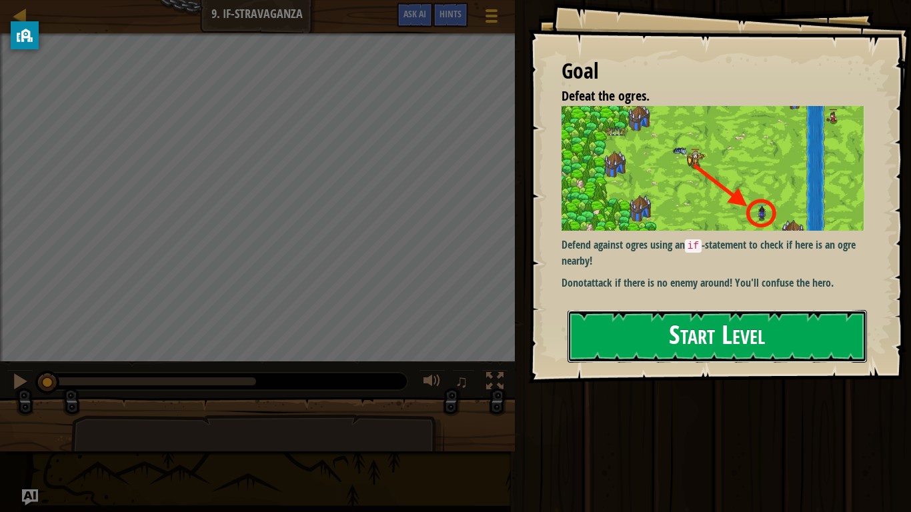
click at [605, 322] on button "Start Level" at bounding box center [716, 336] width 299 height 53
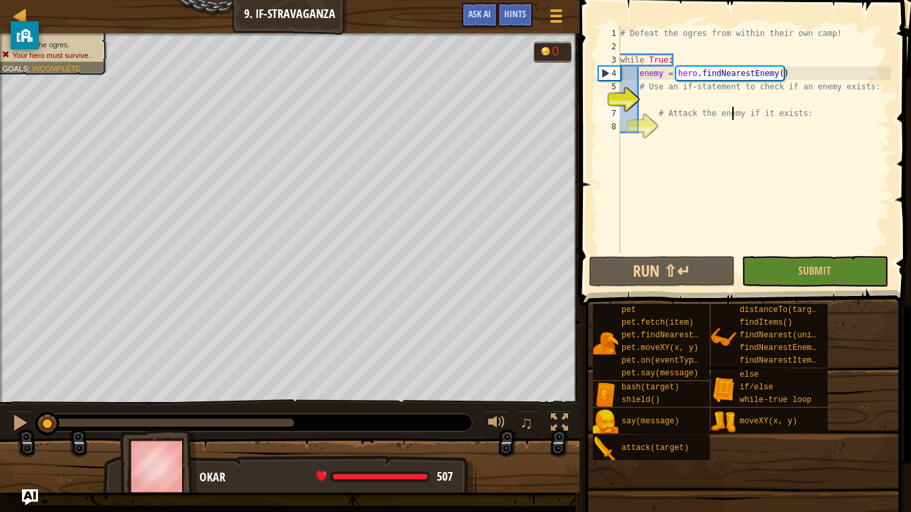
click at [730, 107] on div "# Defeat the ogres from within their own camp! while True : enemy = hero . find…" at bounding box center [753, 153] width 273 height 253
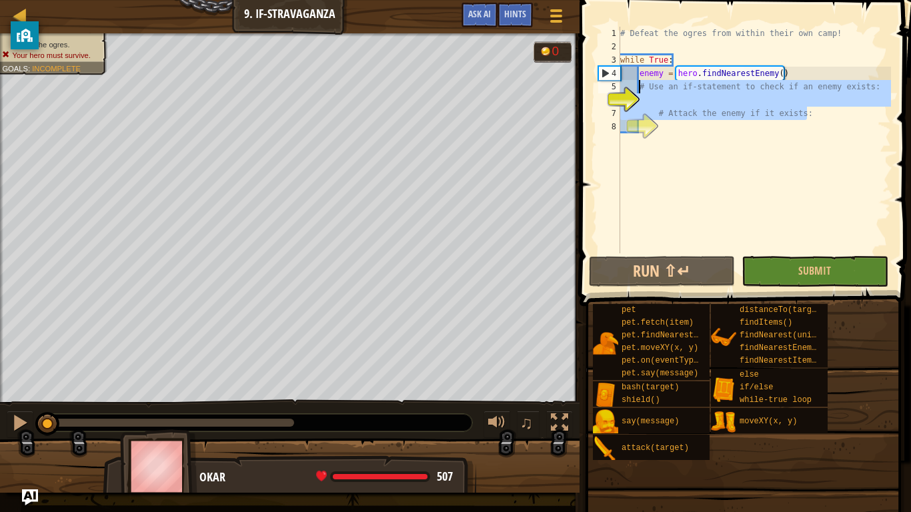
drag, startPoint x: 815, startPoint y: 117, endPoint x: 639, endPoint y: 89, distance: 177.7
click at [639, 89] on div "# Defeat the ogres from within their own camp! while True : enemy = hero . find…" at bounding box center [753, 153] width 273 height 253
type textarea "# Use an if-statement to check if an enemy exists:"
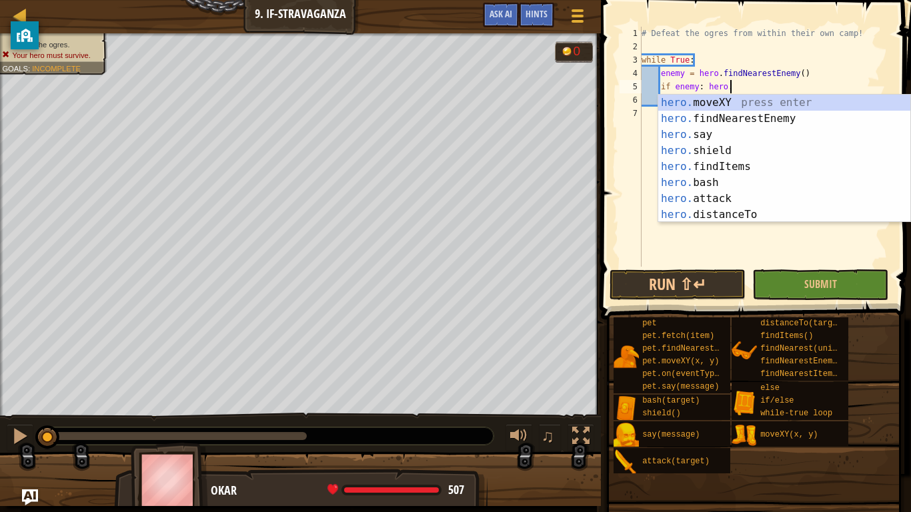
scroll to position [6, 13]
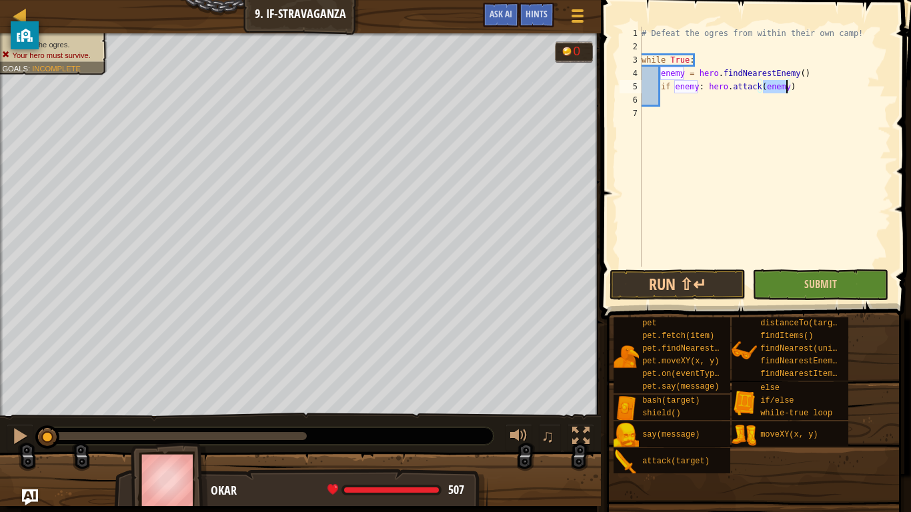
type textarea "if enemy: hero.attack(enemy)"
click at [785, 283] on button "Submit" at bounding box center [820, 284] width 136 height 31
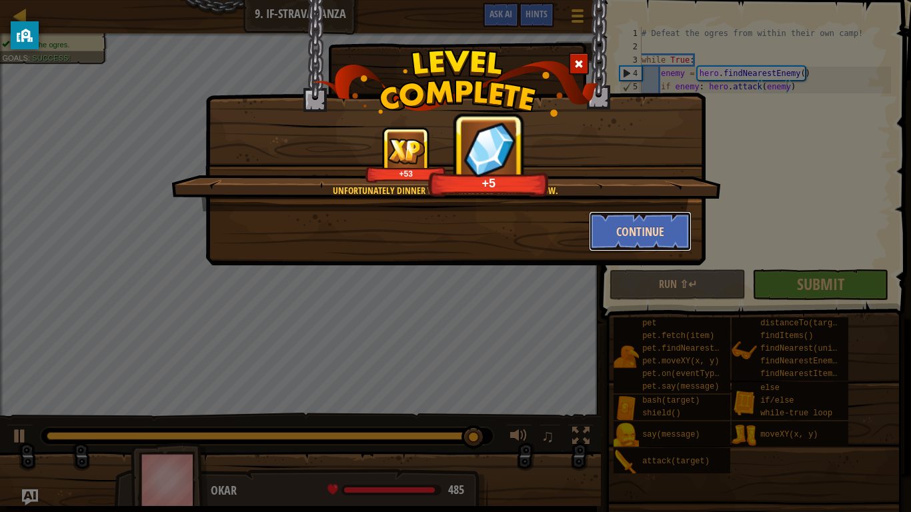
click at [616, 233] on button "Continue" at bounding box center [640, 231] width 103 height 40
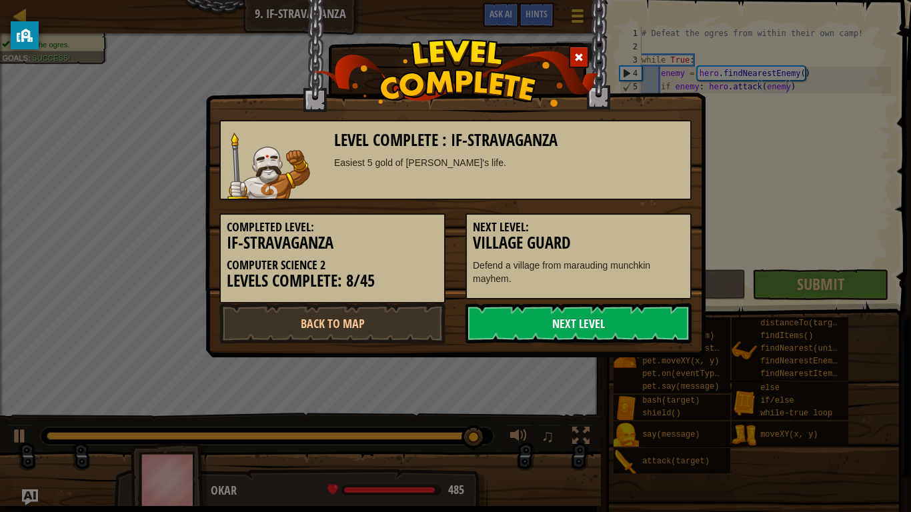
click at [597, 327] on link "Next Level" at bounding box center [578, 323] width 226 height 40
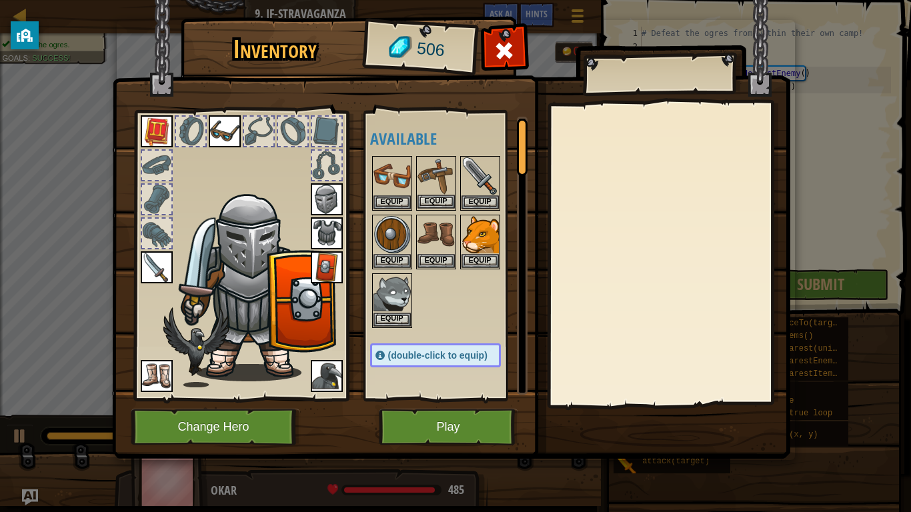
click at [427, 185] on img at bounding box center [435, 175] width 37 height 37
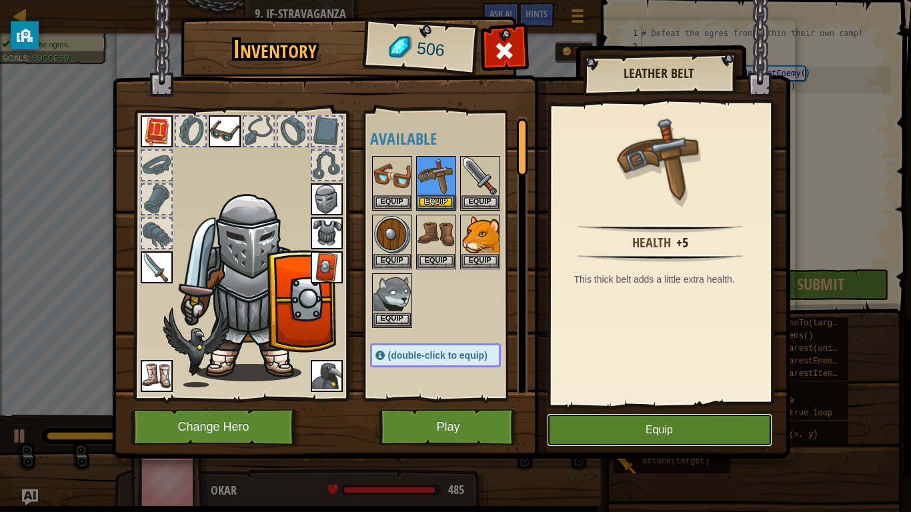
click at [605, 431] on button "Equip" at bounding box center [659, 429] width 225 height 33
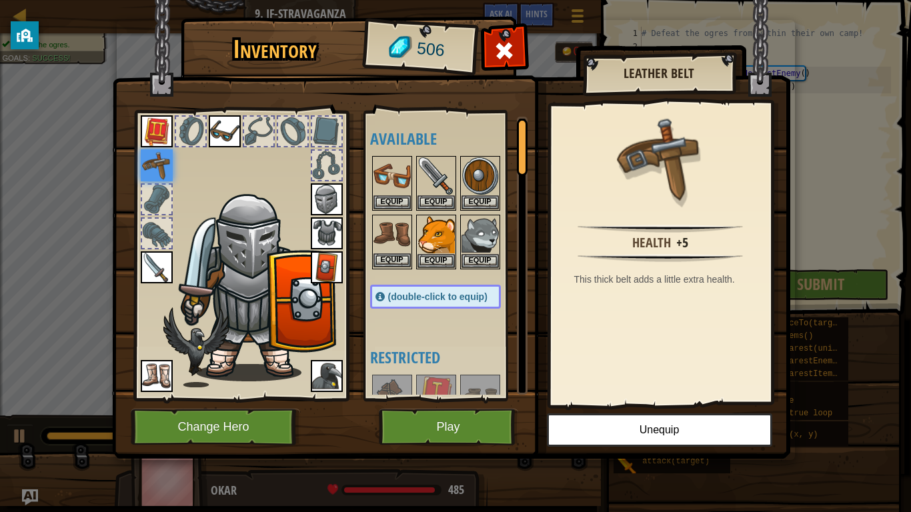
click at [389, 221] on img at bounding box center [391, 234] width 37 height 37
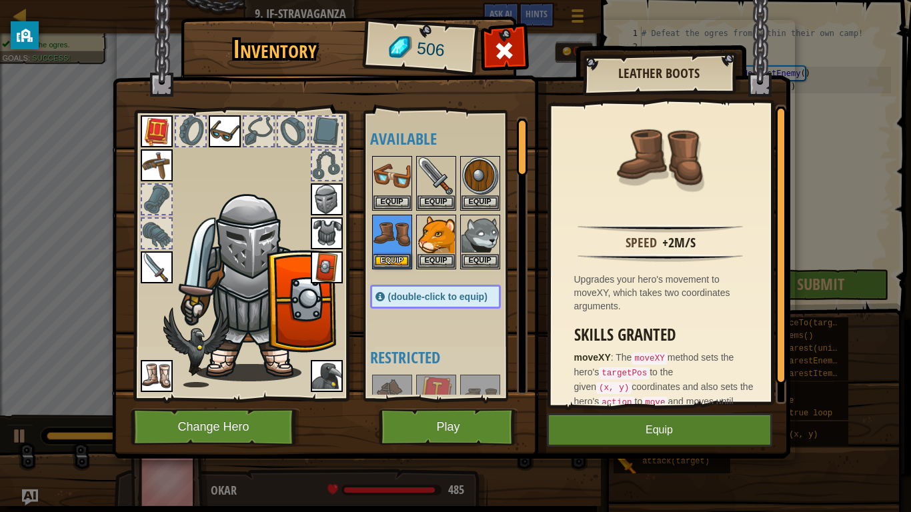
click at [414, 241] on div at bounding box center [448, 212] width 157 height 117
click at [422, 239] on img at bounding box center [435, 234] width 37 height 37
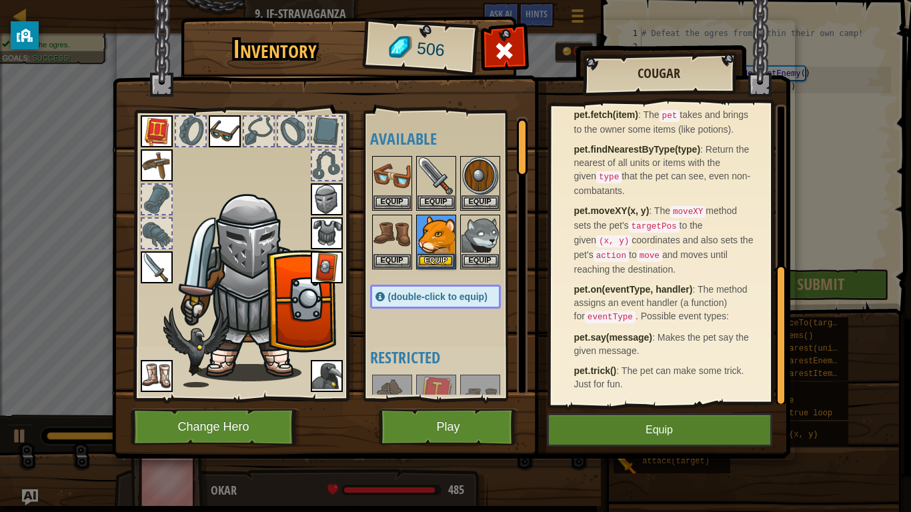
scroll to position [357, 0]
click at [465, 233] on img at bounding box center [479, 234] width 37 height 37
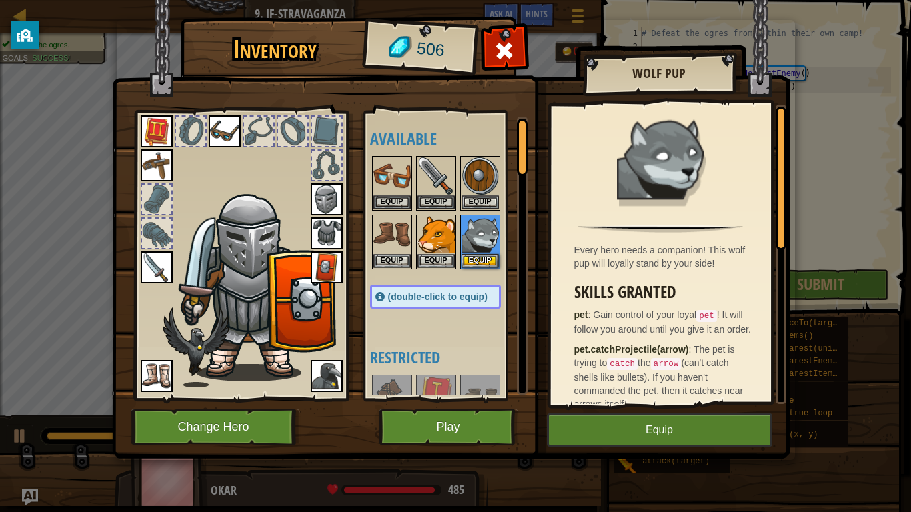
scroll to position [343, 0]
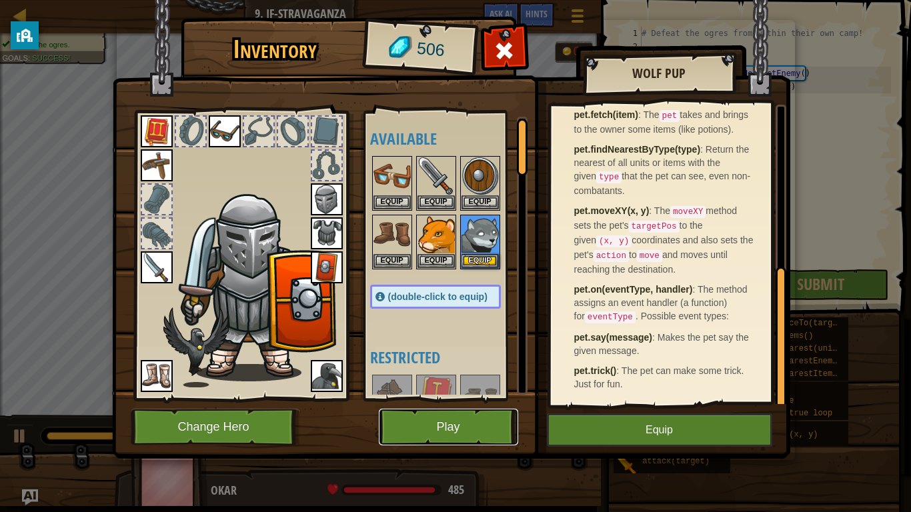
click at [422, 415] on button "Play" at bounding box center [448, 427] width 139 height 37
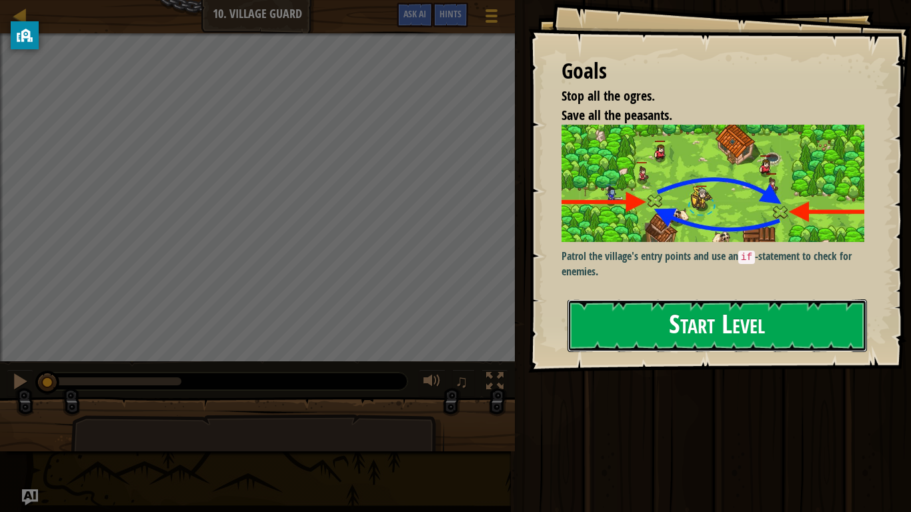
click at [617, 312] on button "Start Level" at bounding box center [716, 325] width 299 height 53
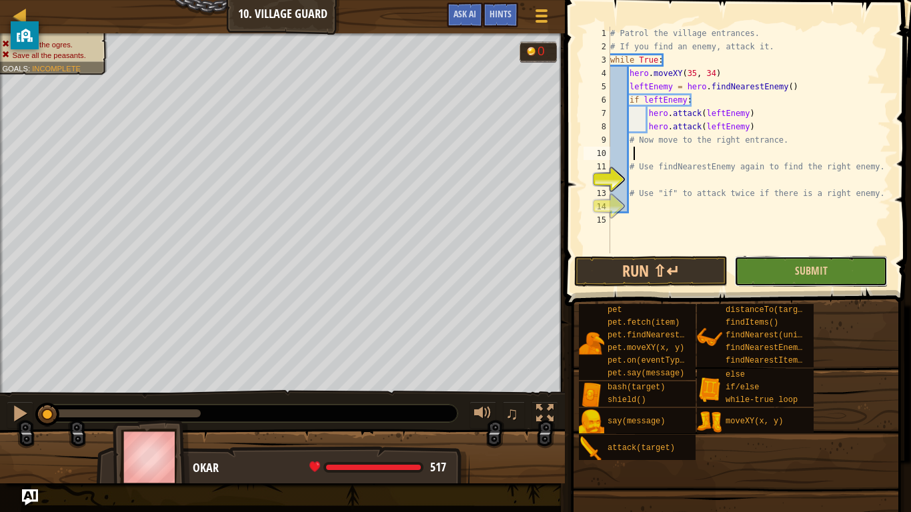
click at [835, 272] on button "Submit" at bounding box center [810, 271] width 153 height 31
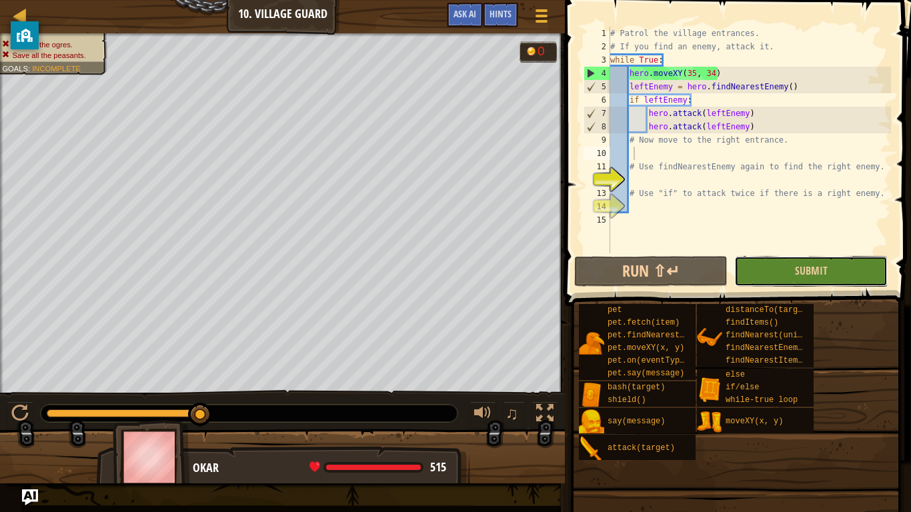
click at [835, 273] on button "Submit" at bounding box center [810, 271] width 153 height 31
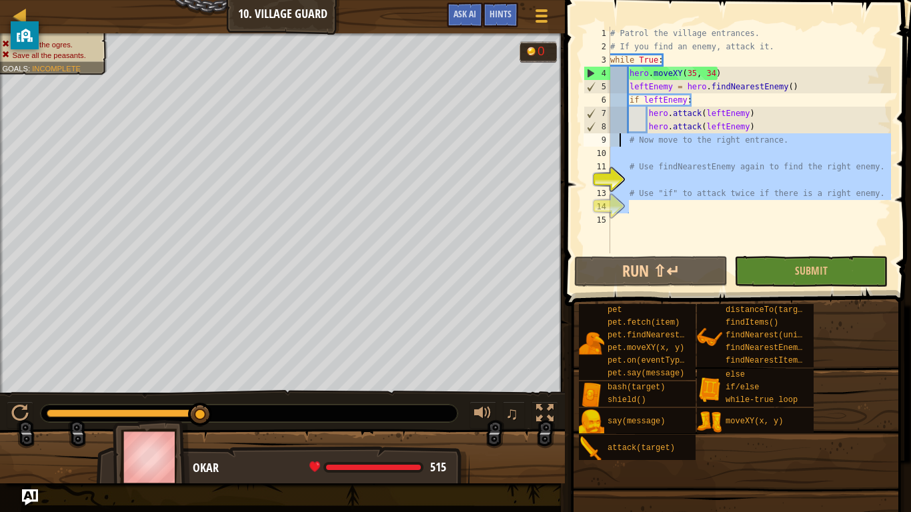
drag, startPoint x: 884, startPoint y: 204, endPoint x: 619, endPoint y: 141, distance: 272.0
click at [619, 141] on div "# Patrol the village entrances. # If you find an enemy, attack it. while True :…" at bounding box center [748, 153] width 283 height 253
type textarea "# Now move to the right entrance."
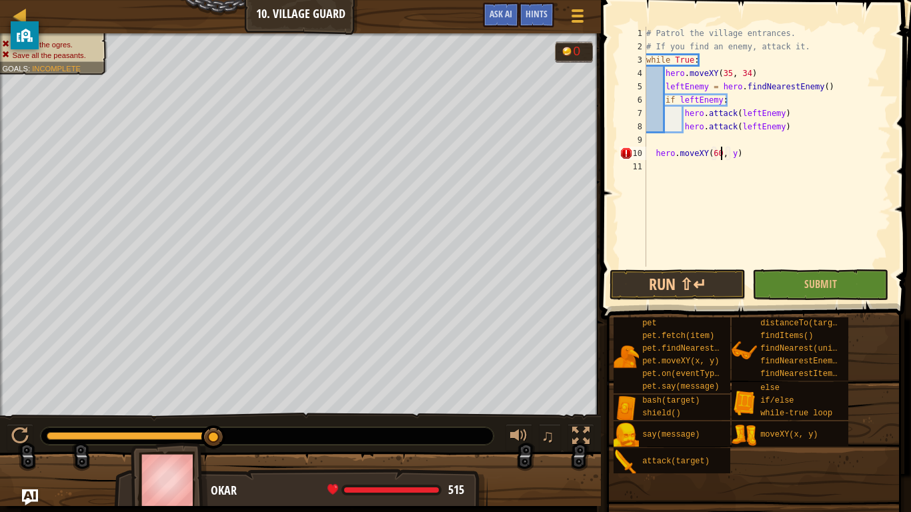
scroll to position [6, 11]
type textarea "hero.moveXY(60, 32)"
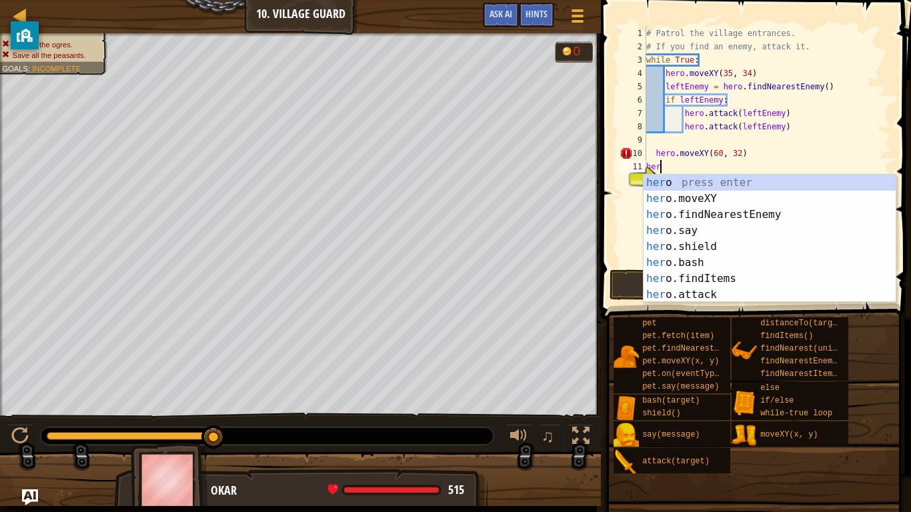
scroll to position [6, 2]
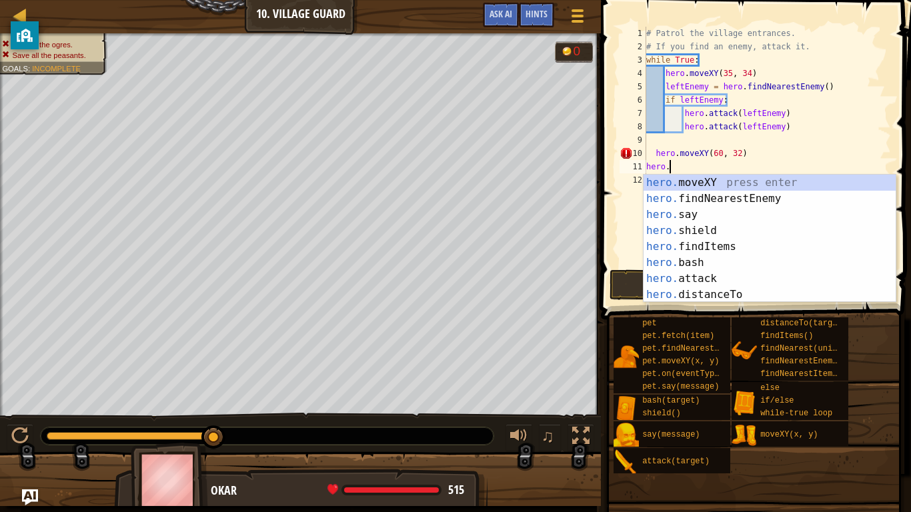
type textarea "hero.f"
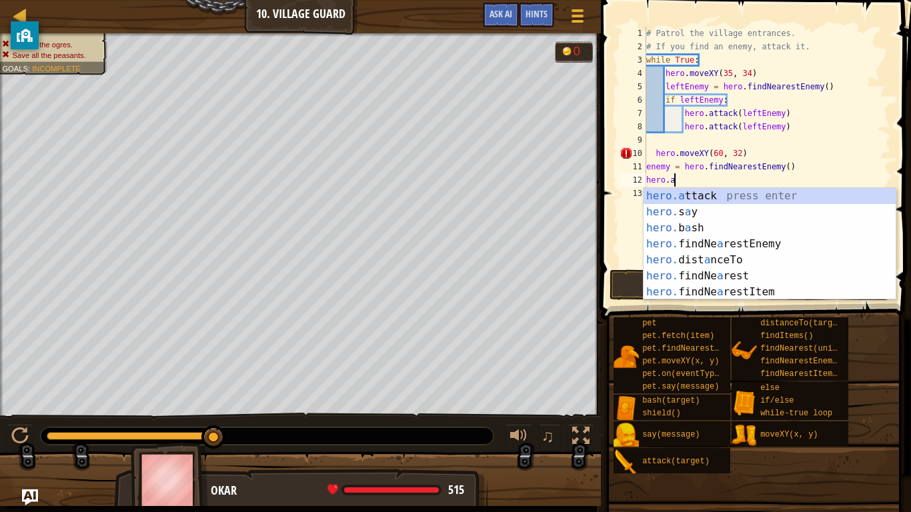
scroll to position [6, 3]
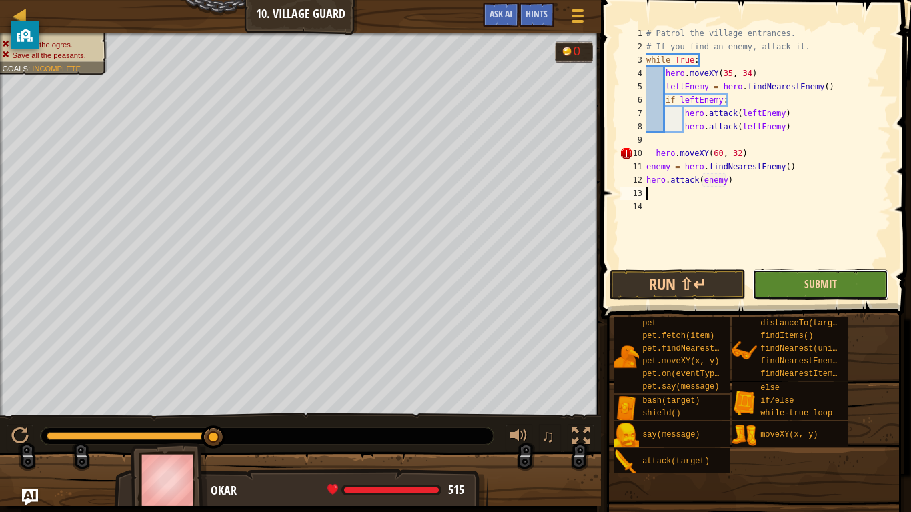
click at [822, 281] on span "Submit" at bounding box center [820, 284] width 33 height 15
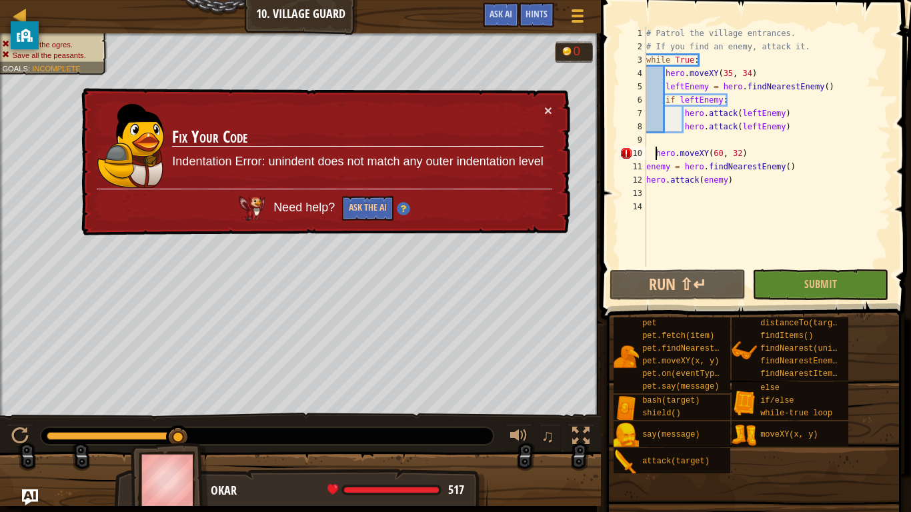
click at [655, 153] on div "# Patrol the village entrances. # If you find an enemy, attack it. while True :…" at bounding box center [766, 160] width 247 height 267
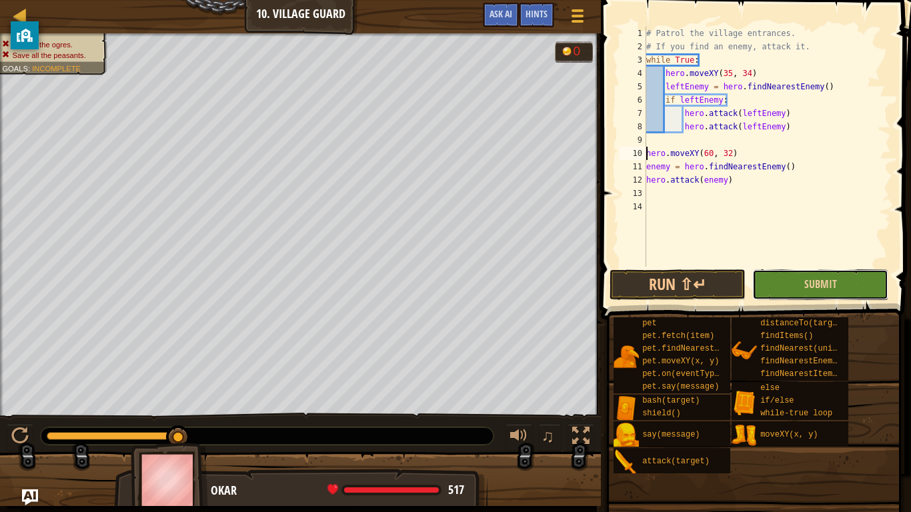
click at [858, 276] on button "Submit" at bounding box center [820, 284] width 136 height 31
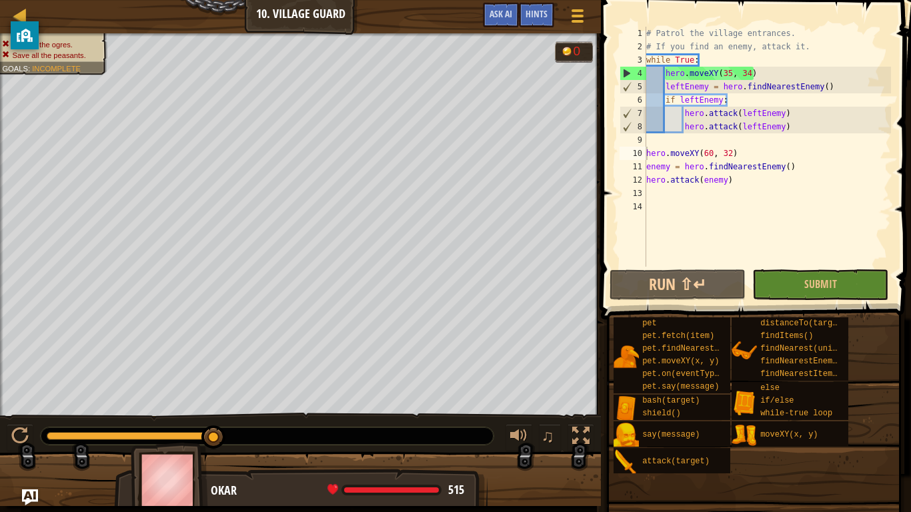
type textarea "hero.attack(leftEnemy)"
drag, startPoint x: 792, startPoint y: 127, endPoint x: 679, endPoint y: 126, distance: 112.7
click at [679, 126] on div "# Patrol the village entrances. # If you find an enemy, attack it. while True :…" at bounding box center [766, 160] width 247 height 267
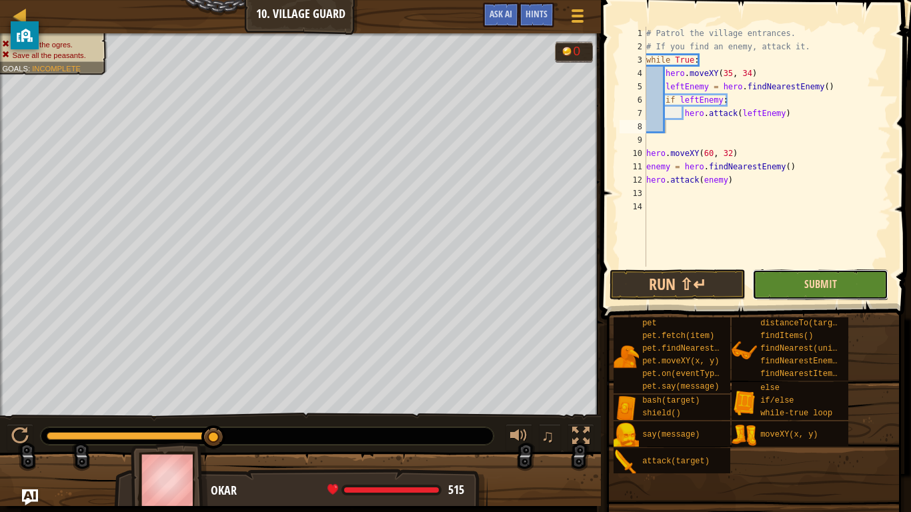
click at [822, 277] on span "Submit" at bounding box center [820, 284] width 33 height 15
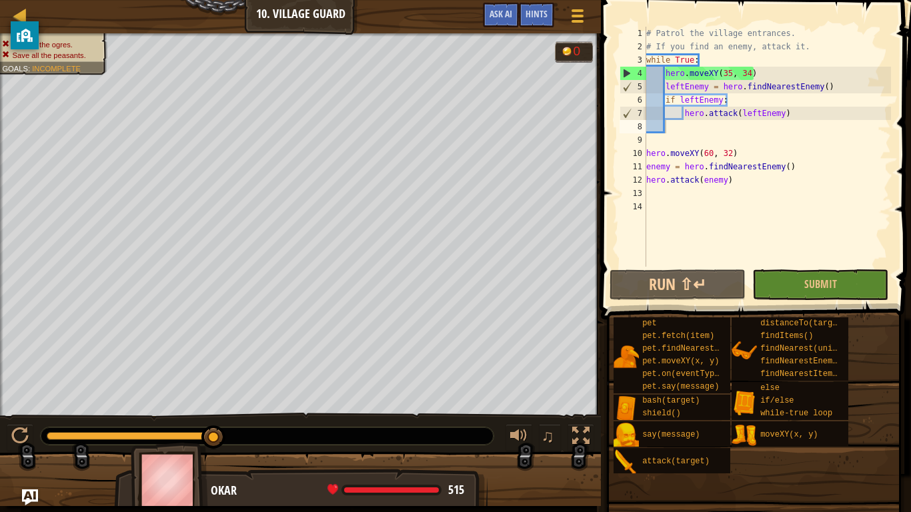
click at [719, 133] on div "# Patrol the village entrances. # If you find an enemy, attack it. while True :…" at bounding box center [766, 160] width 247 height 267
drag, startPoint x: 703, startPoint y: 63, endPoint x: 641, endPoint y: 63, distance: 62.0
click at [641, 63] on div "1 2 3 4 5 6 7 8 9 10 11 12 13 14 # Patrol the village entrances. # If you find …" at bounding box center [754, 147] width 274 height 240
type textarea "while True:"
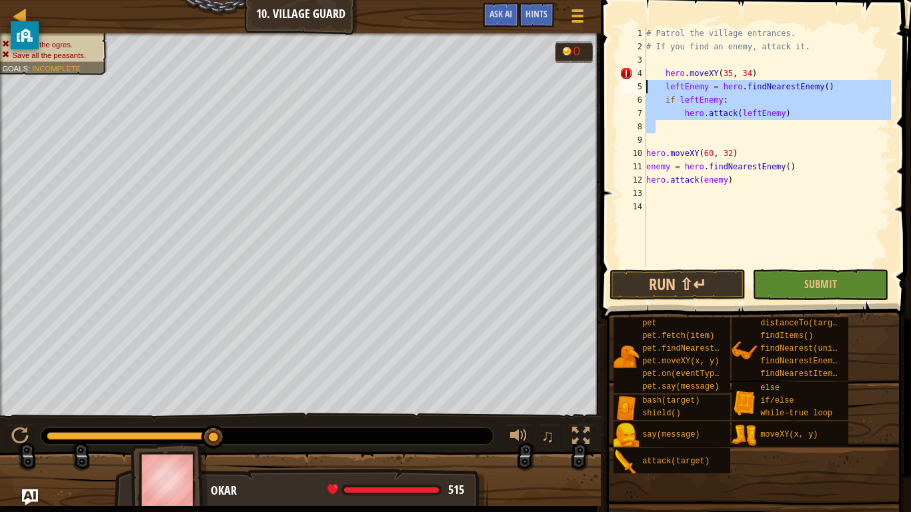
drag, startPoint x: 656, startPoint y: 120, endPoint x: 639, endPoint y: 82, distance: 41.5
click at [639, 82] on div "1 2 3 4 5 6 7 8 9 10 11 12 13 14 # Patrol the village entrances. # If you find …" at bounding box center [754, 147] width 274 height 240
click at [647, 83] on div "# Patrol the village entrances. # If you find an enemy, attack it. hero . moveX…" at bounding box center [766, 147] width 247 height 240
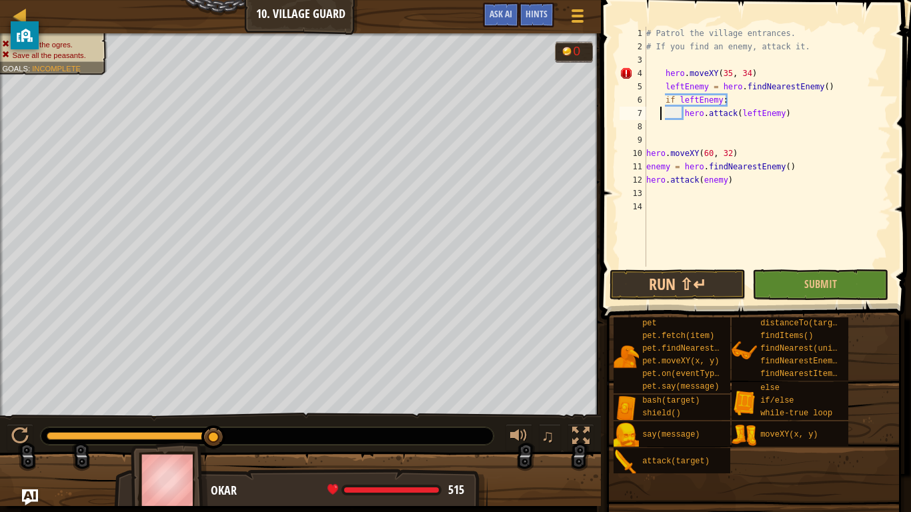
click at [658, 110] on div "# Patrol the village entrances. # If you find an enemy, attack it. hero . moveX…" at bounding box center [766, 160] width 247 height 267
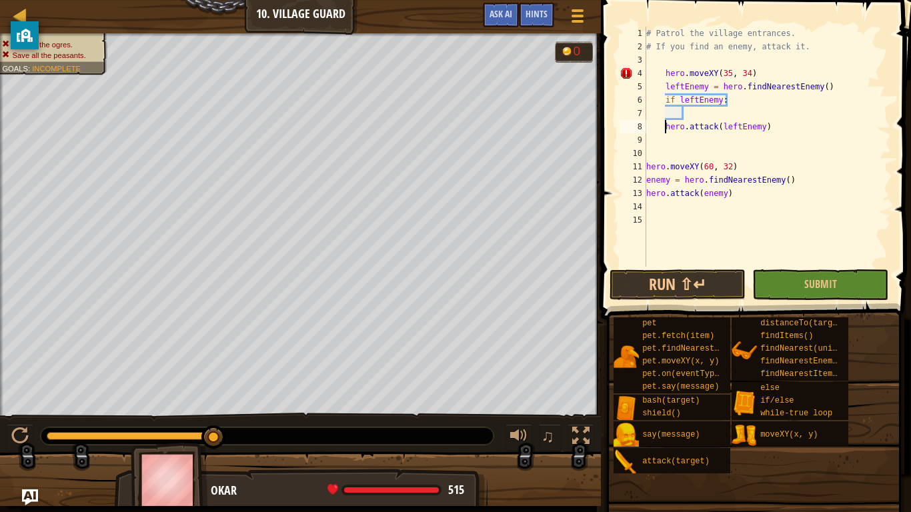
click at [641, 46] on div "2" at bounding box center [632, 46] width 27 height 13
type textarea "# If you find an enemy, attack it."
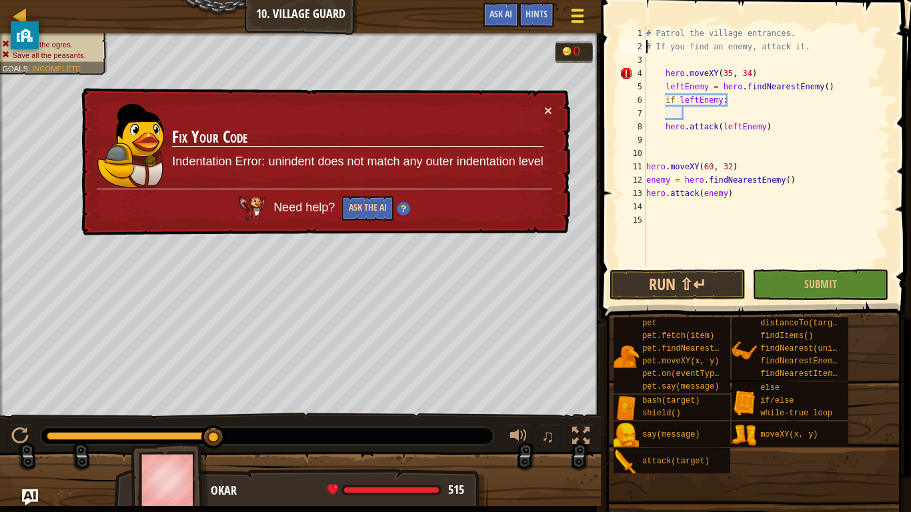
click at [570, 17] on div at bounding box center [577, 15] width 18 height 19
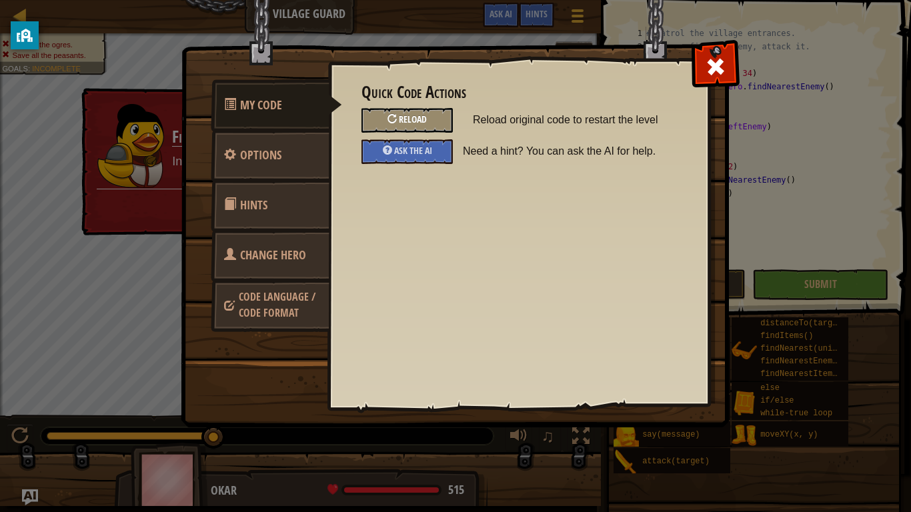
click at [382, 117] on div "Reload" at bounding box center [406, 120] width 91 height 25
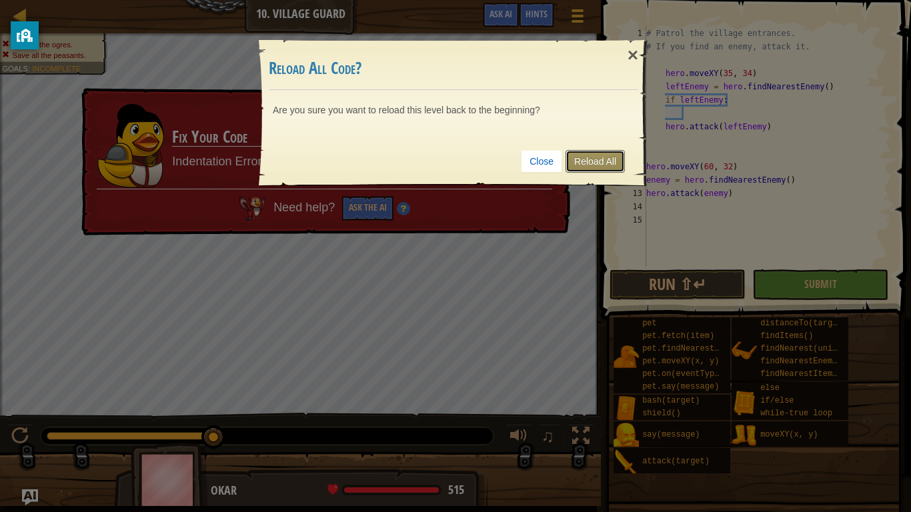
click at [583, 169] on link "Reload All" at bounding box center [594, 161] width 59 height 23
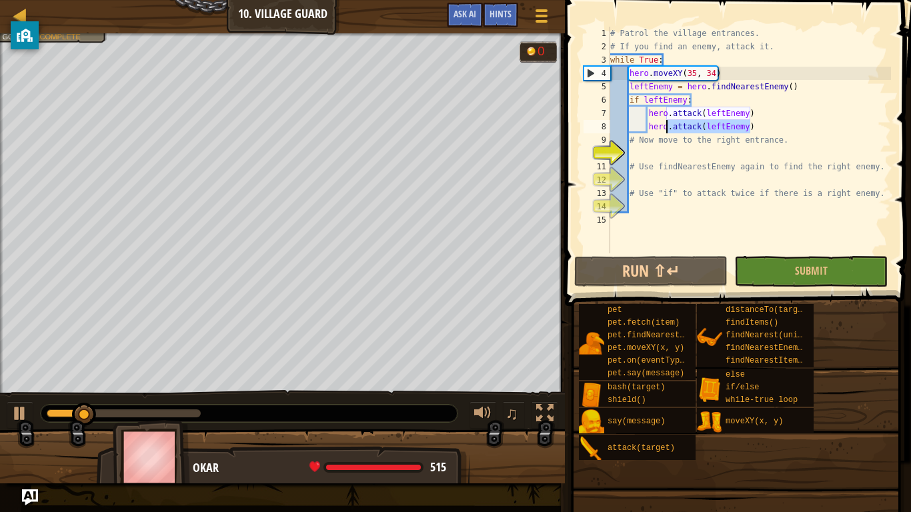
drag, startPoint x: 773, startPoint y: 129, endPoint x: 664, endPoint y: 129, distance: 108.7
click at [664, 129] on div "# Patrol the village entrances. # If you find an enemy, attack it. while True :…" at bounding box center [748, 153] width 283 height 253
type textarea "hero.attack(leftEnemy)"
click at [752, 123] on div "# Patrol the village entrances. # If you find an enemy, attack it. while True :…" at bounding box center [748, 140] width 283 height 227
drag, startPoint x: 752, startPoint y: 123, endPoint x: 630, endPoint y: 129, distance: 122.1
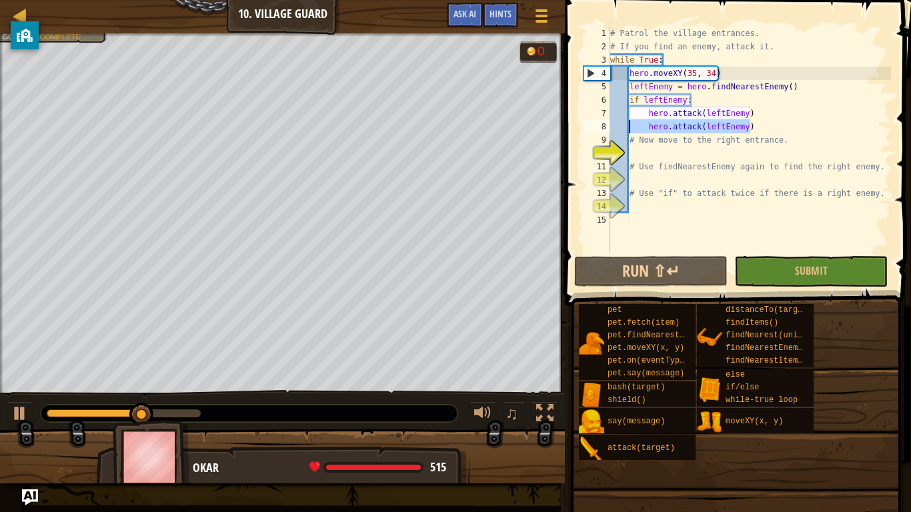
click at [630, 129] on div "# Patrol the village entrances. # If you find an enemy, attack it. while True :…" at bounding box center [748, 153] width 283 height 253
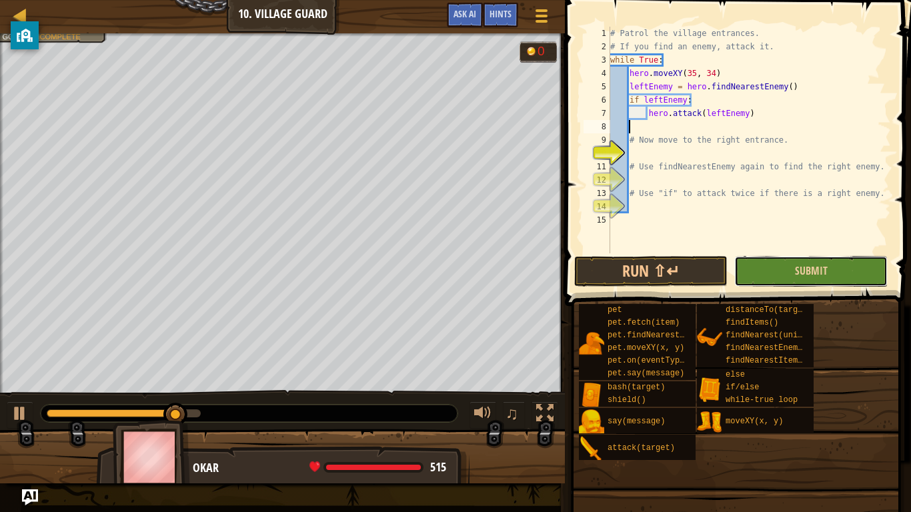
click at [751, 273] on button "Submit" at bounding box center [810, 271] width 153 height 31
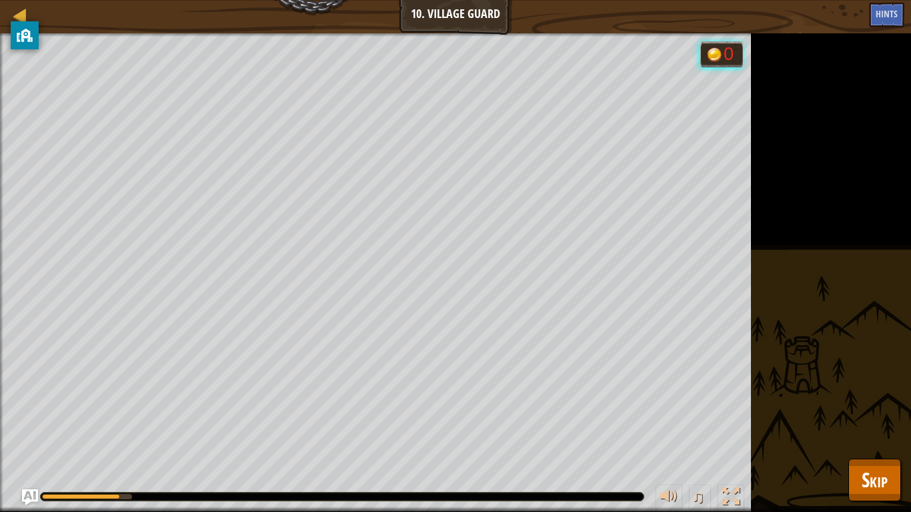
click at [751, 273] on div "Stop all the ogres. Save all the peasants. Goals : Running... 0 ♫ Okar 517 x: 4…" at bounding box center [455, 272] width 911 height 479
click at [21, 15] on div at bounding box center [20, 15] width 17 height 17
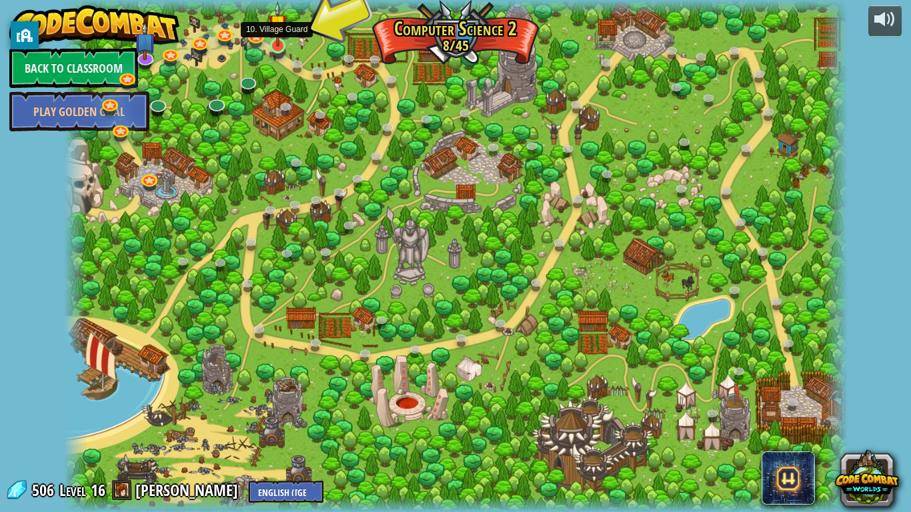
click at [282, 40] on img at bounding box center [278, 23] width 20 height 45
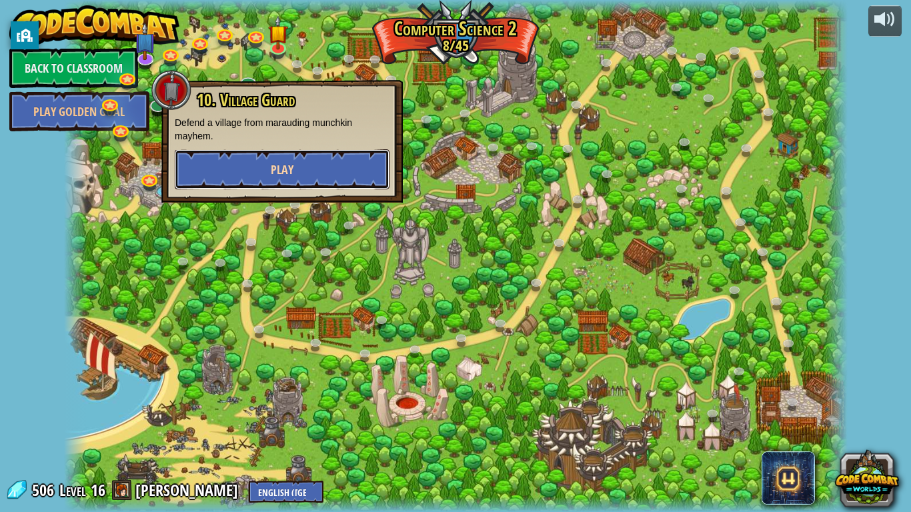
click at [249, 164] on button "Play" at bounding box center [282, 169] width 215 height 40
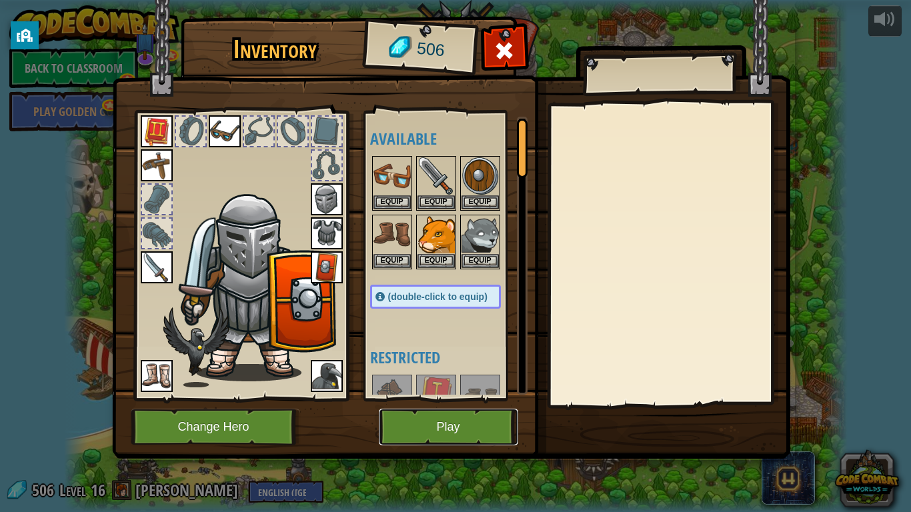
click at [455, 416] on button "Play" at bounding box center [448, 427] width 139 height 37
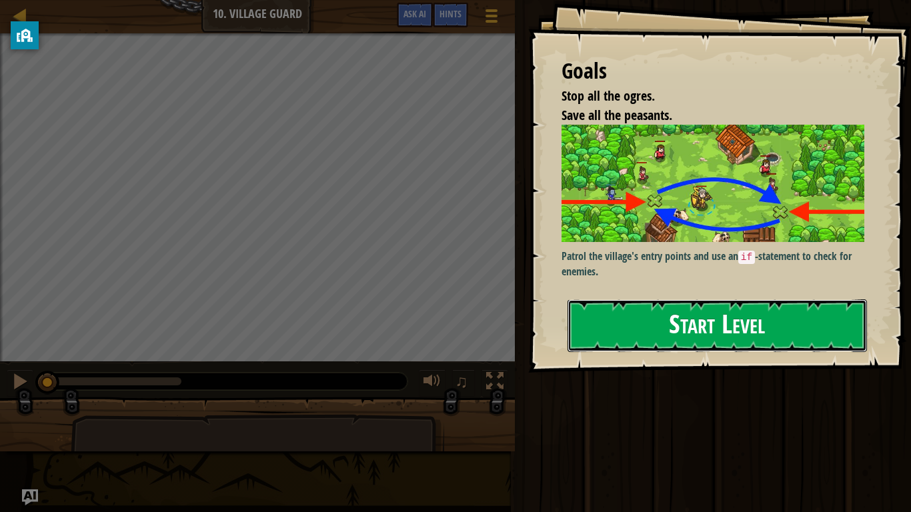
click at [617, 299] on button "Start Level" at bounding box center [716, 325] width 299 height 53
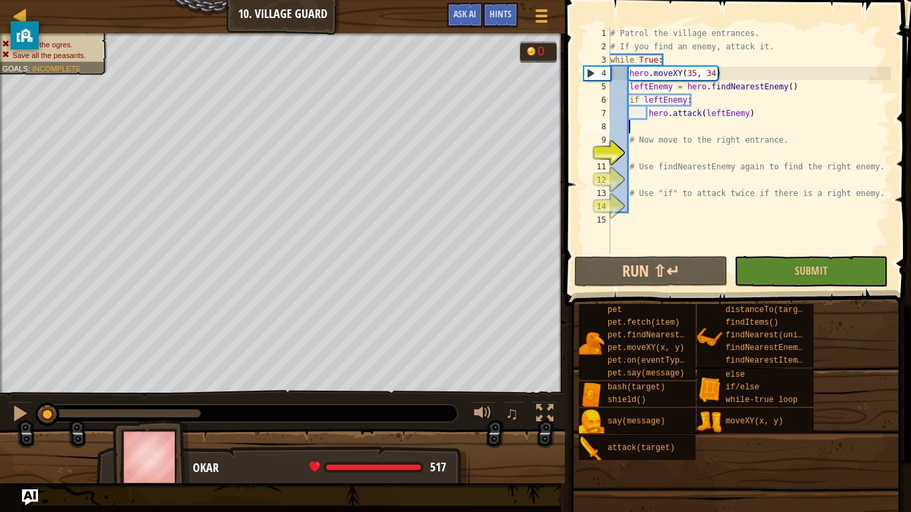
click at [658, 122] on div "# Patrol the village entrances. # If you find an enemy, attack it. while True :…" at bounding box center [748, 153] width 283 height 253
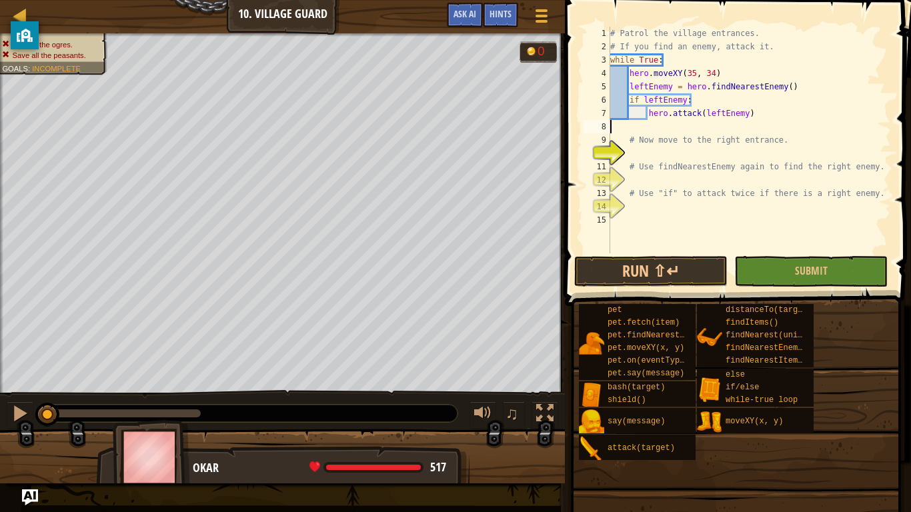
type textarea "hero.attack(leftEnemy)"
type textarea "# Now move to the right entrance."
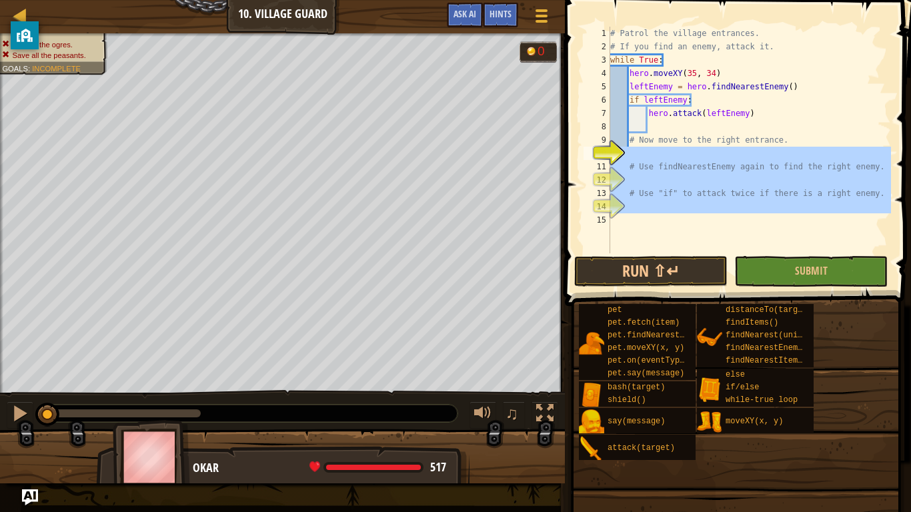
drag, startPoint x: 866, startPoint y: 220, endPoint x: 605, endPoint y: 156, distance: 268.4
click at [605, 156] on div "1 2 3 4 5 6 7 8 9 10 11 12 13 14 15 # Patrol the village entrances. # If you fi…" at bounding box center [736, 140] width 310 height 227
type textarea "# Use findNearestEnemy again to find the right enemy."
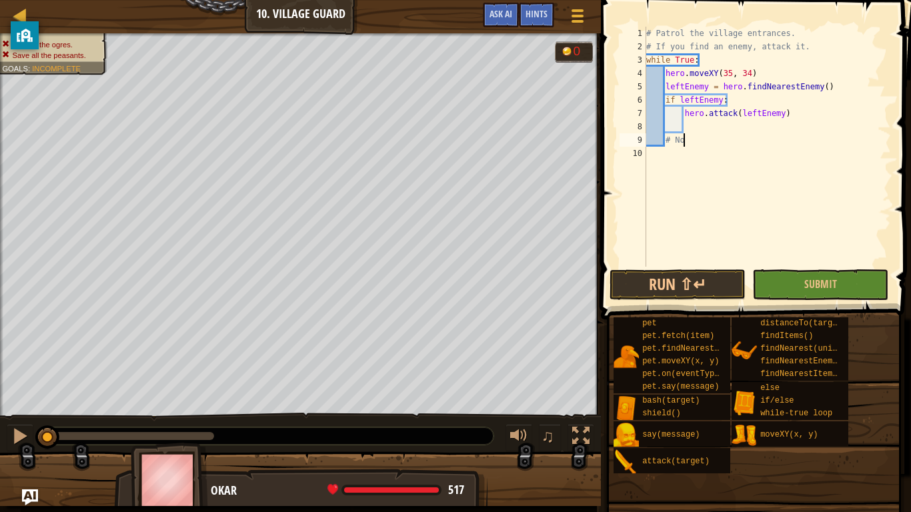
type textarea "#"
click at [855, 82] on div "# Patrol the village entrances. # If you find an enemy, attack it. while True :…" at bounding box center [766, 160] width 247 height 267
type textarea "leftEnemy = hero.findNearestEnemy()"
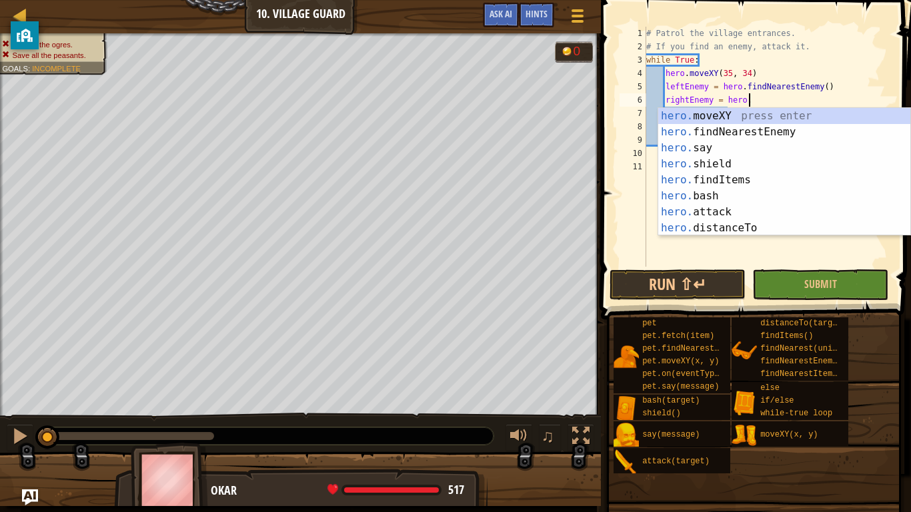
type textarea "rightEnemy = hero.f"
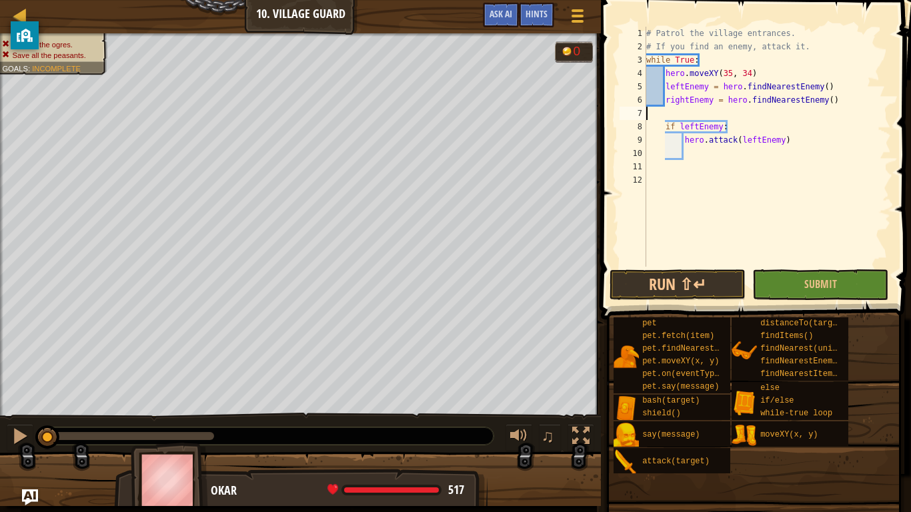
scroll to position [6, 0]
type textarea "rightEnemy = hero.findNearestEnemy()"
click at [739, 143] on div "# Patrol the village entrances. # If you find an enemy, attack it. while True :…" at bounding box center [766, 160] width 247 height 267
type textarea "hero.moveXY(60, 31)"
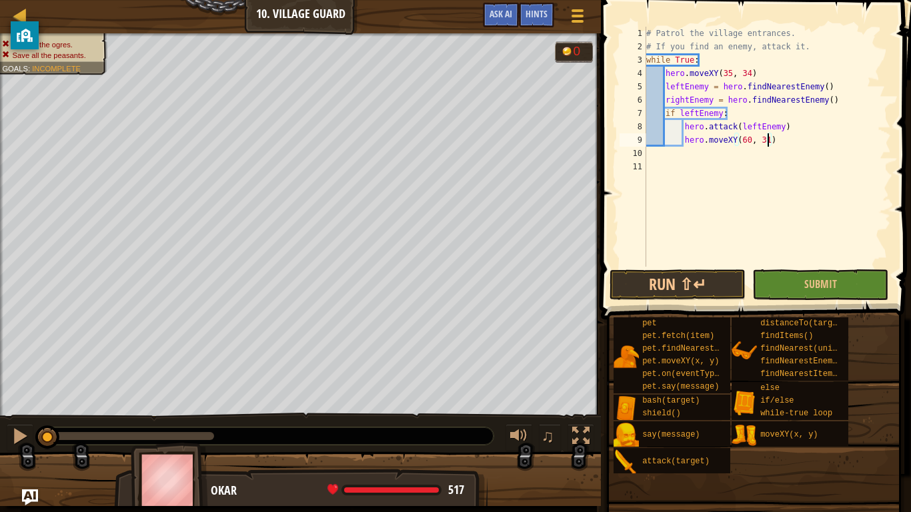
scroll to position [6, 0]
type textarea "hero.moveXY(60, 31)"
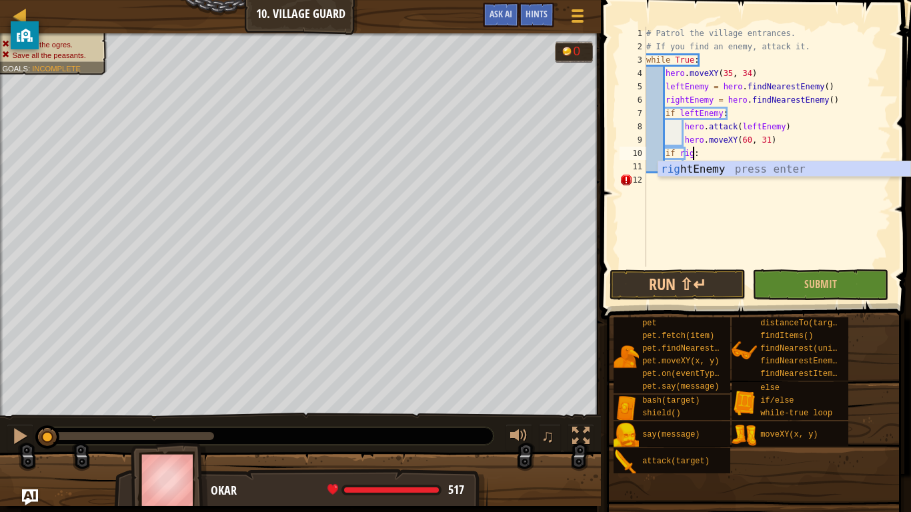
scroll to position [6, 8]
type textarea "if rightEnemy:"
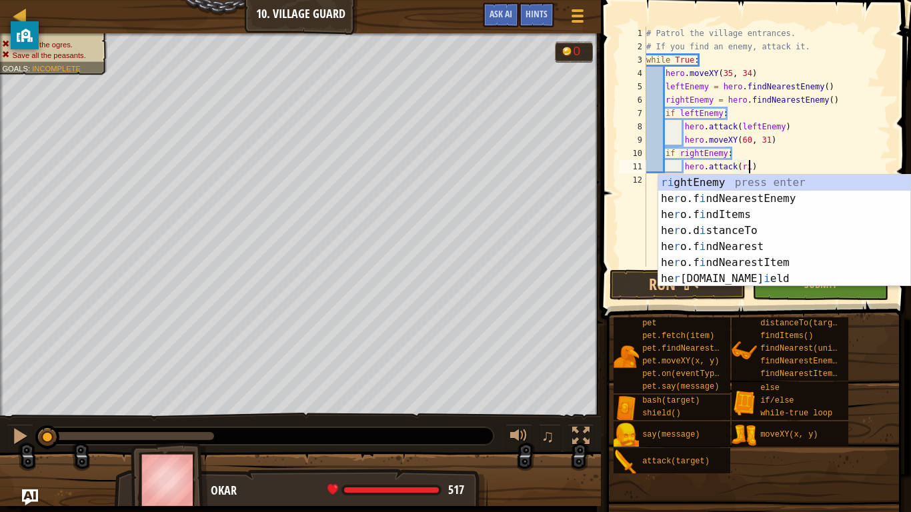
scroll to position [6, 15]
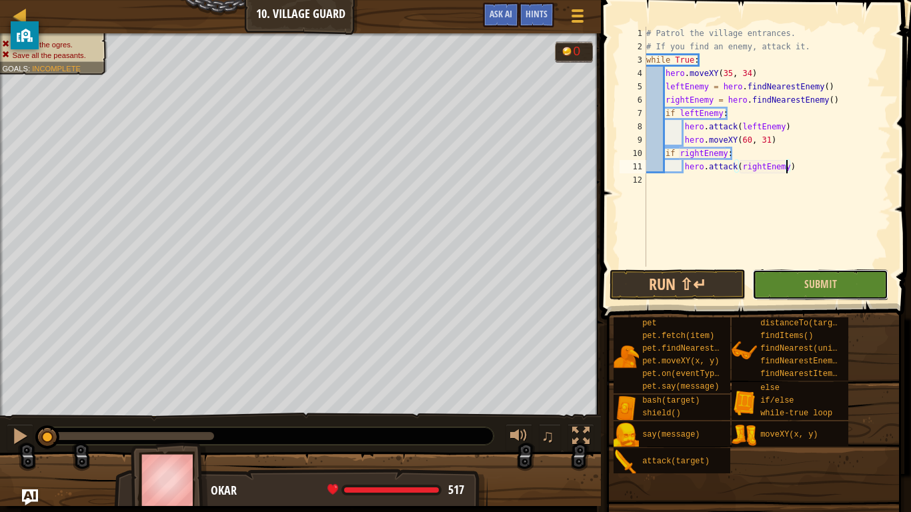
click at [773, 292] on button "Submit" at bounding box center [820, 284] width 136 height 31
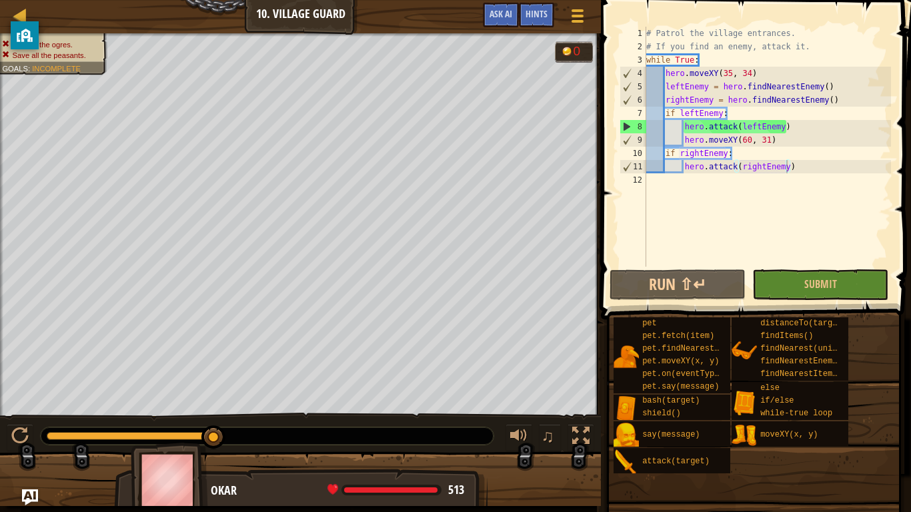
type textarea "hero.moveXY(35, 34)"
drag, startPoint x: 754, startPoint y: 69, endPoint x: 665, endPoint y: 77, distance: 89.7
click at [665, 77] on div "# Patrol the village entrances. # If you find an enemy, attack it. while True :…" at bounding box center [766, 160] width 247 height 267
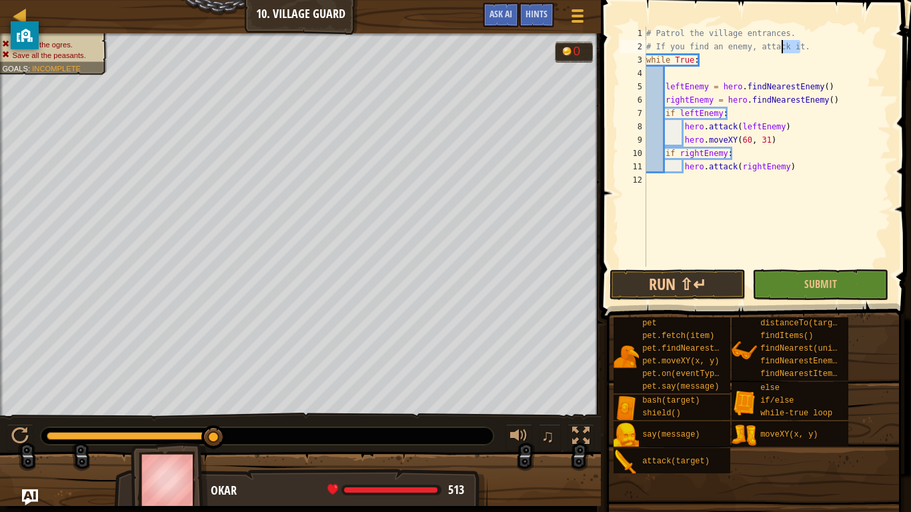
drag, startPoint x: 801, startPoint y: 45, endPoint x: 782, endPoint y: 45, distance: 18.7
click at [782, 45] on div "# Patrol the village entrances. # If you find an enemy, attack it. while True :…" at bounding box center [766, 160] width 247 height 267
click at [819, 51] on div "# Patrol the village entrances. # If you find an enemy, attack it. while True :…" at bounding box center [766, 160] width 247 height 267
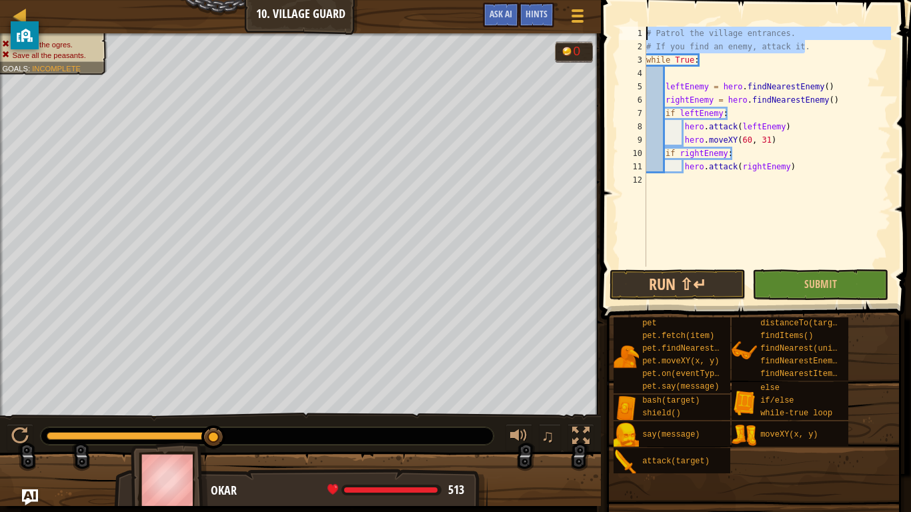
drag, startPoint x: 819, startPoint y: 51, endPoint x: 631, endPoint y: 30, distance: 189.1
click at [631, 30] on div "# If you find an enemy, attack it. 1 2 3 4 5 6 7 8 9 10 11 12 # Patrol the vill…" at bounding box center [754, 147] width 274 height 240
type textarea "# Patrol the village entrances. # If you find an enemy, attack it."
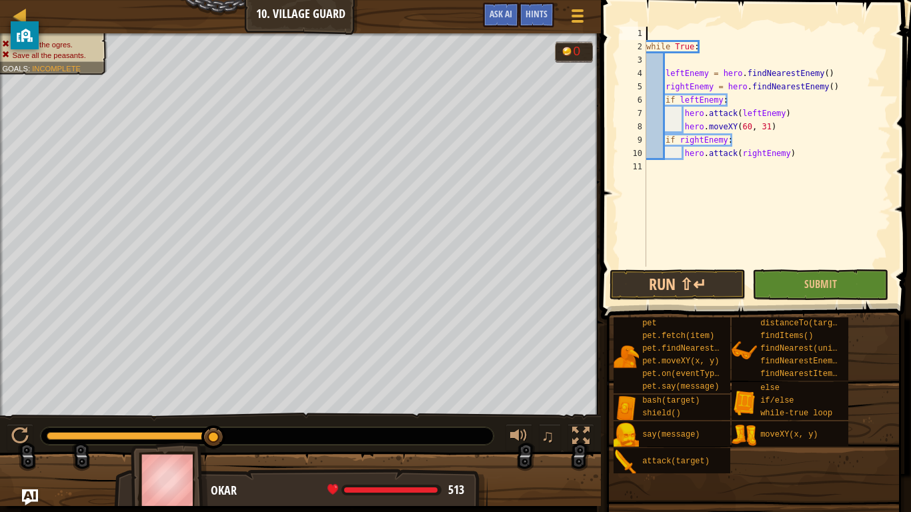
scroll to position [6, 0]
click at [677, 59] on div "while True : leftEnemy = hero . findNearestEnemy ( ) rightEnemy = hero . findNe…" at bounding box center [766, 160] width 247 height 267
type textarea "while True:"
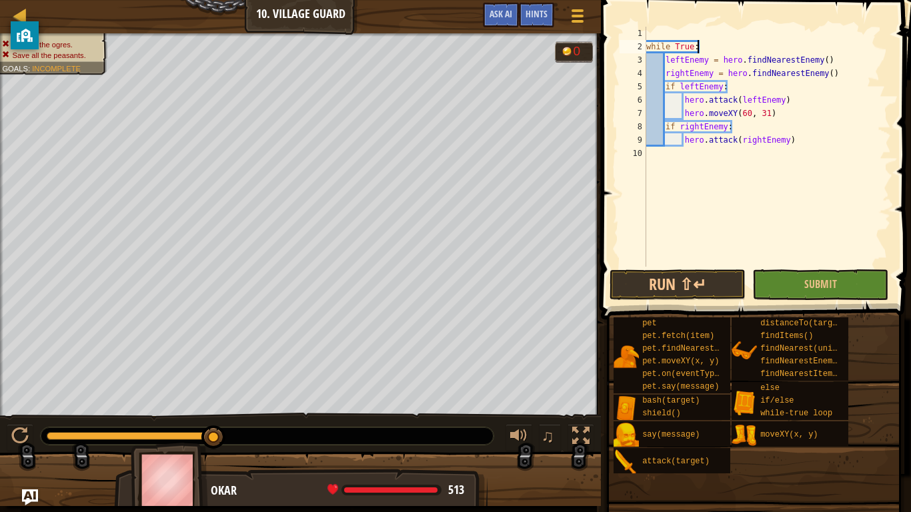
click at [673, 39] on div "while True : leftEnemy = hero . findNearestEnemy ( ) rightEnemy = hero . findNe…" at bounding box center [766, 160] width 247 height 267
type textarea "e"
click at [805, 295] on button "Submit" at bounding box center [820, 284] width 136 height 31
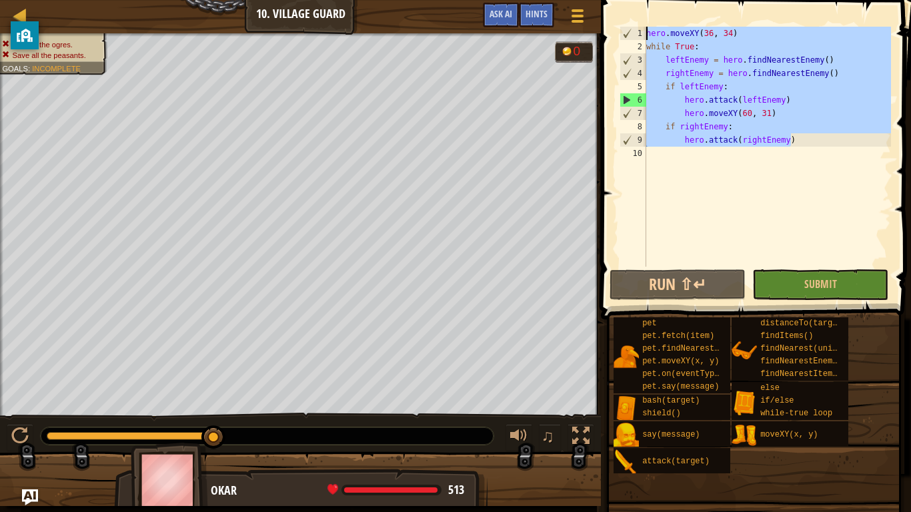
drag, startPoint x: 790, startPoint y: 141, endPoint x: 520, endPoint y: 0, distance: 304.8
click at [520, 0] on div "Map Computer Science 2 10. Village Guard Game Menu Done Hints Ask AI 1 הההההההה…" at bounding box center [455, 256] width 911 height 512
type textarea "hero.moveXY(36, 34) while True:"
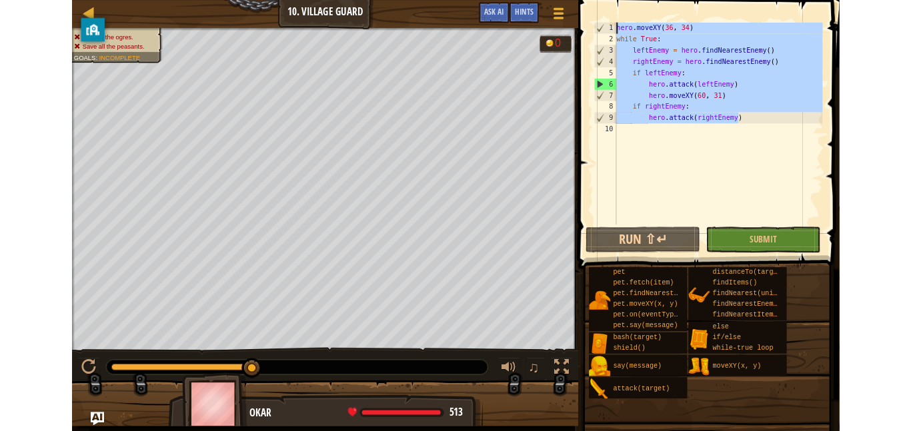
scroll to position [6, 0]
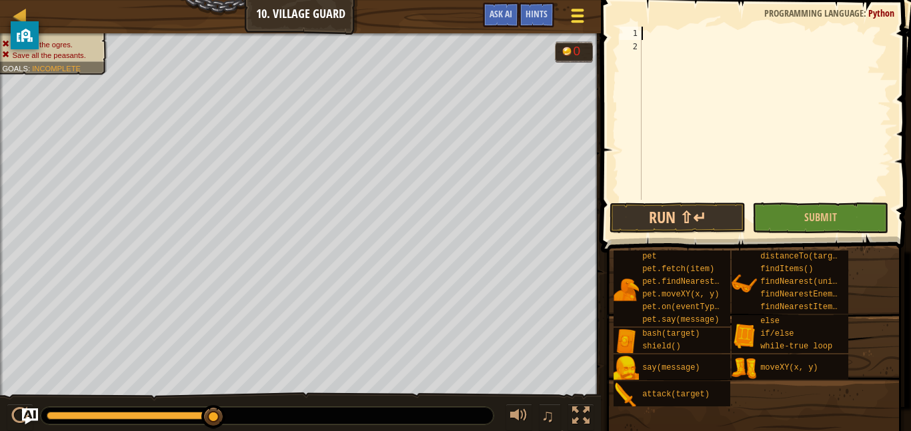
click at [571, 15] on span at bounding box center [577, 16] width 13 height 3
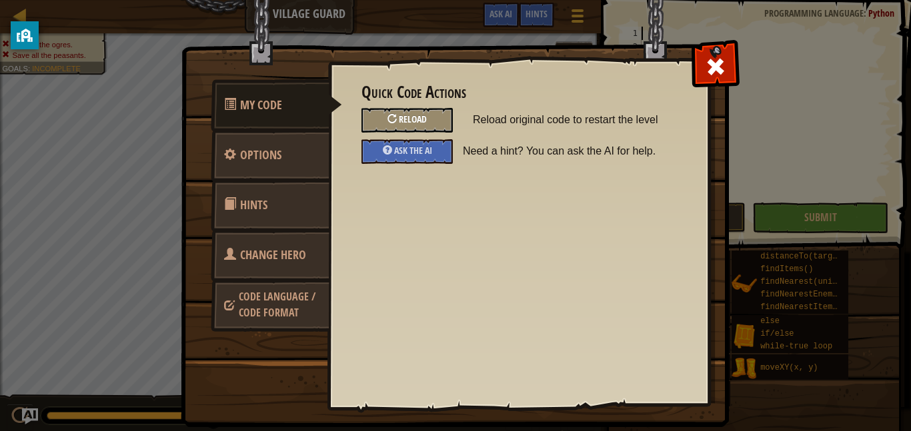
click at [396, 128] on div "Reload" at bounding box center [406, 120] width 91 height 25
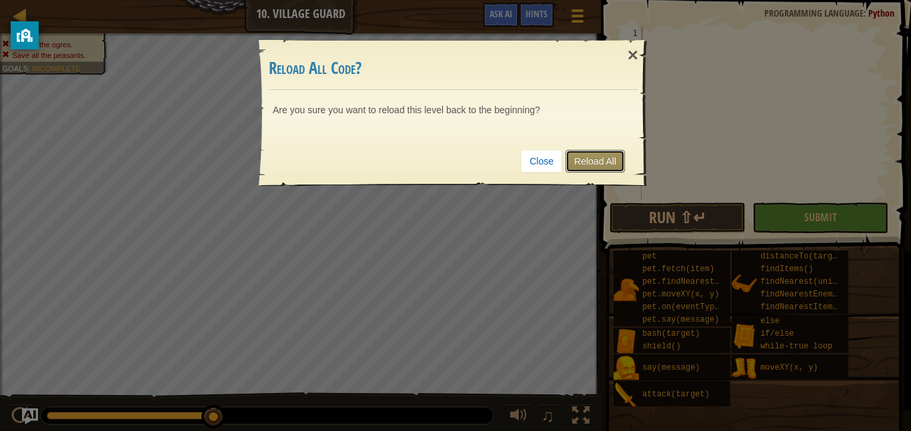
click at [596, 155] on link "Reload All" at bounding box center [594, 161] width 59 height 23
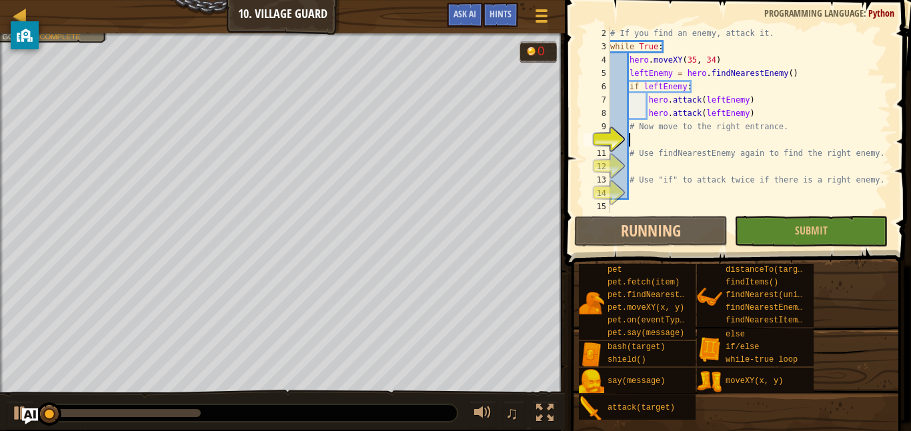
scroll to position [13, 0]
